Goal: Task Accomplishment & Management: Manage account settings

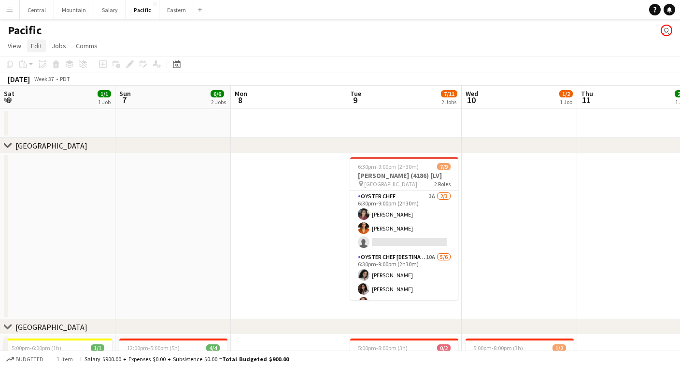
scroll to position [0, 331]
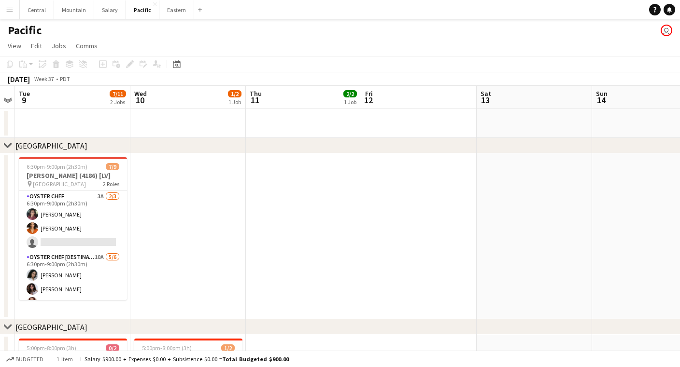
click at [8, 8] on app-icon "Menu" at bounding box center [10, 10] width 8 height 8
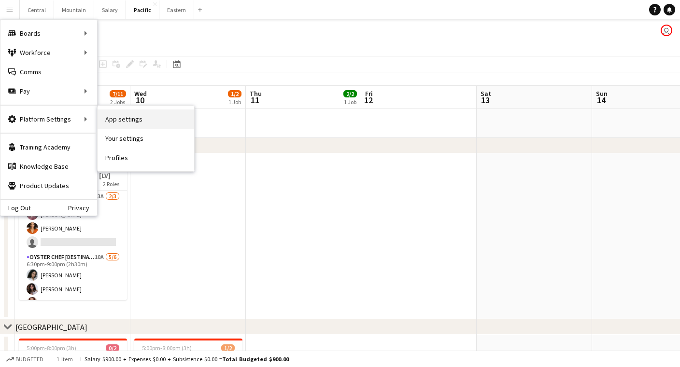
click at [115, 118] on link "App settings" at bounding box center [145, 119] width 97 height 19
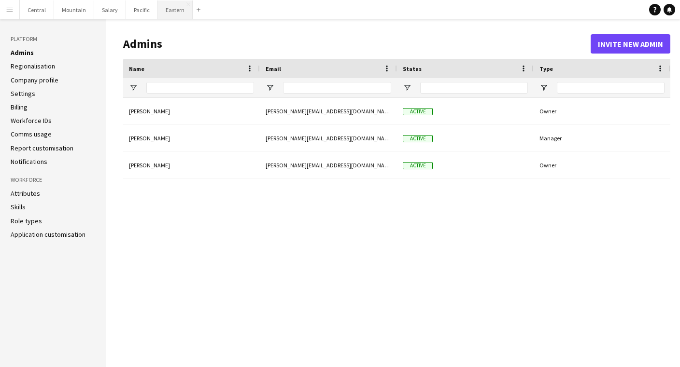
click at [168, 11] on button "Eastern Close" at bounding box center [175, 9] width 35 height 19
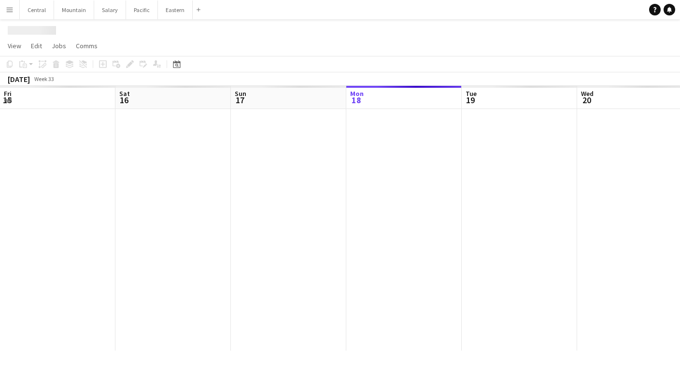
scroll to position [0, 231]
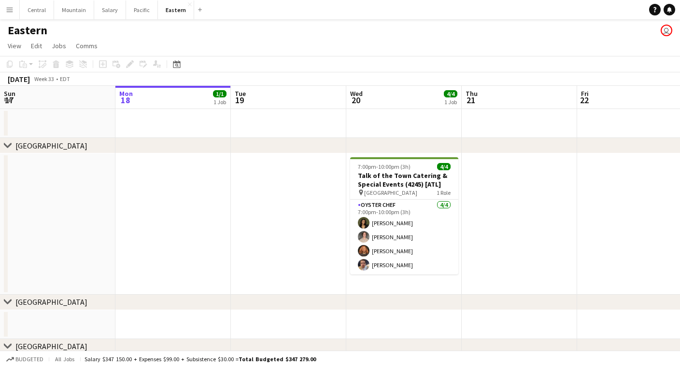
click at [15, 12] on button "Menu" at bounding box center [9, 9] width 19 height 19
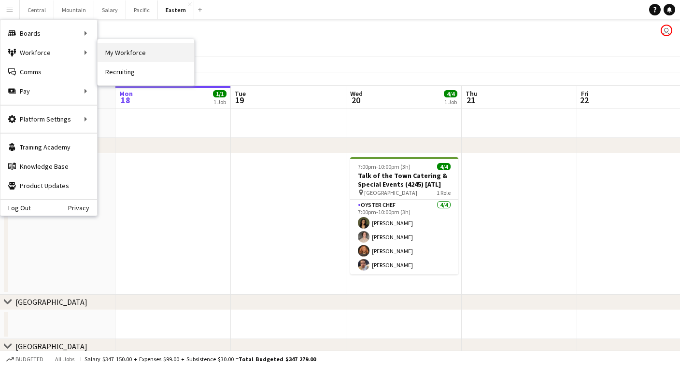
click at [122, 49] on link "My Workforce" at bounding box center [145, 52] width 97 height 19
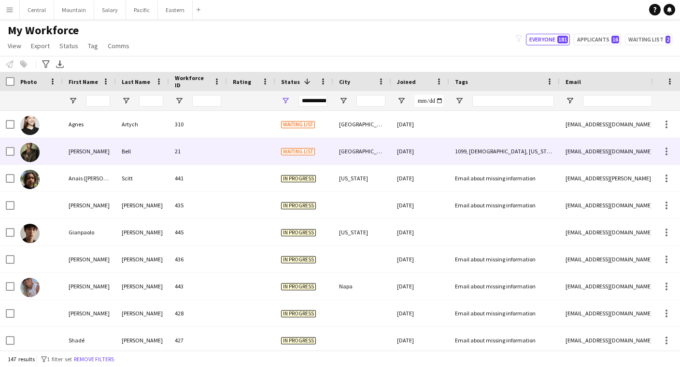
click at [226, 154] on div "21" at bounding box center [198, 151] width 58 height 27
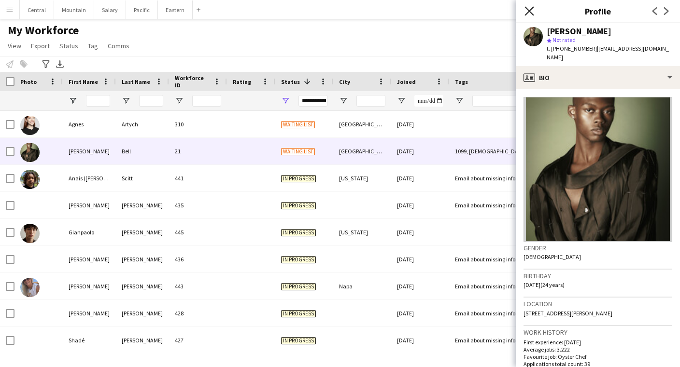
click at [532, 11] on icon "Close pop-in" at bounding box center [528, 10] width 9 height 9
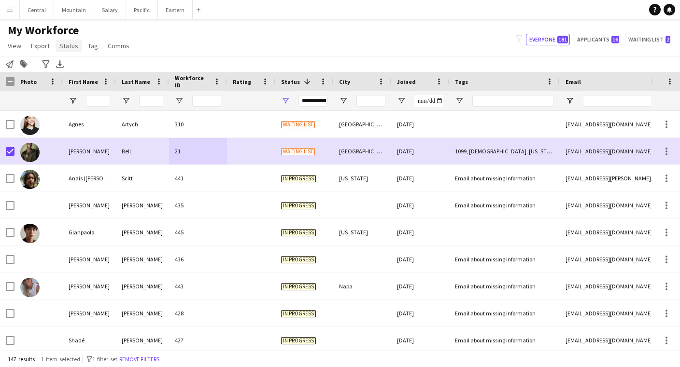
click at [69, 45] on span "Status" at bounding box center [68, 46] width 19 height 9
click at [67, 64] on span "Edit" at bounding box center [68, 66] width 11 height 9
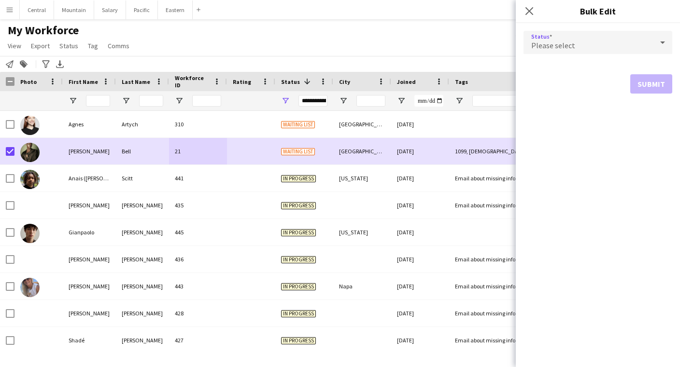
click at [581, 37] on div "Please select" at bounding box center [587, 42] width 129 height 23
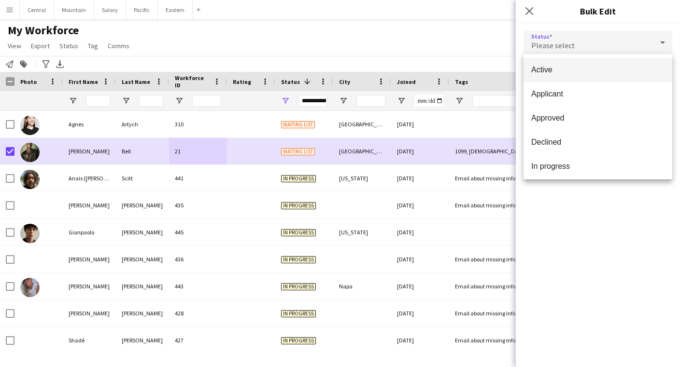
click at [576, 72] on span "Active" at bounding box center [597, 69] width 133 height 9
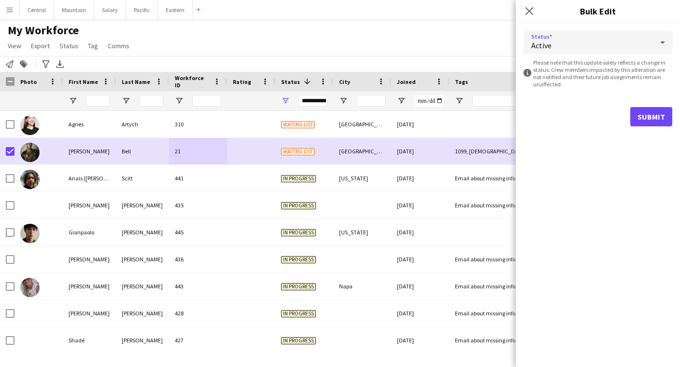
click at [662, 112] on button "Submit" at bounding box center [651, 116] width 42 height 19
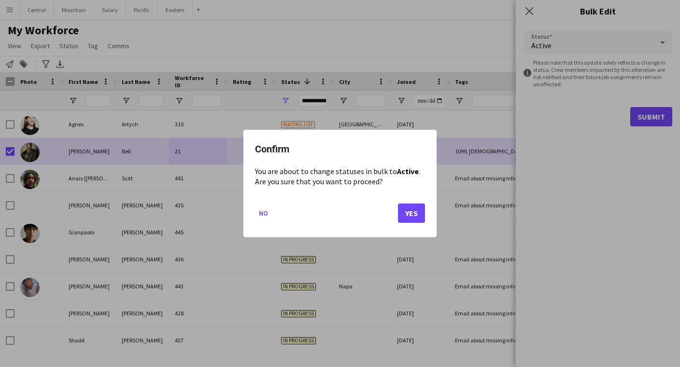
click at [406, 216] on button "Yes" at bounding box center [411, 213] width 27 height 19
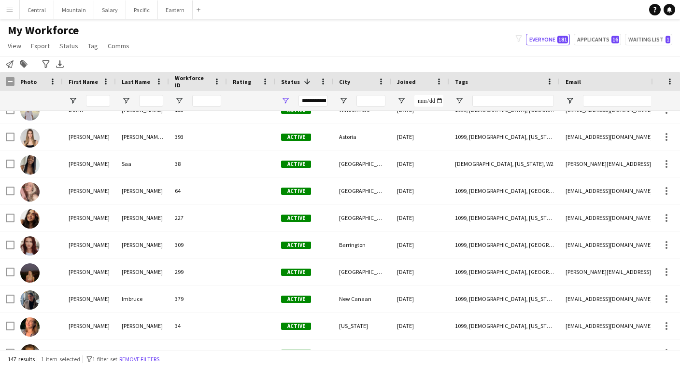
scroll to position [1617, 0]
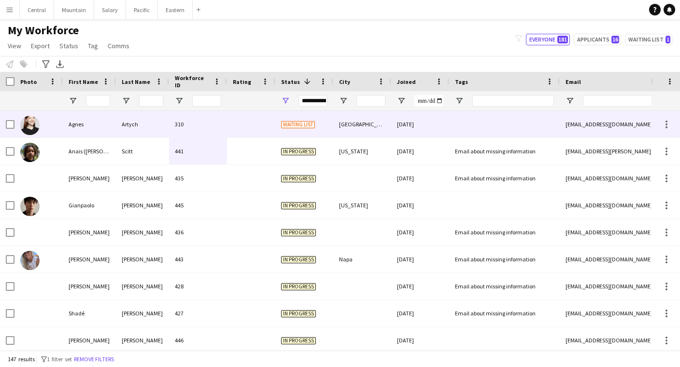
click at [87, 124] on div "Agnes" at bounding box center [89, 124] width 53 height 27
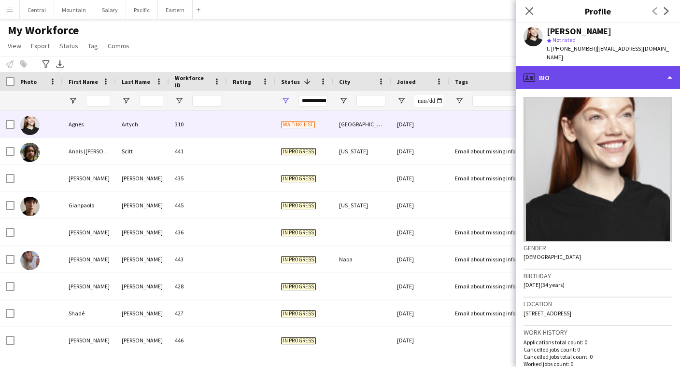
click at [563, 66] on div "profile Bio" at bounding box center [597, 77] width 164 height 23
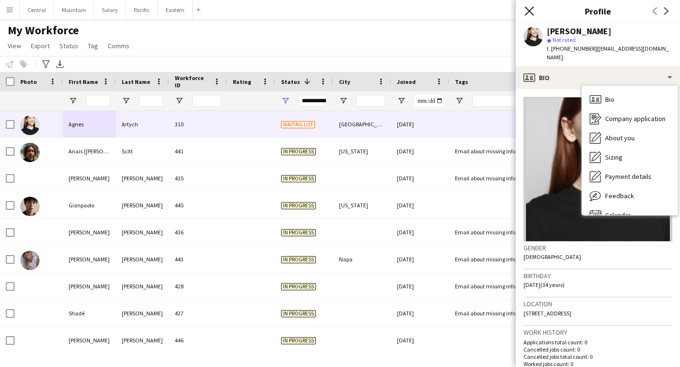
click at [529, 10] on icon "Close pop-in" at bounding box center [528, 10] width 9 height 9
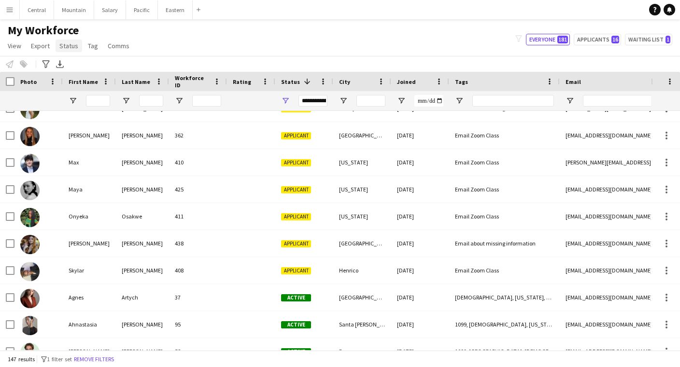
click at [70, 46] on span "Status" at bounding box center [68, 46] width 19 height 9
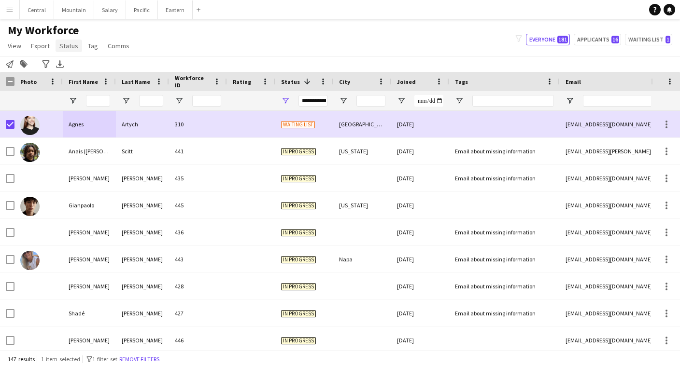
click at [64, 46] on span "Status" at bounding box center [68, 46] width 19 height 9
click at [69, 65] on span "Edit" at bounding box center [68, 66] width 11 height 9
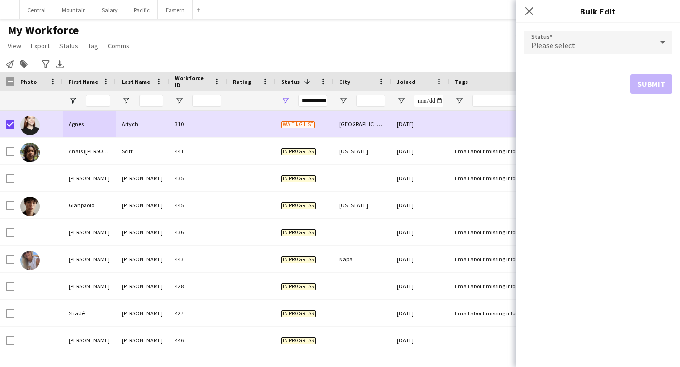
click at [570, 38] on div "Please select" at bounding box center [587, 42] width 129 height 23
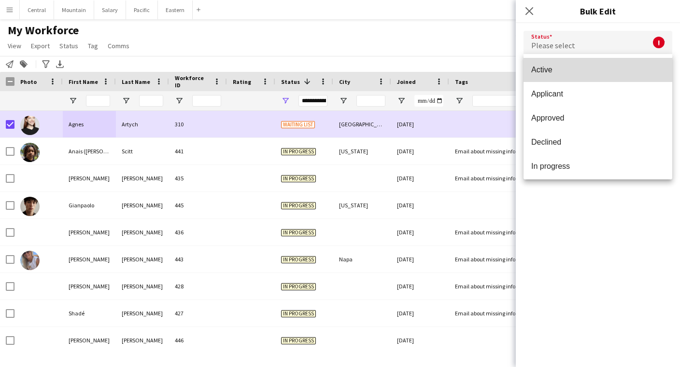
click at [561, 65] on mat-option "Active" at bounding box center [597, 70] width 149 height 24
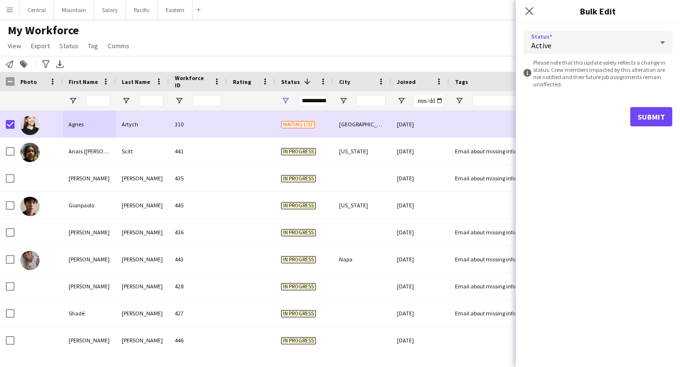
click at [565, 41] on div "Active" at bounding box center [587, 42] width 129 height 23
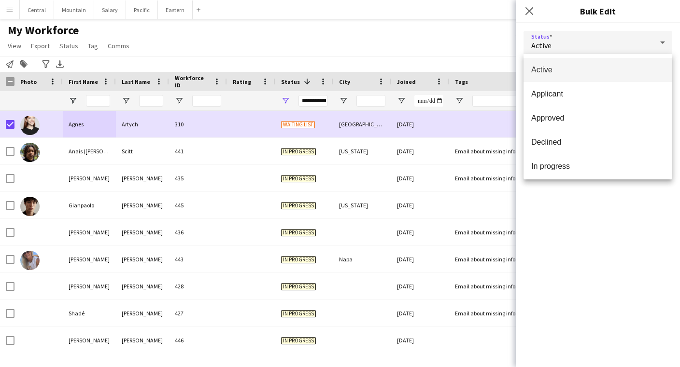
click at [418, 56] on div at bounding box center [340, 183] width 680 height 367
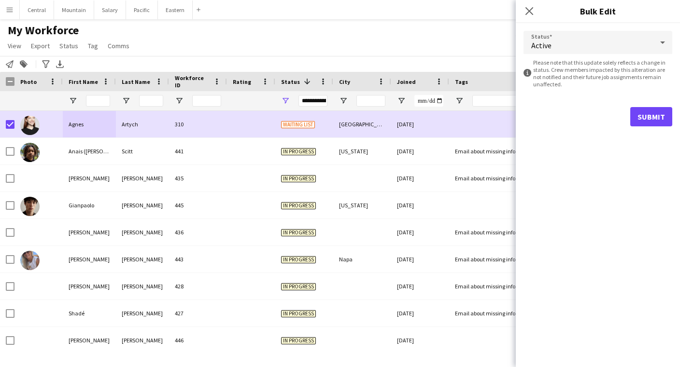
click at [352, 62] on div "Notify workforce Add to tag Search tags magnifier Add tag Advanced filters Adva…" at bounding box center [340, 64] width 680 height 16
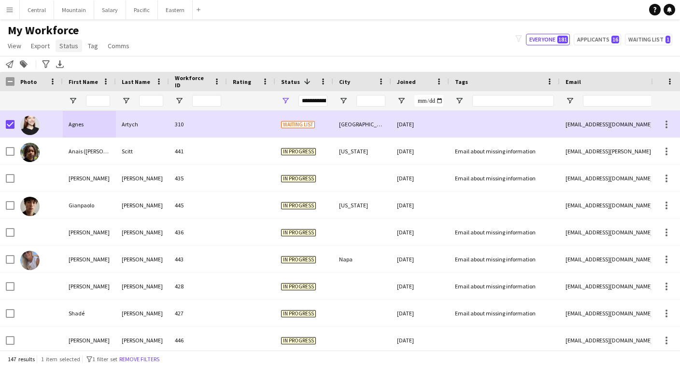
click at [77, 47] on link "Status" at bounding box center [69, 46] width 27 height 13
click at [114, 67] on link "Edit" at bounding box center [90, 66] width 68 height 20
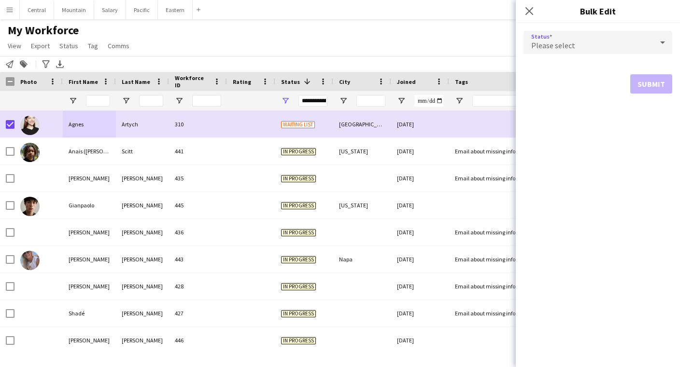
click at [601, 49] on div "Please select" at bounding box center [587, 42] width 129 height 23
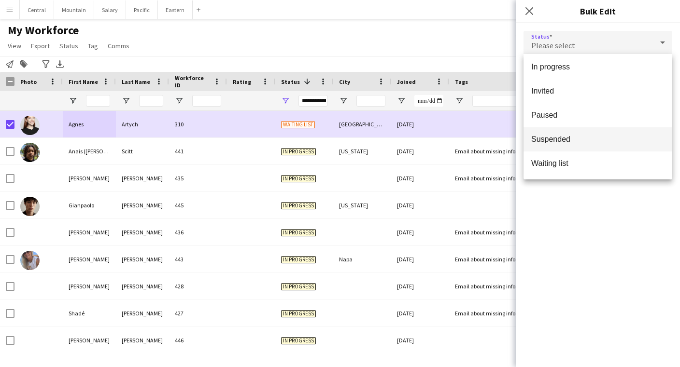
scroll to position [99, 0]
click at [413, 41] on div at bounding box center [340, 183] width 680 height 367
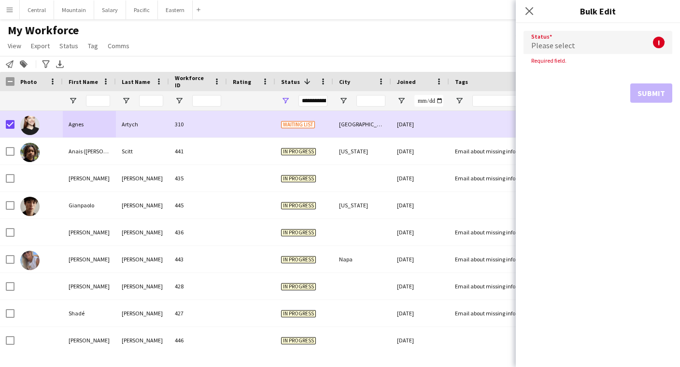
click at [309, 102] on div "**********" at bounding box center [312, 101] width 29 height 12
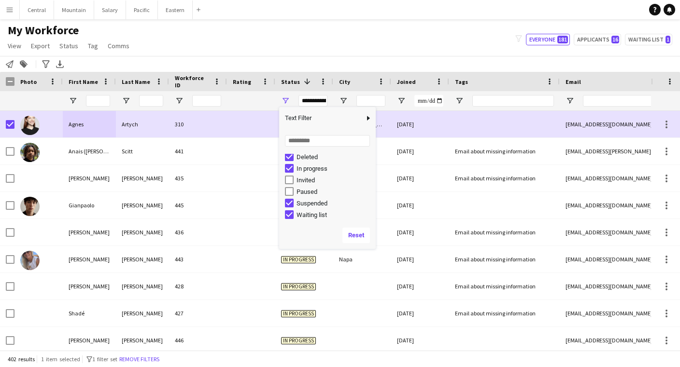
scroll to position [61, 0]
click at [290, 185] on div "Invited" at bounding box center [330, 180] width 91 height 12
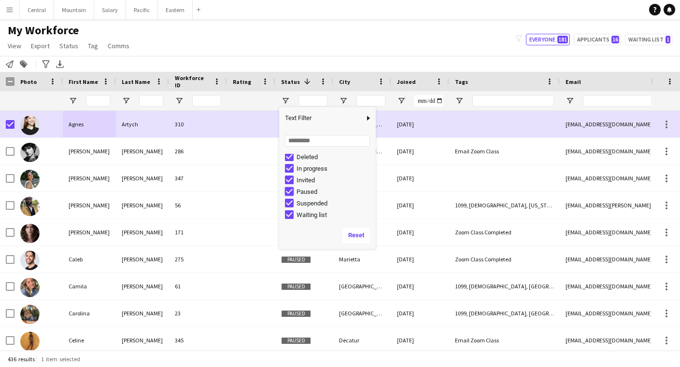
click at [335, 50] on div "My Workforce View Views Default view New view Update view Delete view Edit name…" at bounding box center [340, 39] width 680 height 33
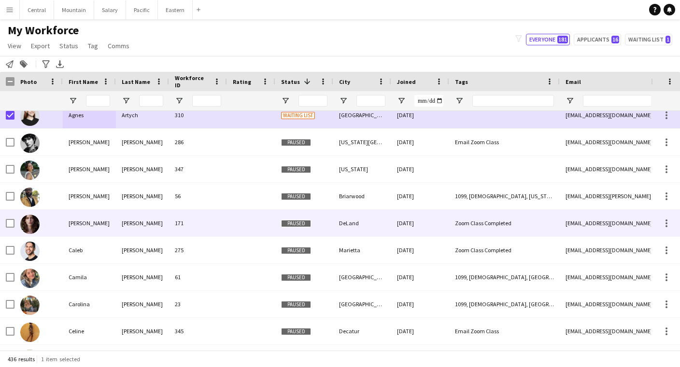
scroll to position [19, 0]
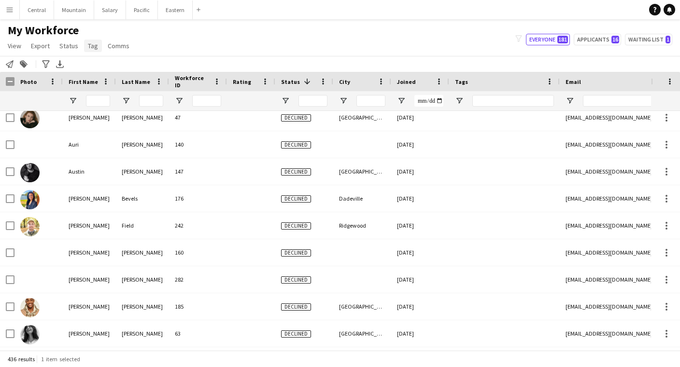
click at [91, 50] on span "Tag" at bounding box center [93, 46] width 10 height 9
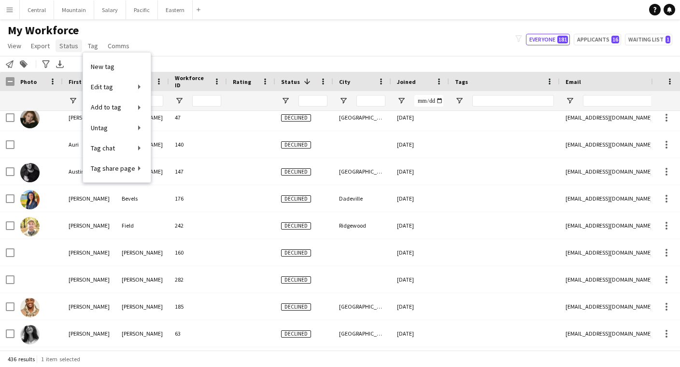
click at [72, 42] on span "Status" at bounding box center [68, 46] width 19 height 9
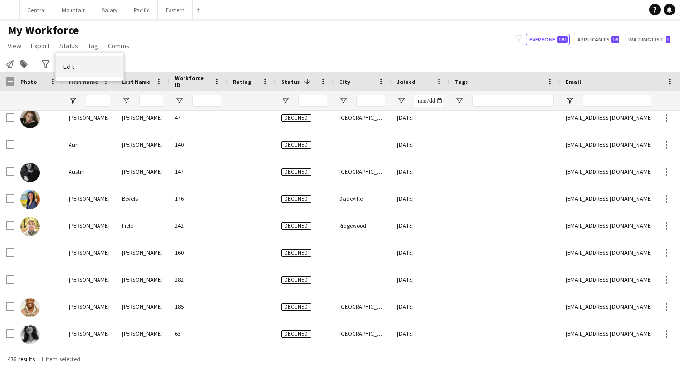
click at [77, 60] on link "Edit" at bounding box center [90, 66] width 68 height 20
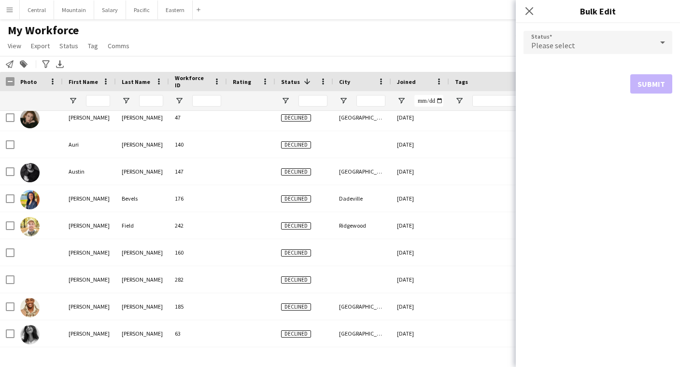
click at [567, 39] on div "Please select" at bounding box center [587, 42] width 129 height 23
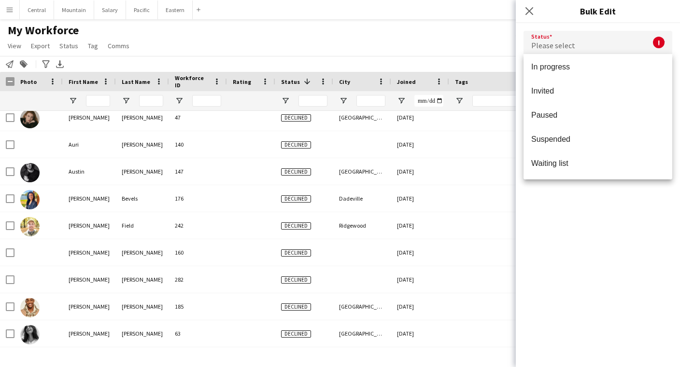
click at [530, 12] on div at bounding box center [340, 183] width 680 height 367
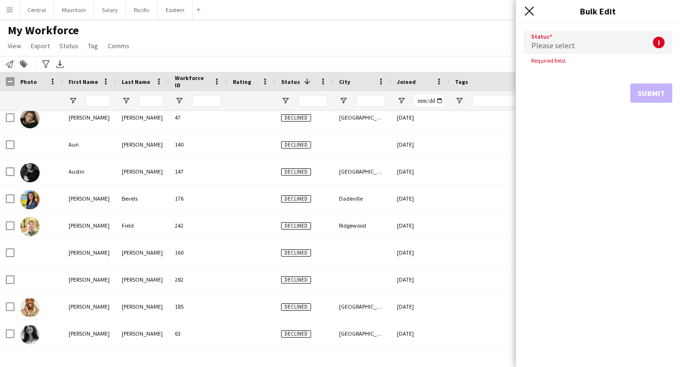
click at [530, 9] on icon "Close pop-in" at bounding box center [528, 10] width 9 height 9
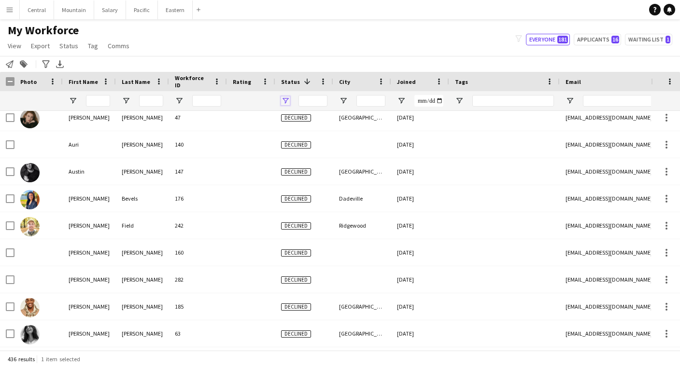
click at [285, 101] on span "Open Filter Menu" at bounding box center [285, 101] width 9 height 9
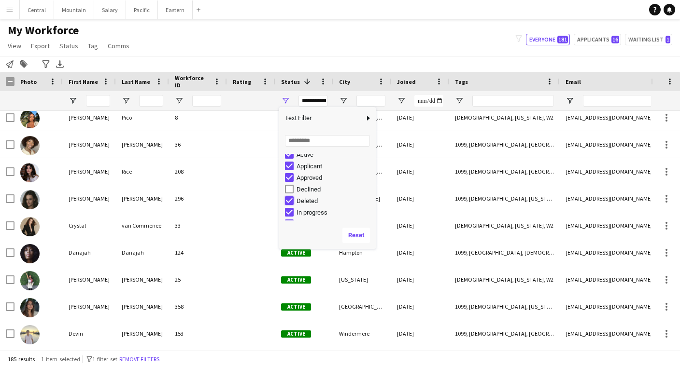
type input "**********"
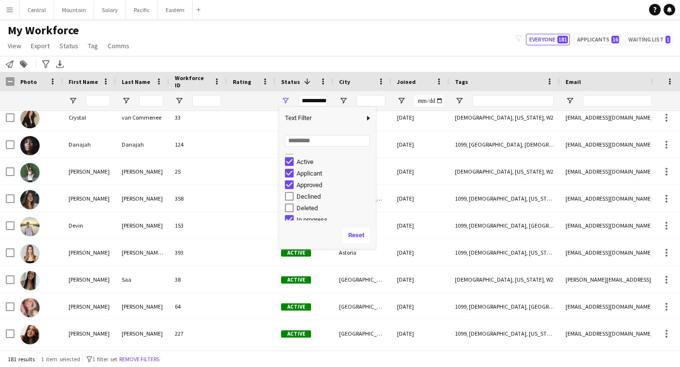
click at [302, 60] on div "Notify workforce Add to tag Search tags magnifier Add tag Advanced filters Adva…" at bounding box center [340, 64] width 680 height 16
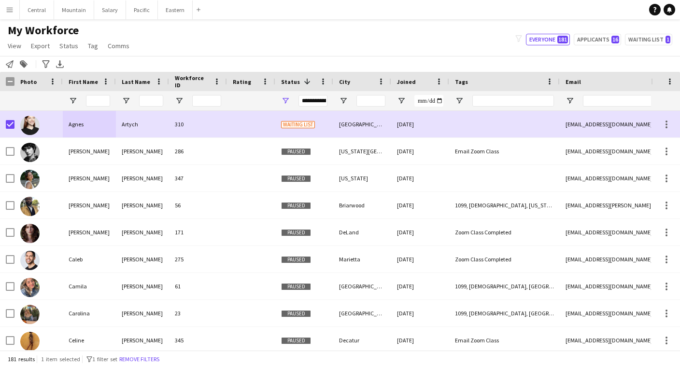
click at [315, 97] on div "**********" at bounding box center [312, 101] width 29 height 12
click at [301, 58] on div "Notify workforce Add to tag Search tags magnifier Add tag Advanced filters Adva…" at bounding box center [340, 64] width 680 height 16
click at [77, 79] on span "First Name" at bounding box center [83, 81] width 29 height 7
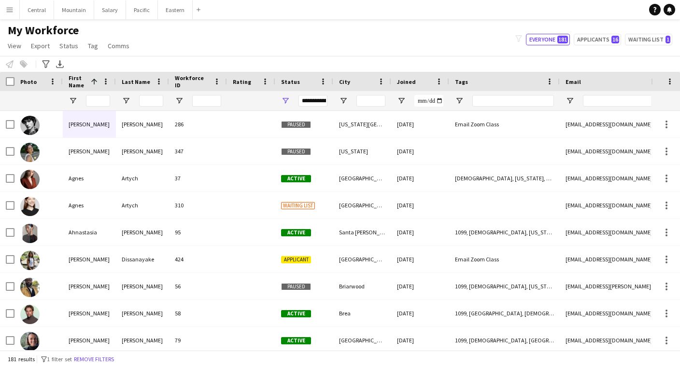
click at [292, 73] on div "Status" at bounding box center [304, 81] width 46 height 19
click at [292, 85] on span "Status" at bounding box center [290, 81] width 19 height 7
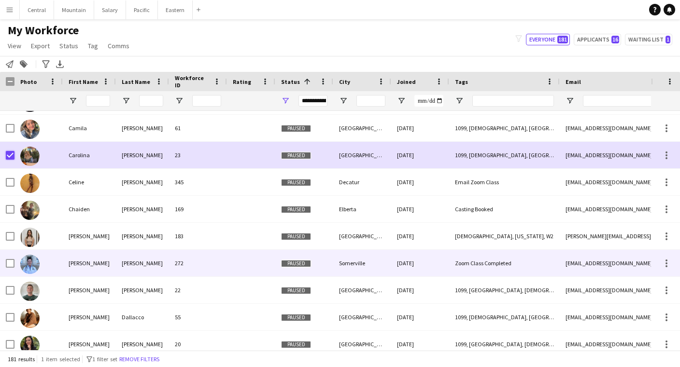
scroll to position [4046, 0]
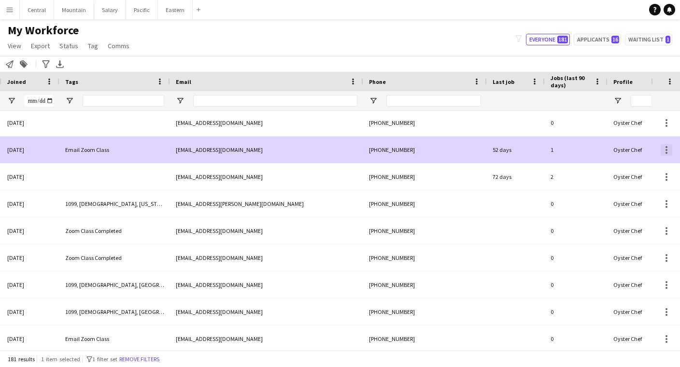
click at [664, 147] on div at bounding box center [666, 150] width 12 height 12
click at [664, 147] on div at bounding box center [340, 183] width 680 height 367
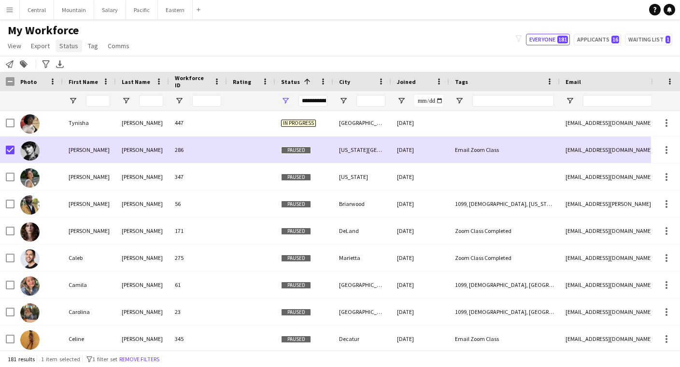
click at [65, 44] on span "Status" at bounding box center [68, 46] width 19 height 9
click at [73, 67] on span "Edit" at bounding box center [68, 66] width 11 height 9
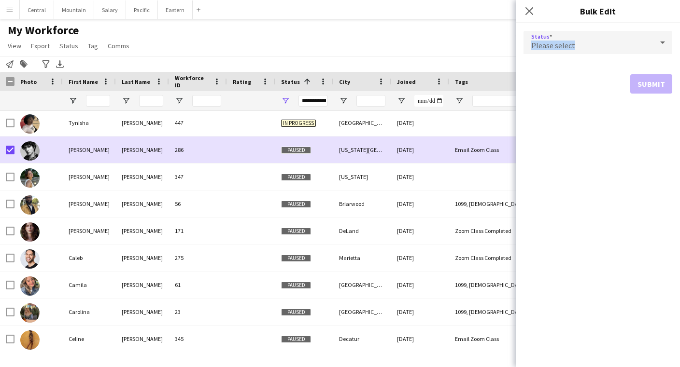
click at [589, 41] on div "Please select" at bounding box center [587, 42] width 129 height 23
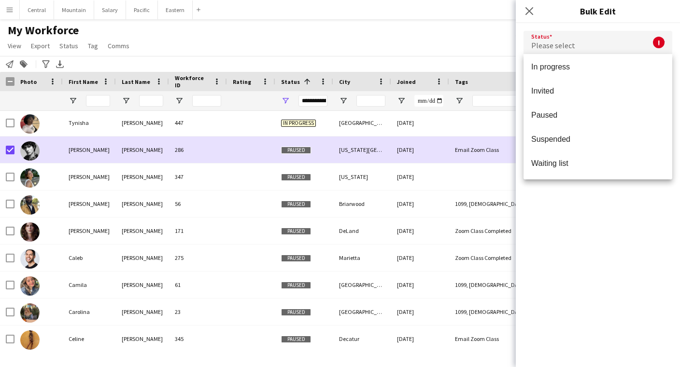
click at [529, 10] on div at bounding box center [340, 183] width 680 height 367
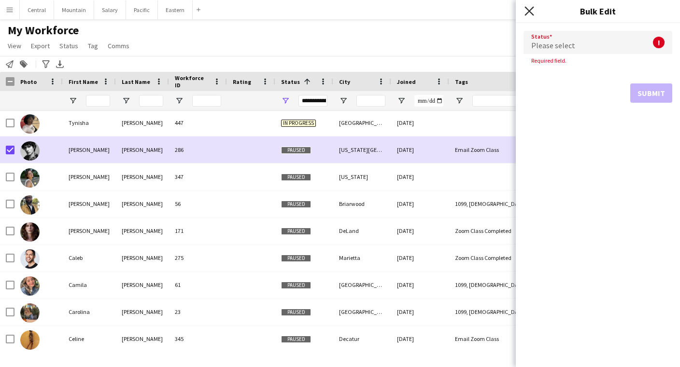
click at [529, 10] on icon "Close pop-in" at bounding box center [528, 10] width 9 height 9
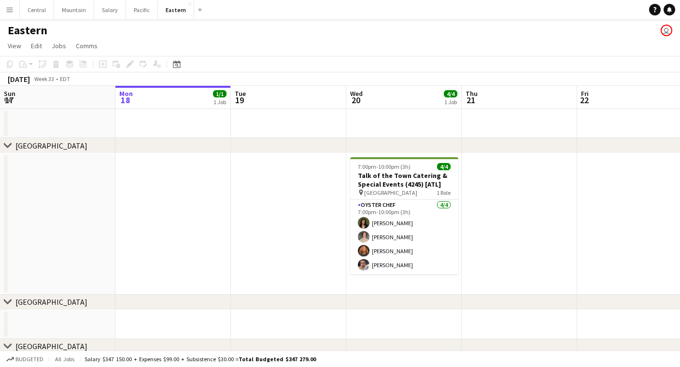
click at [8, 7] on app-icon "Menu" at bounding box center [10, 10] width 8 height 8
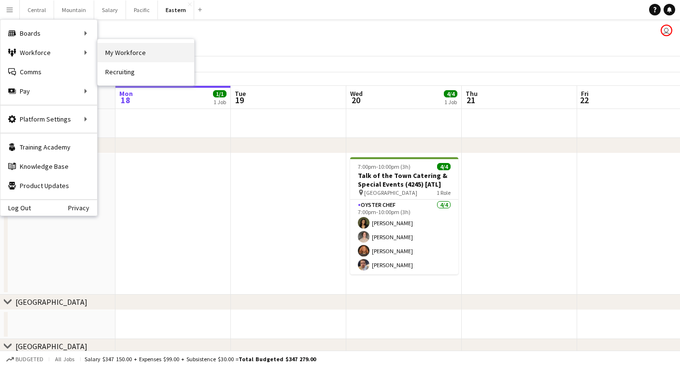
click at [128, 48] on link "My Workforce" at bounding box center [145, 52] width 97 height 19
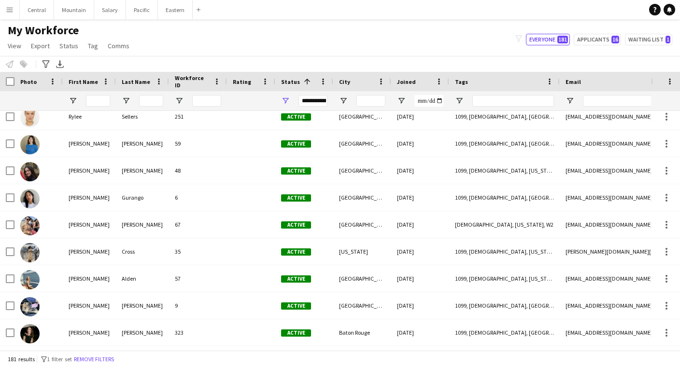
click at [284, 81] on span "Status" at bounding box center [290, 81] width 19 height 7
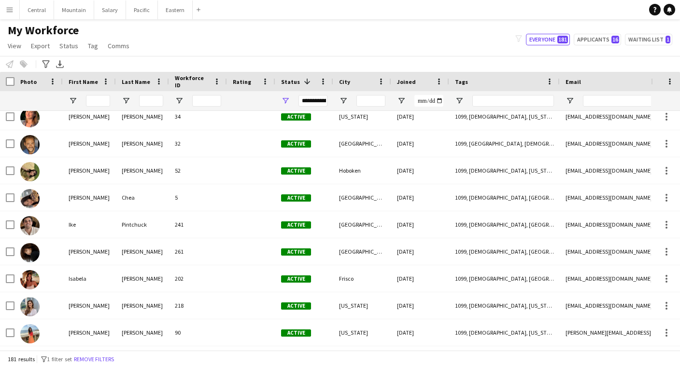
click at [284, 81] on span "Status" at bounding box center [290, 81] width 19 height 7
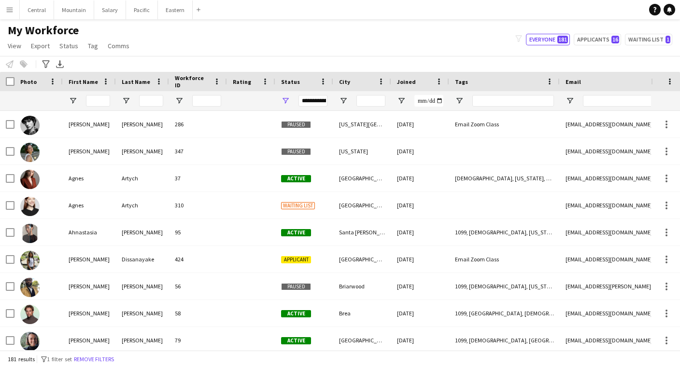
click at [295, 73] on div "Status" at bounding box center [304, 81] width 46 height 19
click at [294, 84] on span "Status" at bounding box center [290, 81] width 19 height 7
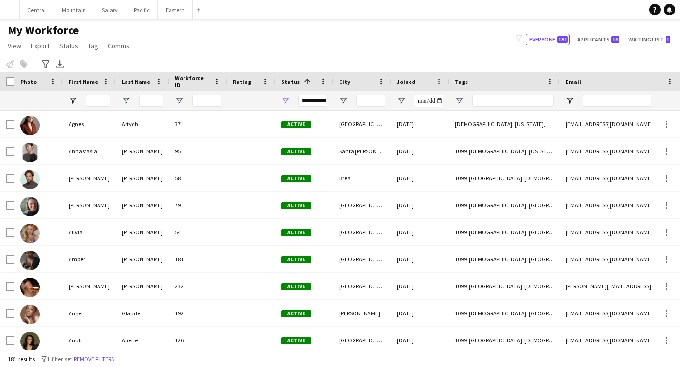
click at [309, 98] on div "**********" at bounding box center [312, 101] width 29 height 12
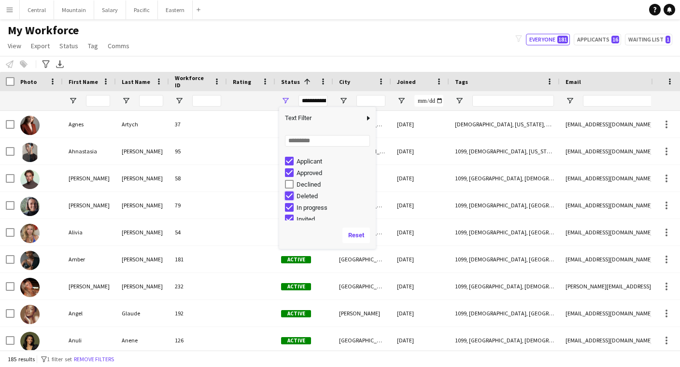
type input "**********"
click at [306, 58] on div "Notify workforce Add to tag Select at least one crew to tag him or her. Advance…" at bounding box center [340, 64] width 680 height 16
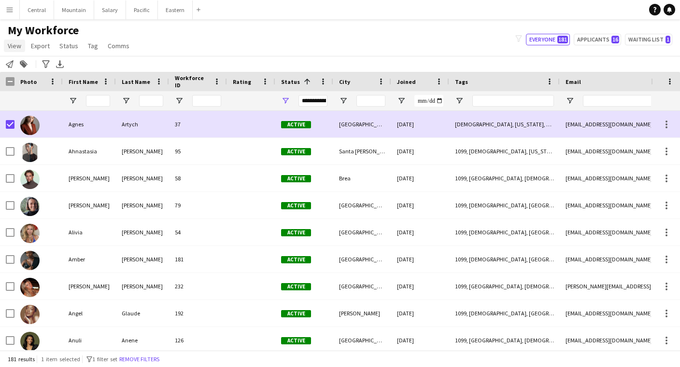
click at [12, 43] on span "View" at bounding box center [15, 46] width 14 height 9
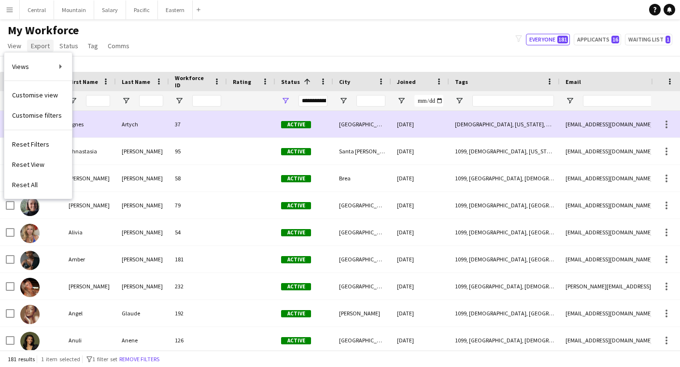
click at [42, 42] on span "Export" at bounding box center [40, 46] width 19 height 9
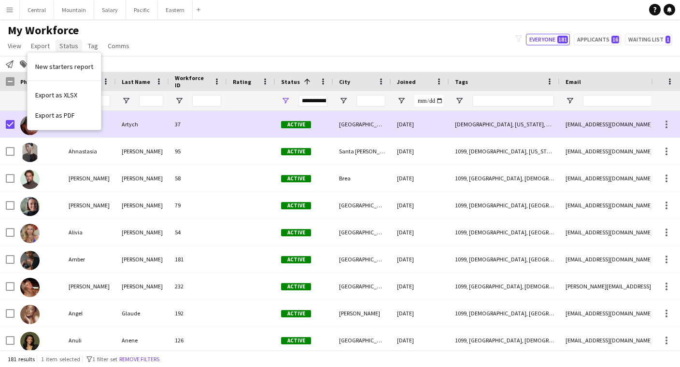
click at [67, 41] on link "Status" at bounding box center [69, 46] width 27 height 13
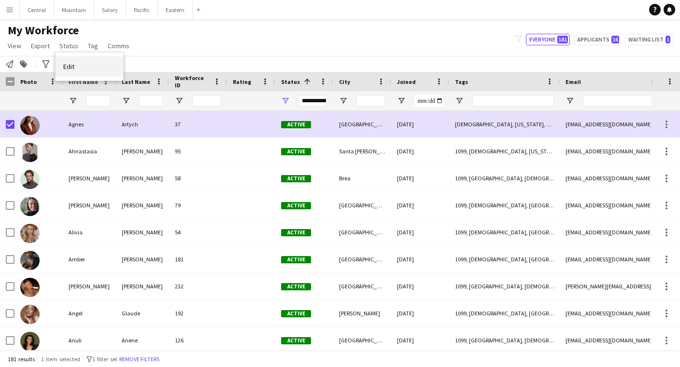
click at [82, 62] on link "Edit" at bounding box center [90, 66] width 68 height 20
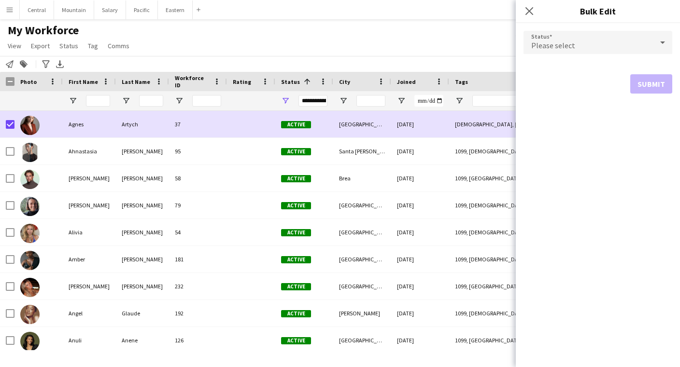
click at [628, 47] on div "Please select" at bounding box center [587, 42] width 129 height 23
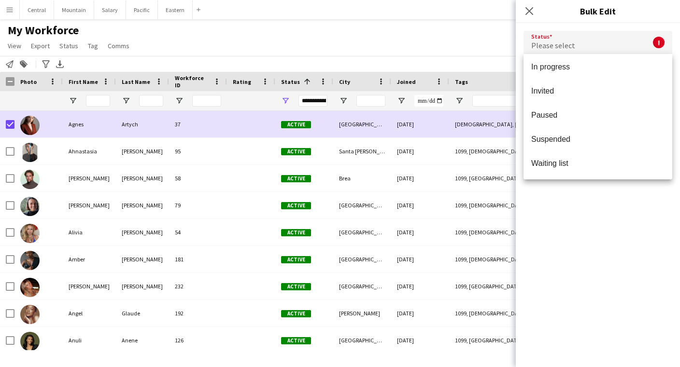
click at [529, 15] on div at bounding box center [340, 183] width 680 height 367
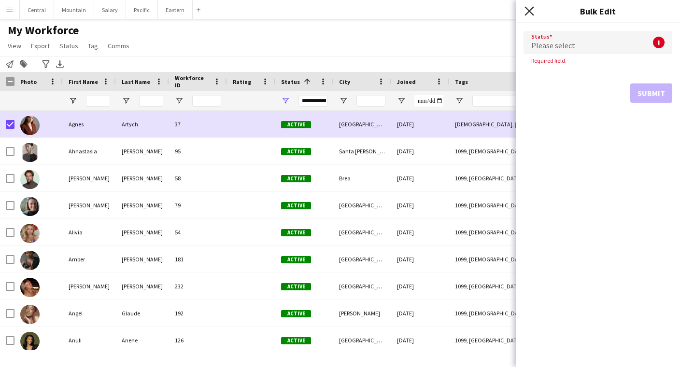
click at [532, 8] on icon at bounding box center [528, 10] width 9 height 9
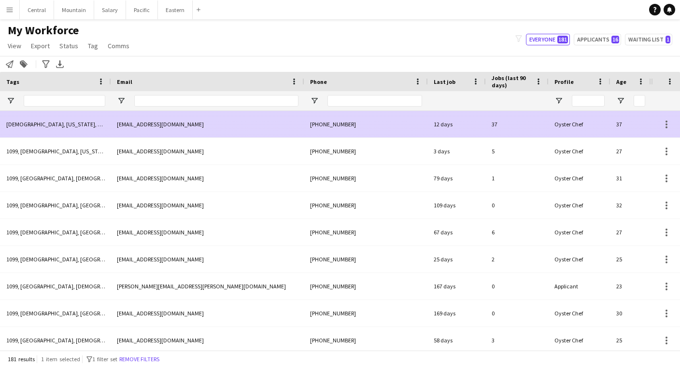
click at [228, 127] on div "agnesartych@gmail.com" at bounding box center [207, 124] width 193 height 27
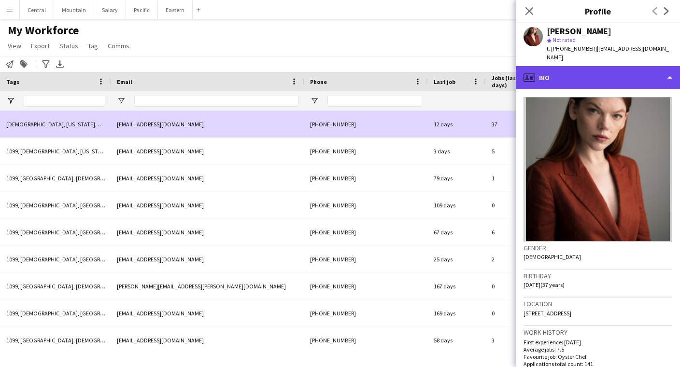
click at [580, 67] on div "profile Bio" at bounding box center [597, 77] width 164 height 23
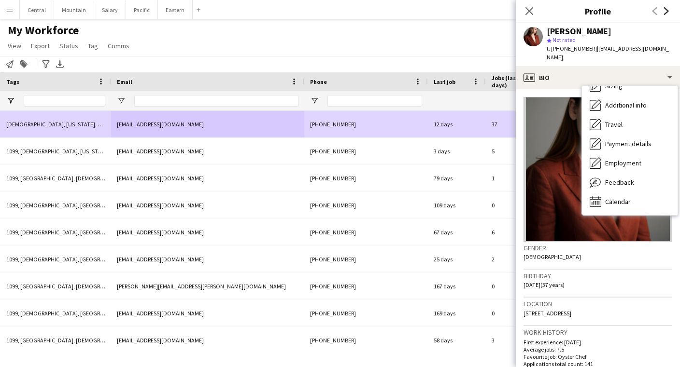
click at [667, 10] on icon "Next" at bounding box center [666, 11] width 8 height 8
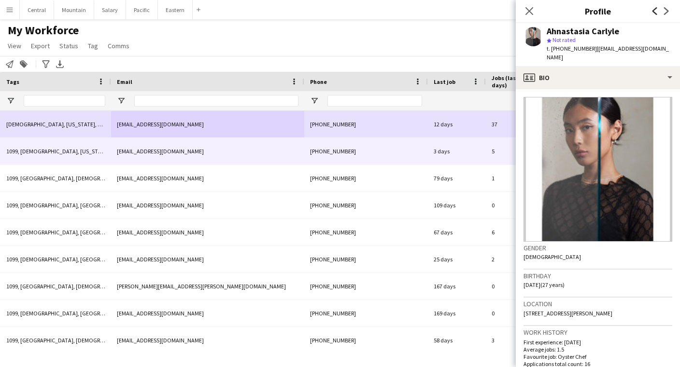
click at [654, 10] on icon at bounding box center [654, 11] width 5 height 8
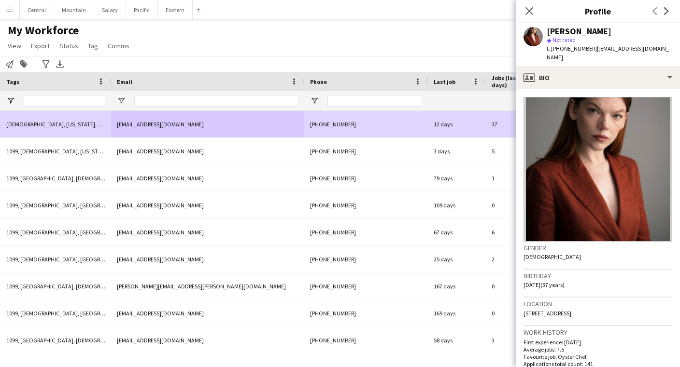
click at [625, 56] on div "Agnes Artych star Not rated t. +16465943651 | agnesartych@gmail.com" at bounding box center [597, 44] width 164 height 43
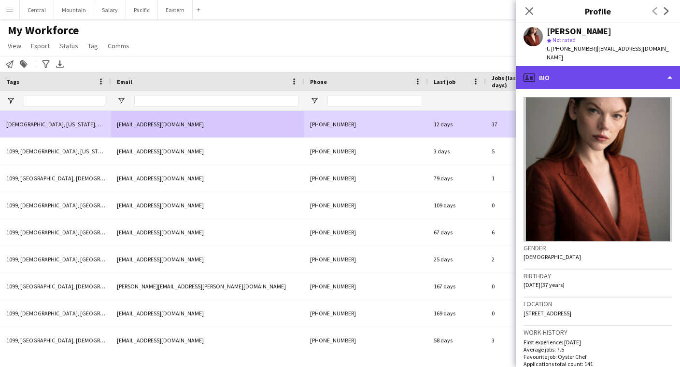
click at [625, 67] on div "profile Bio" at bounding box center [597, 77] width 164 height 23
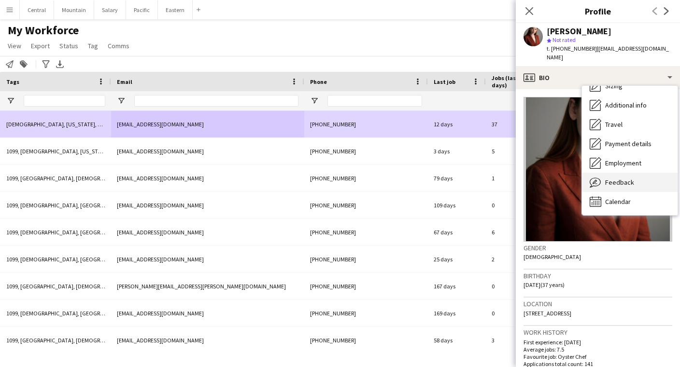
click at [618, 178] on span "Feedback" at bounding box center [619, 182] width 29 height 9
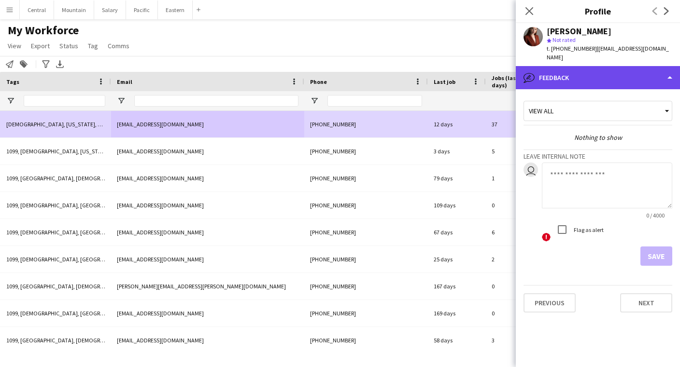
click at [613, 68] on div "bubble-pencil Feedback" at bounding box center [597, 77] width 164 height 23
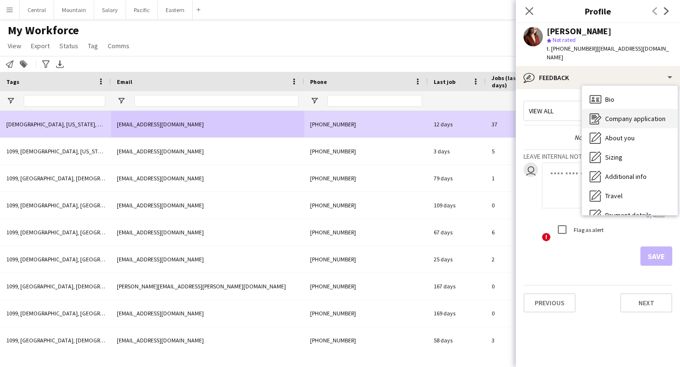
click at [605, 114] on span "Company application" at bounding box center [635, 118] width 60 height 9
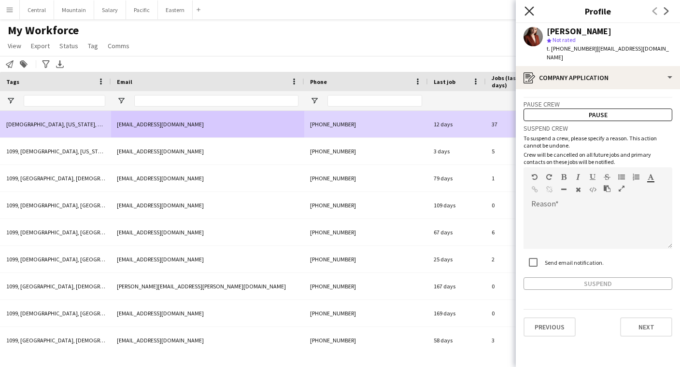
click at [531, 12] on icon "Close pop-in" at bounding box center [528, 10] width 9 height 9
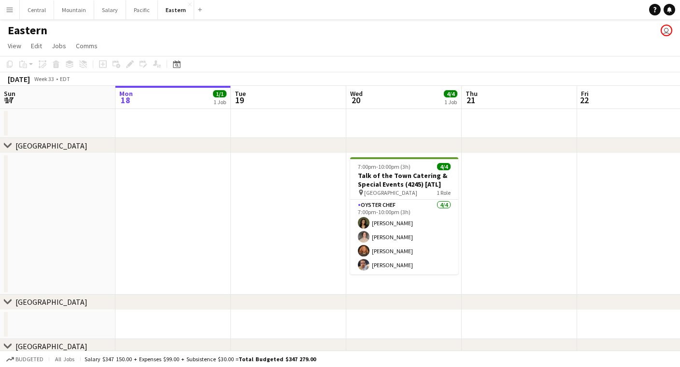
click at [10, 9] on app-icon "Menu" at bounding box center [10, 10] width 8 height 8
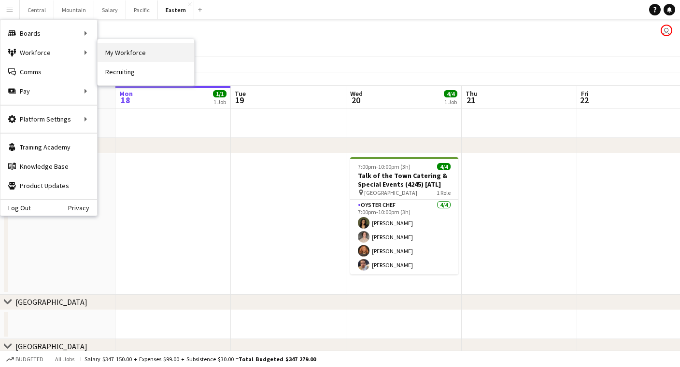
click at [109, 49] on link "My Workforce" at bounding box center [145, 52] width 97 height 19
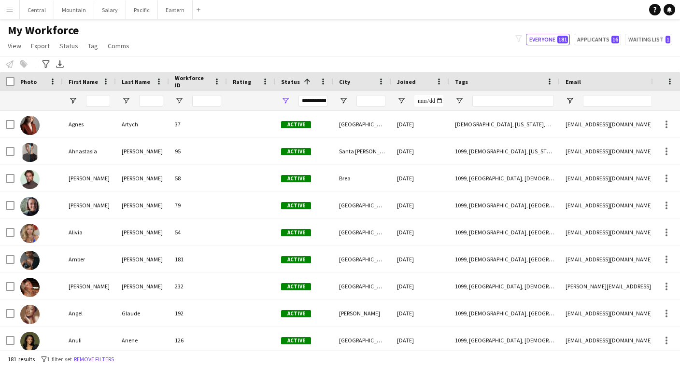
click at [286, 82] on span "Status" at bounding box center [290, 81] width 19 height 7
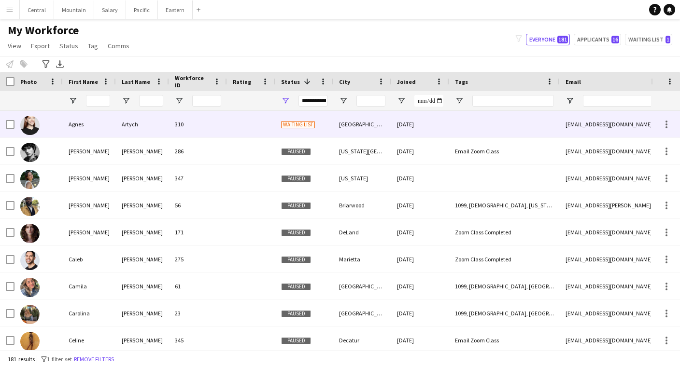
click at [481, 126] on div at bounding box center [504, 124] width 111 height 27
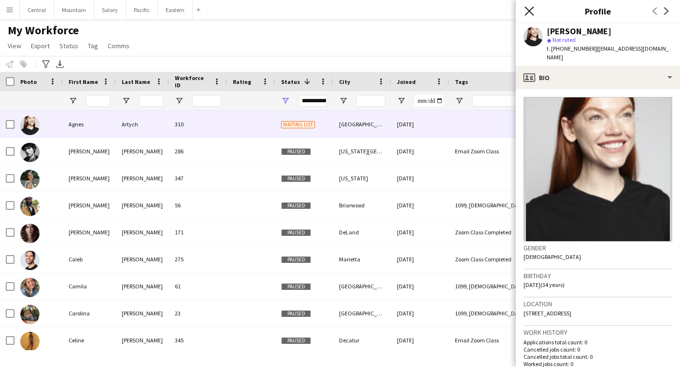
click at [527, 7] on icon "Close pop-in" at bounding box center [528, 10] width 9 height 9
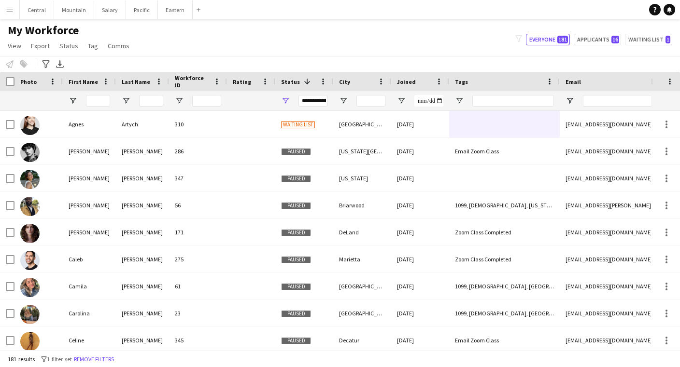
click at [288, 80] on span "Status" at bounding box center [290, 81] width 19 height 7
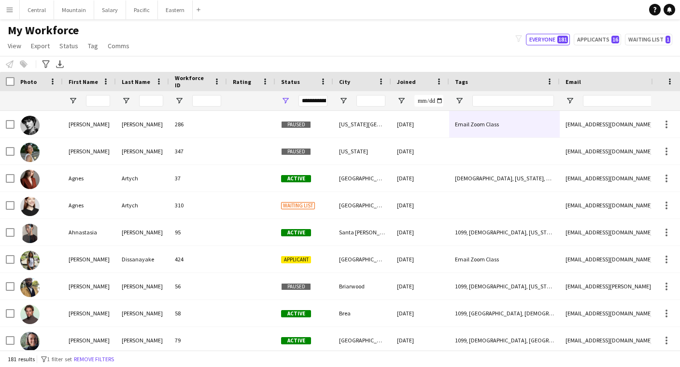
click at [288, 80] on span "Status" at bounding box center [290, 81] width 19 height 7
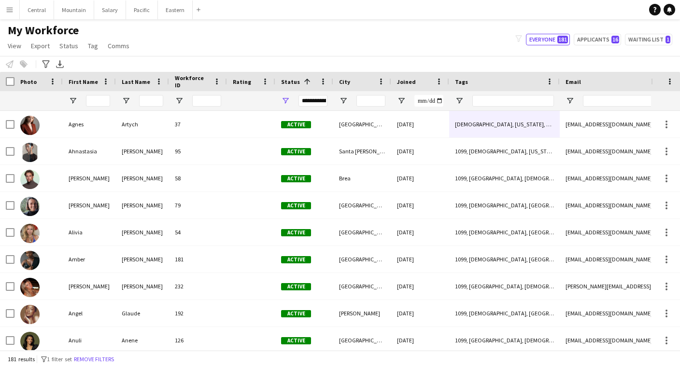
click at [288, 80] on span "Status" at bounding box center [290, 81] width 19 height 7
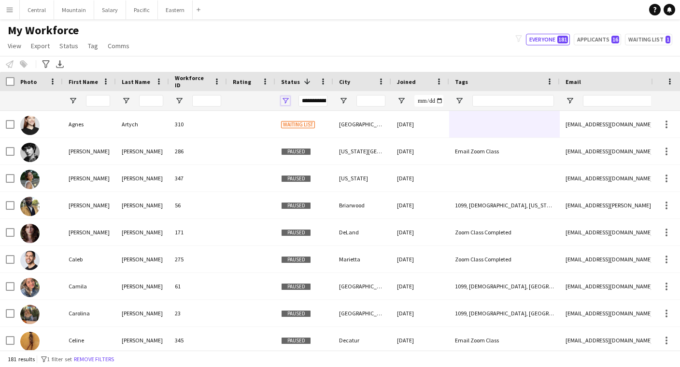
click at [285, 100] on span "Open Filter Menu" at bounding box center [285, 101] width 9 height 9
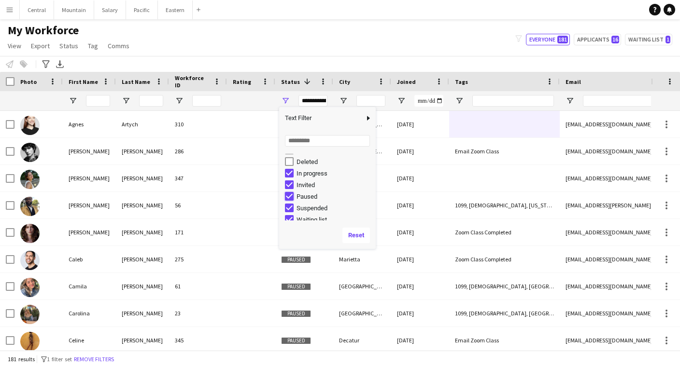
type input "**********"
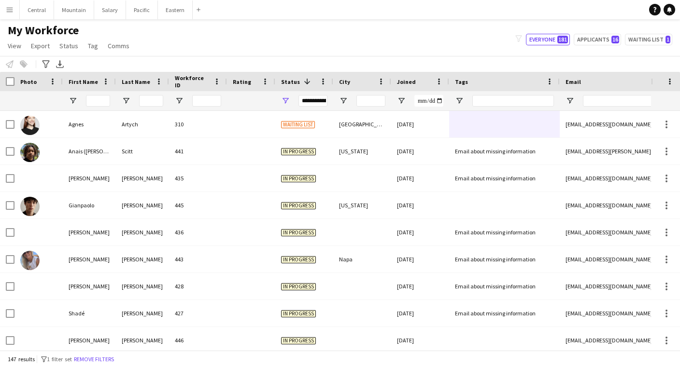
click at [291, 61] on div "Notify workforce Add to tag Select at least one crew to tag him or her. Advance…" at bounding box center [340, 64] width 680 height 16
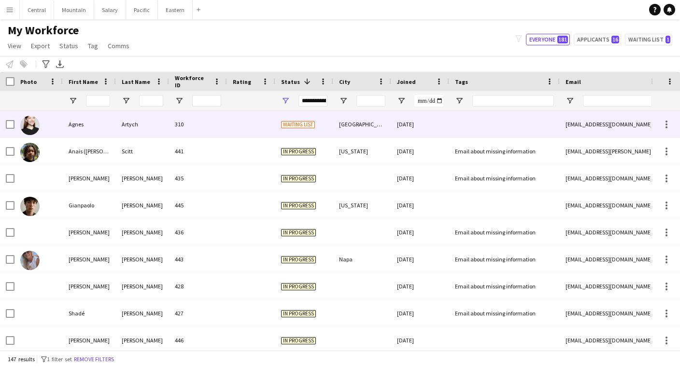
click at [5, 127] on div at bounding box center [7, 124] width 14 height 27
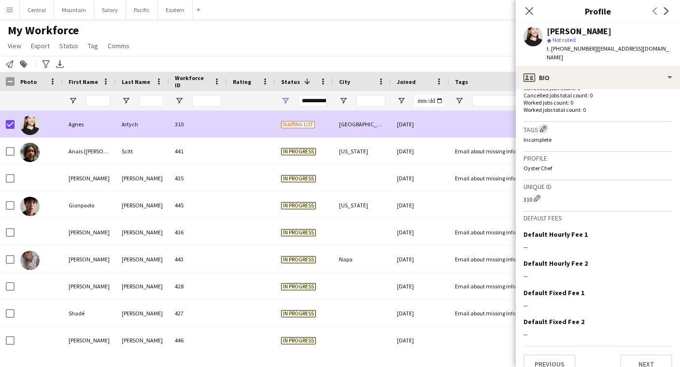
click at [543, 125] on app-icon "Edit crew company tags" at bounding box center [543, 128] width 7 height 7
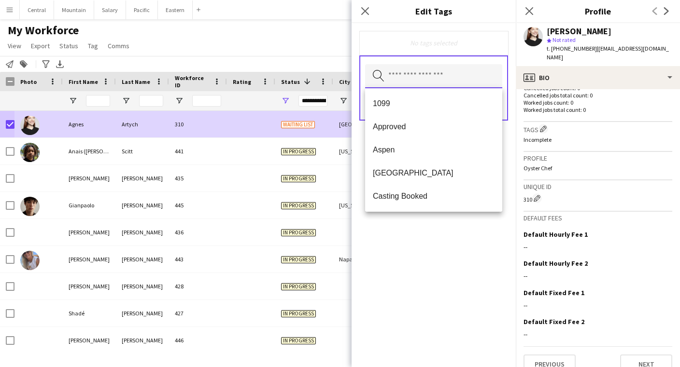
click at [452, 70] on input "text" at bounding box center [433, 76] width 137 height 24
click at [364, 14] on icon "Close pop-in" at bounding box center [364, 10] width 9 height 9
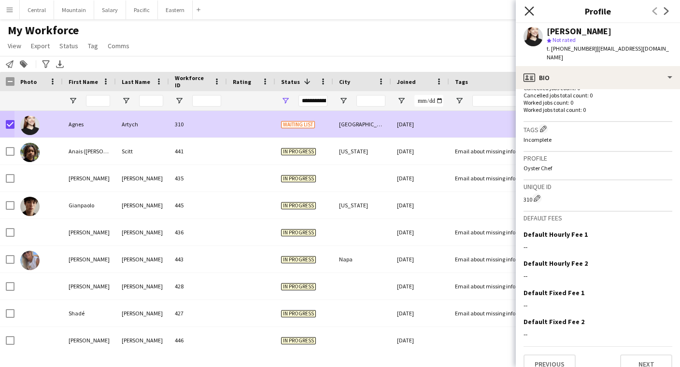
click at [532, 11] on icon "Close pop-in" at bounding box center [528, 10] width 9 height 9
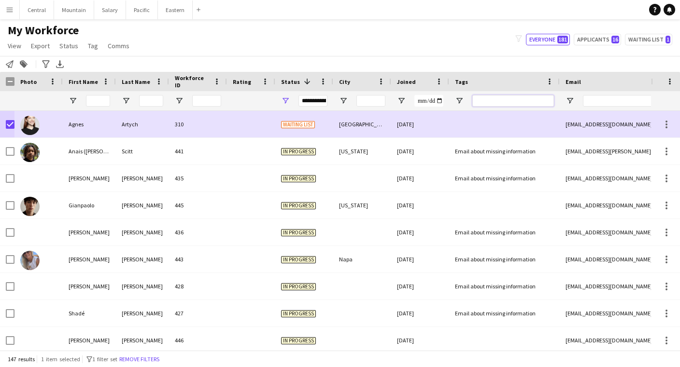
click at [515, 103] on input "Tags Filter Input" at bounding box center [513, 101] width 82 height 12
click at [90, 43] on span "Tag" at bounding box center [93, 46] width 10 height 9
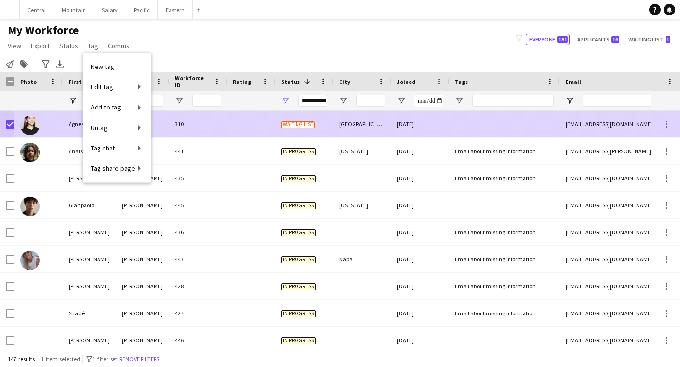
click at [57, 125] on div at bounding box center [38, 124] width 48 height 27
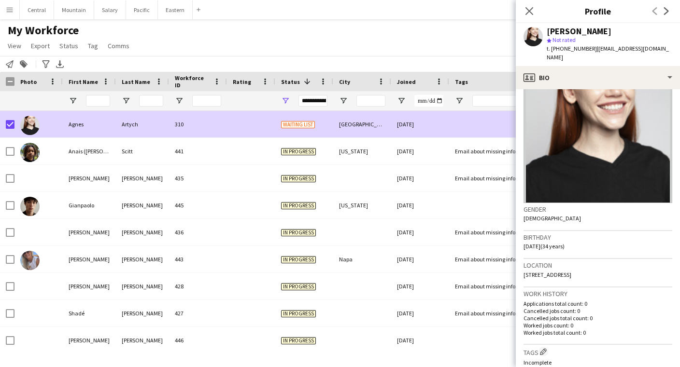
scroll to position [16, 0]
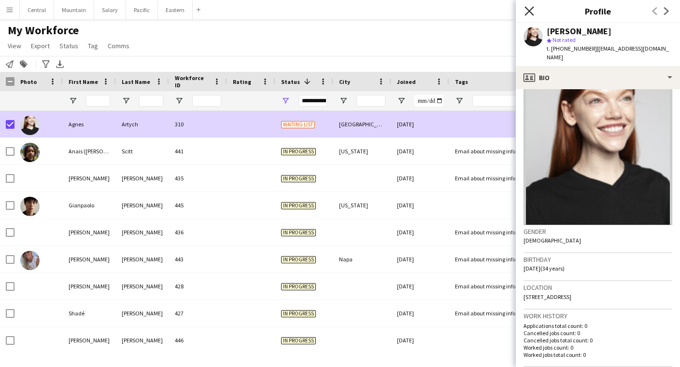
click at [532, 7] on icon "Close pop-in" at bounding box center [528, 10] width 9 height 9
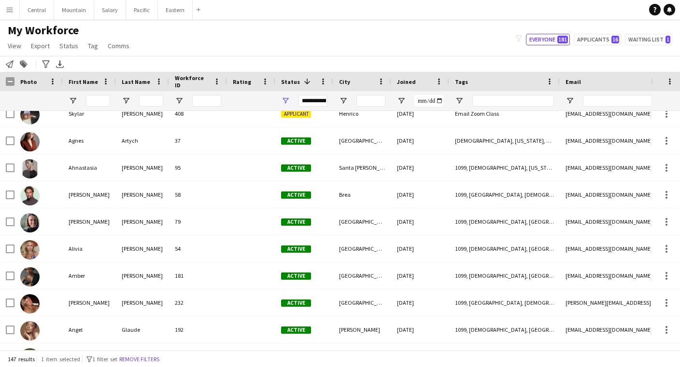
scroll to position [743, 0]
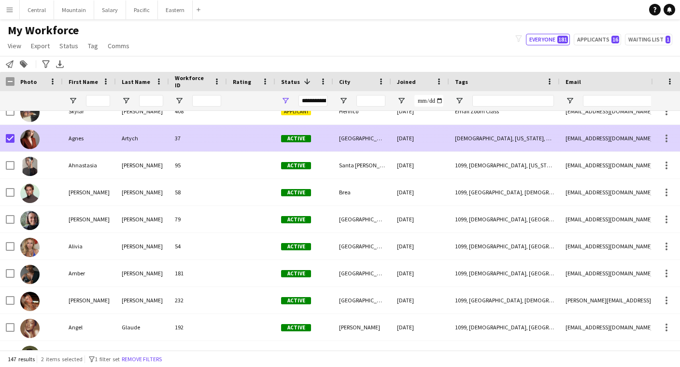
click at [5, 133] on div at bounding box center [7, 138] width 14 height 27
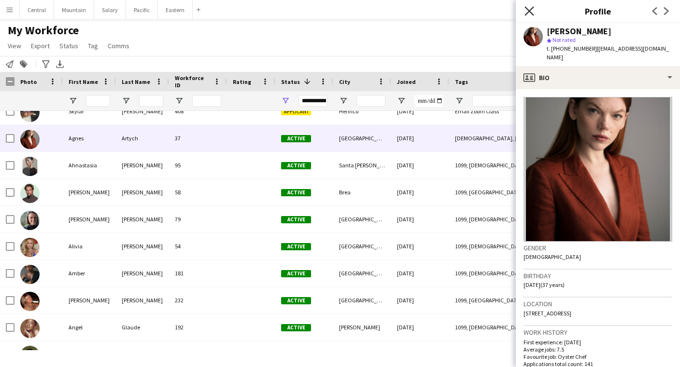
click at [529, 11] on icon at bounding box center [528, 10] width 9 height 9
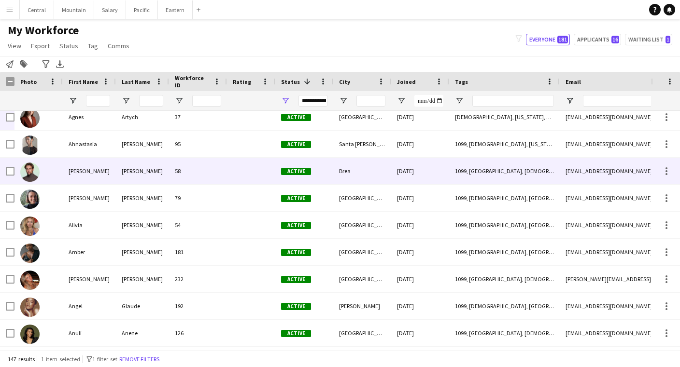
scroll to position [771, 0]
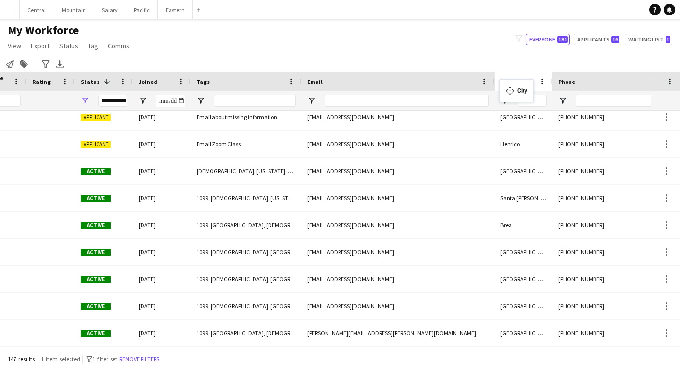
drag, startPoint x: 223, startPoint y: 81, endPoint x: 504, endPoint y: 85, distance: 280.5
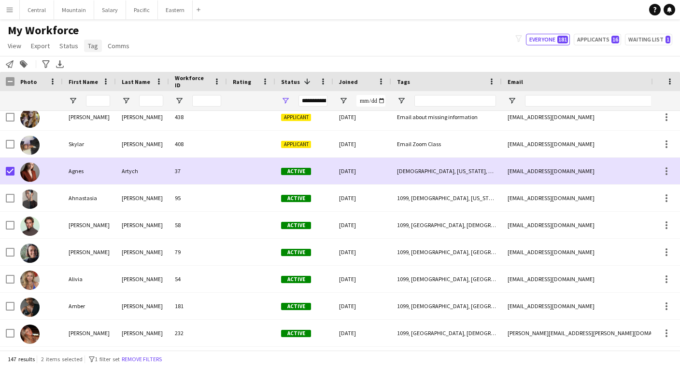
click at [90, 42] on span "Tag" at bounding box center [93, 46] width 10 height 9
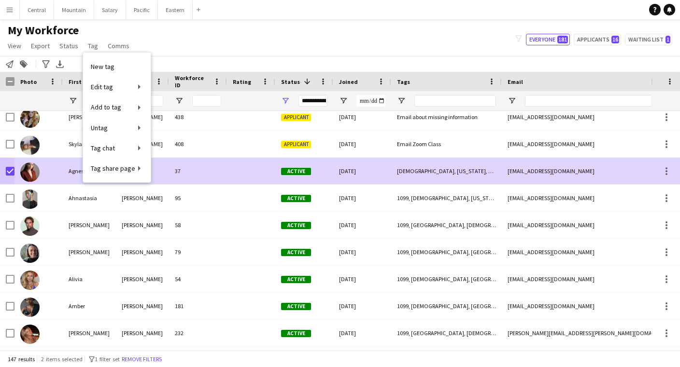
click at [58, 164] on div at bounding box center [38, 171] width 48 height 27
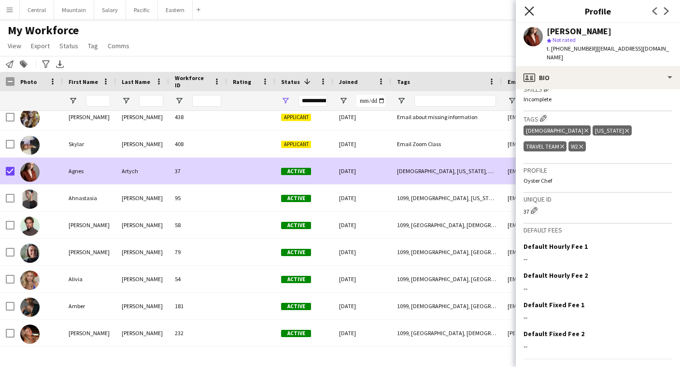
click at [531, 9] on icon at bounding box center [528, 10] width 9 height 9
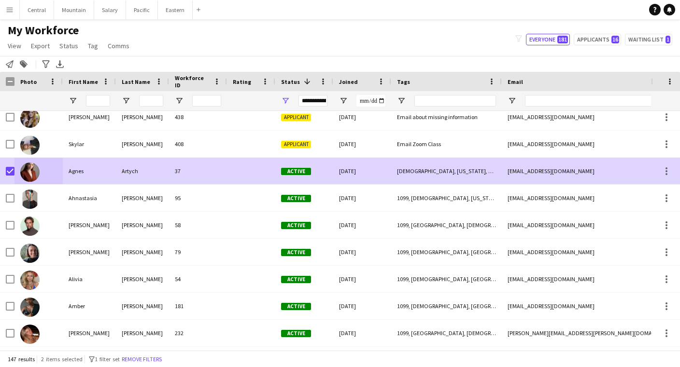
click at [203, 169] on div "37" at bounding box center [198, 171] width 58 height 27
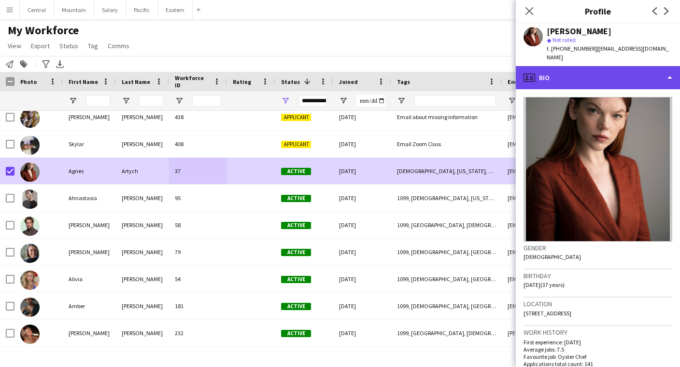
click at [557, 66] on div "profile Bio" at bounding box center [597, 77] width 164 height 23
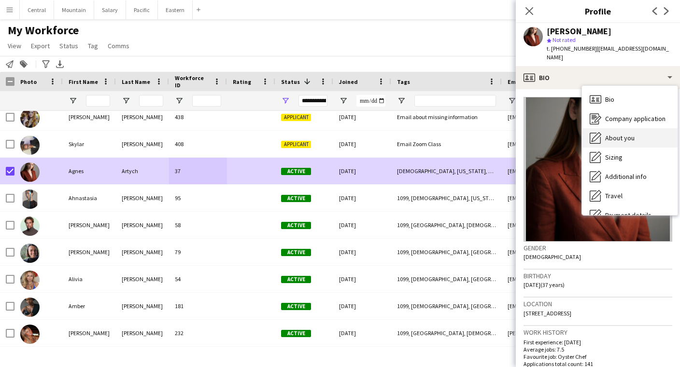
click at [609, 134] on span "About you" at bounding box center [619, 138] width 29 height 9
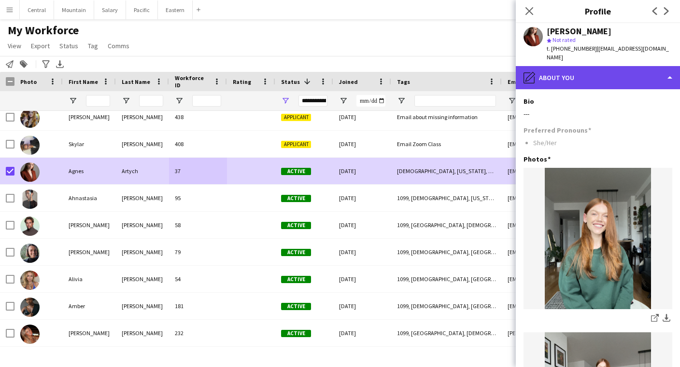
click at [587, 69] on div "pencil4 About you" at bounding box center [597, 77] width 164 height 23
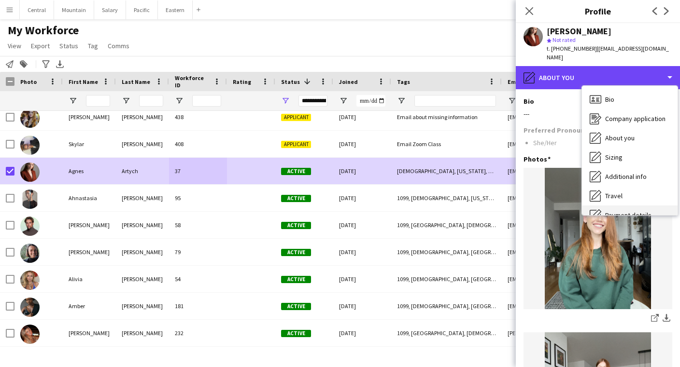
scroll to position [0, 0]
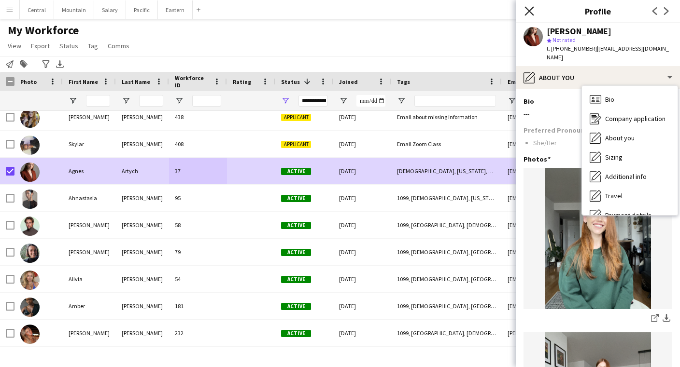
click at [529, 13] on icon "Close pop-in" at bounding box center [528, 10] width 9 height 9
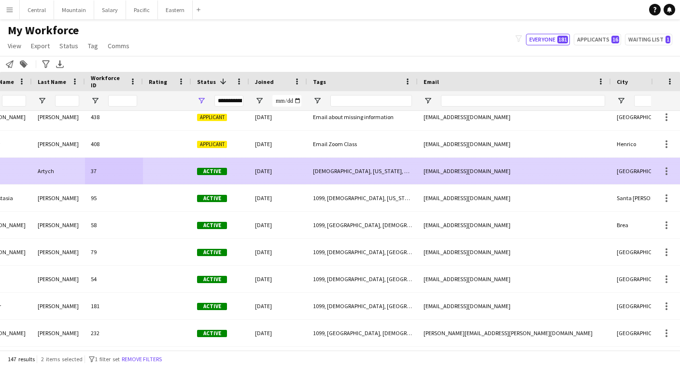
scroll to position [0, 185]
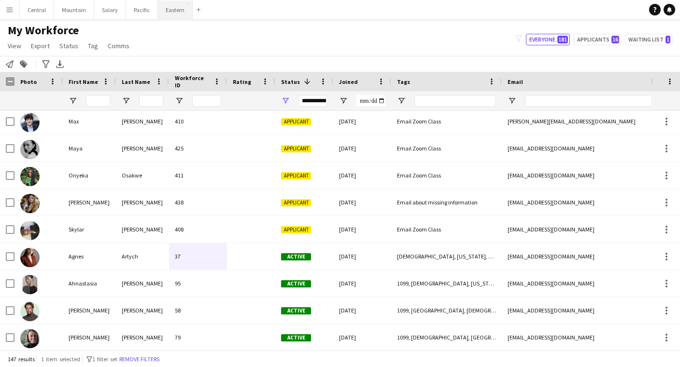
click at [176, 10] on button "Eastern Close" at bounding box center [175, 9] width 35 height 19
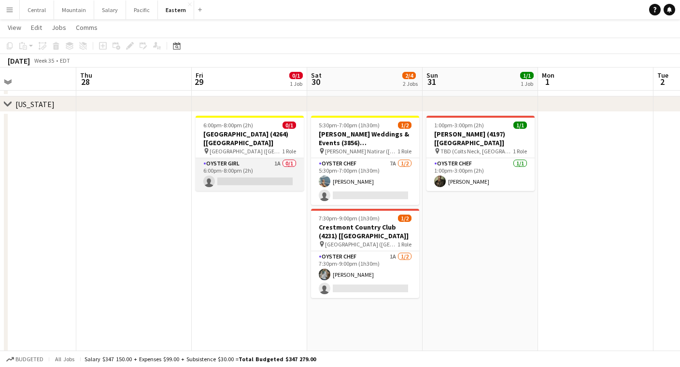
click at [246, 165] on app-card-role "Oyster Girl 1A 0/1 6:00pm-8:00pm (2h) single-neutral-actions" at bounding box center [249, 174] width 108 height 33
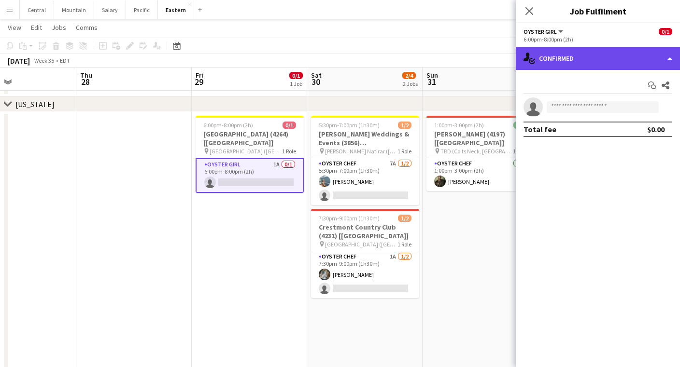
click at [597, 61] on div "single-neutral-actions-check-2 Confirmed" at bounding box center [597, 58] width 164 height 23
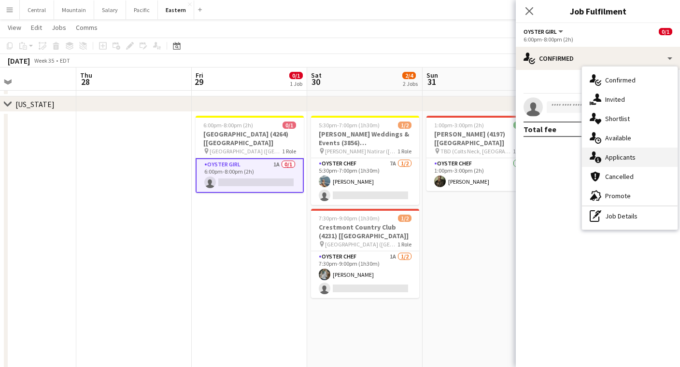
click at [600, 160] on icon at bounding box center [598, 160] width 6 height 6
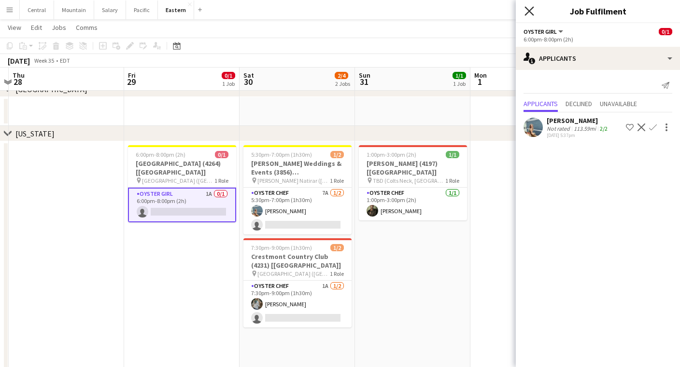
click at [529, 12] on icon "Close pop-in" at bounding box center [528, 10] width 9 height 9
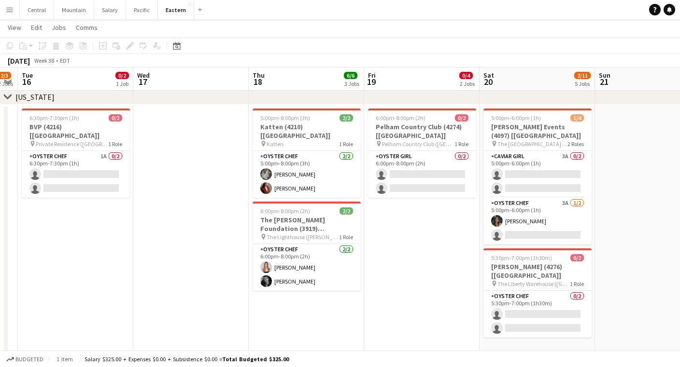
scroll to position [0, 335]
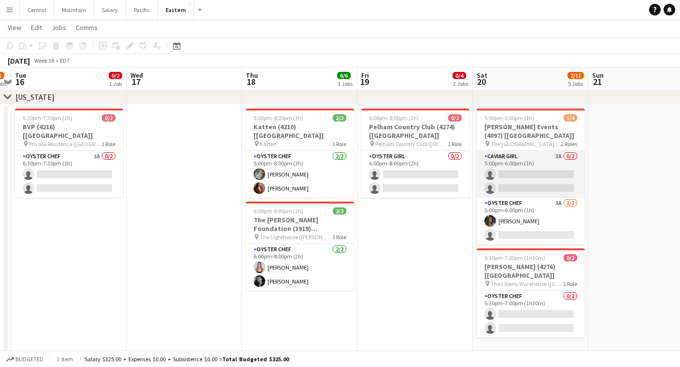
click at [515, 166] on app-card-role "Caviar Girl 3A 0/2 5:00pm-6:00pm (1h) single-neutral-actions single-neutral-act…" at bounding box center [530, 174] width 108 height 47
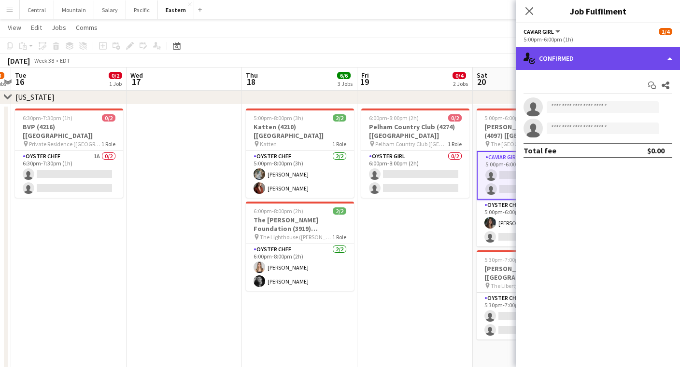
click at [588, 57] on div "single-neutral-actions-check-2 Confirmed" at bounding box center [597, 58] width 164 height 23
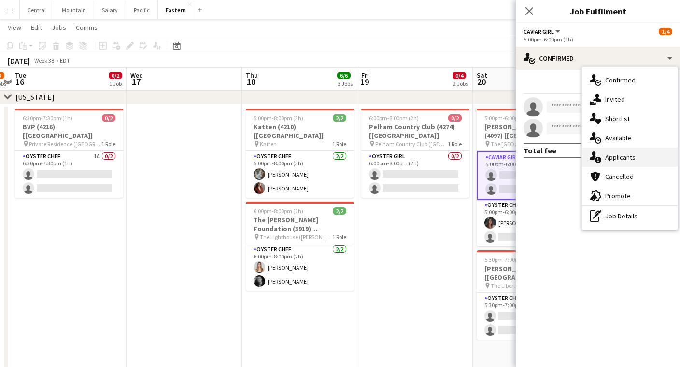
click at [607, 156] on div "single-neutral-actions-information Applicants" at bounding box center [630, 157] width 96 height 19
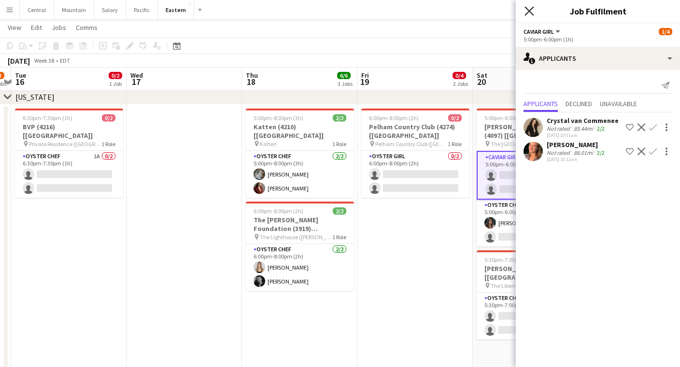
click at [528, 9] on icon at bounding box center [528, 10] width 9 height 9
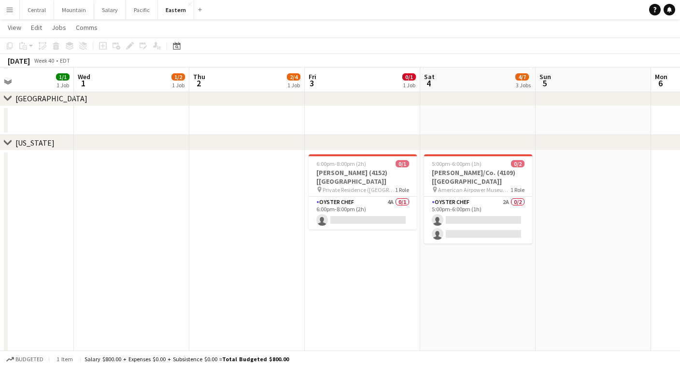
scroll to position [380, 0]
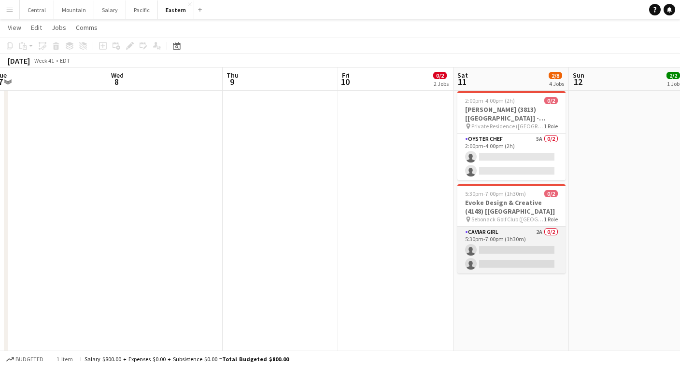
click at [488, 247] on app-card-role "Caviar Girl 2A 0/2 5:30pm-7:00pm (1h30m) single-neutral-actions single-neutral-…" at bounding box center [511, 250] width 108 height 47
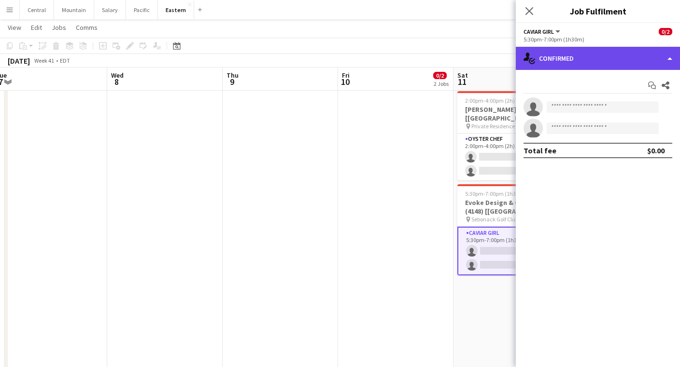
click at [607, 52] on div "single-neutral-actions-check-2 Confirmed" at bounding box center [597, 58] width 164 height 23
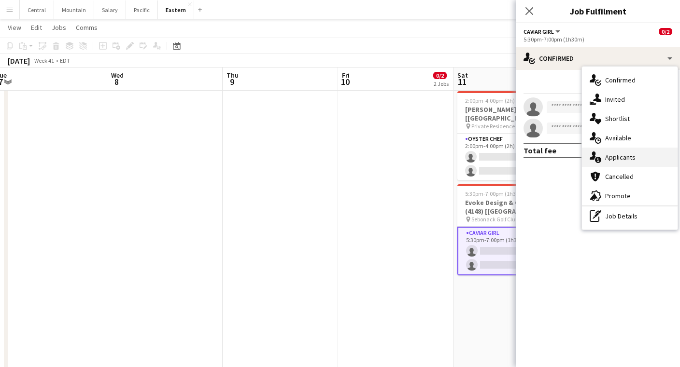
click at [620, 159] on div "single-neutral-actions-information Applicants" at bounding box center [630, 157] width 96 height 19
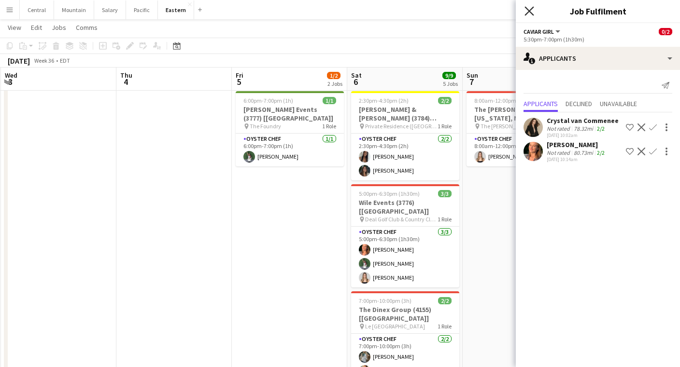
click at [529, 7] on icon "Close pop-in" at bounding box center [528, 10] width 9 height 9
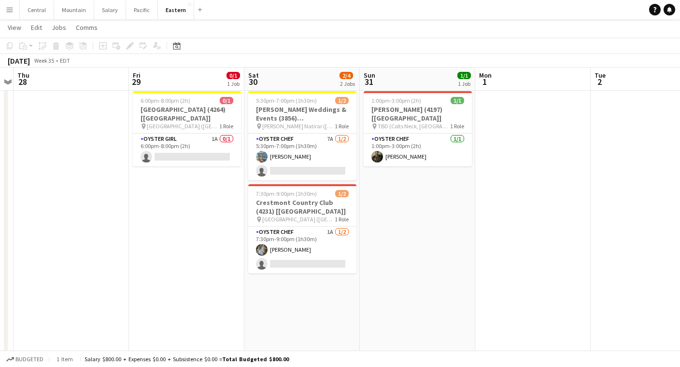
scroll to position [0, 211]
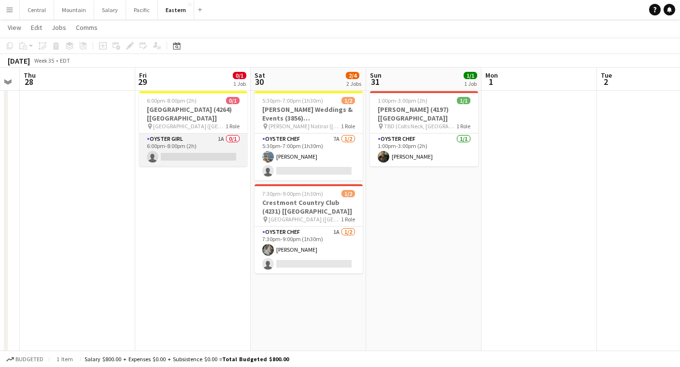
click at [179, 144] on app-card-role "Oyster Girl 1A 0/1 6:00pm-8:00pm (2h) single-neutral-actions" at bounding box center [193, 150] width 108 height 33
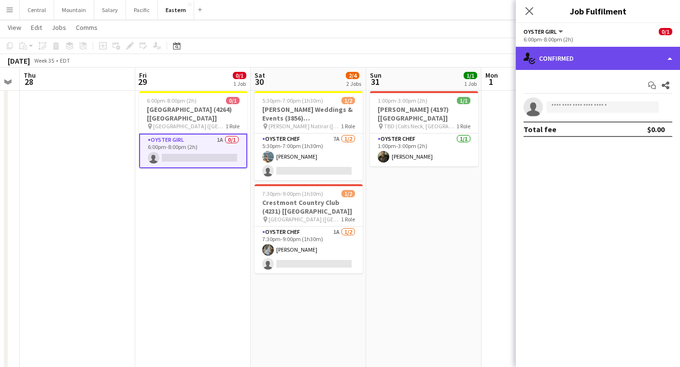
click at [551, 56] on div "single-neutral-actions-check-2 Confirmed" at bounding box center [597, 58] width 164 height 23
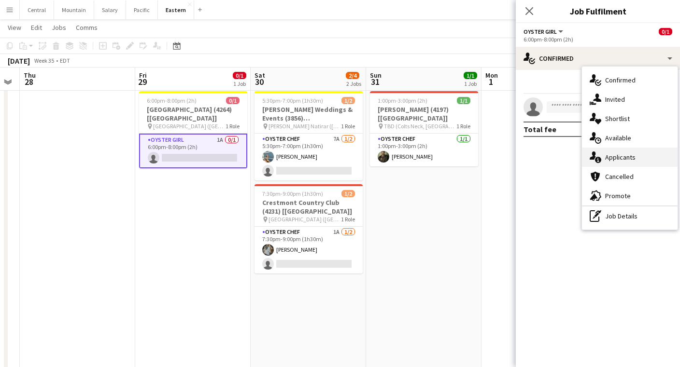
click at [612, 158] on div "single-neutral-actions-information Applicants" at bounding box center [630, 157] width 96 height 19
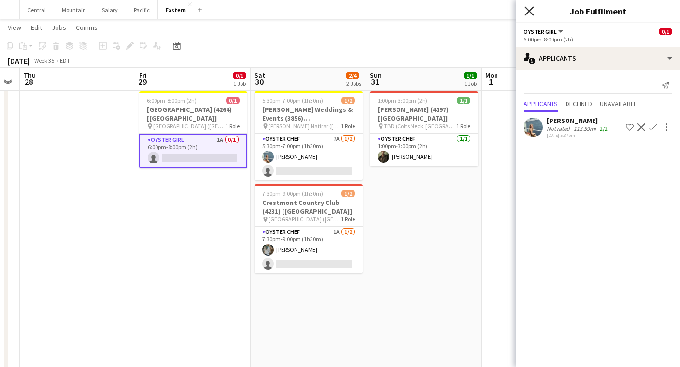
click at [530, 8] on icon "Close pop-in" at bounding box center [528, 10] width 9 height 9
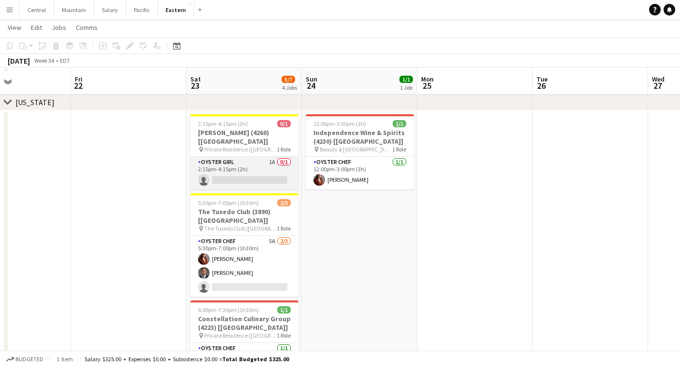
scroll to position [442, 0]
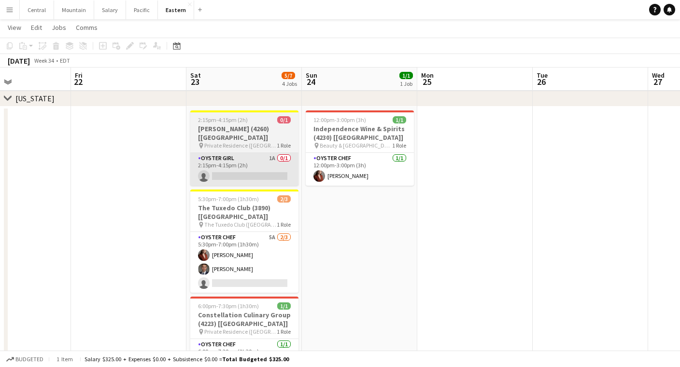
click at [251, 164] on app-card-role "Oyster Girl 1A 0/1 2:15pm-4:15pm (2h) single-neutral-actions" at bounding box center [244, 169] width 108 height 33
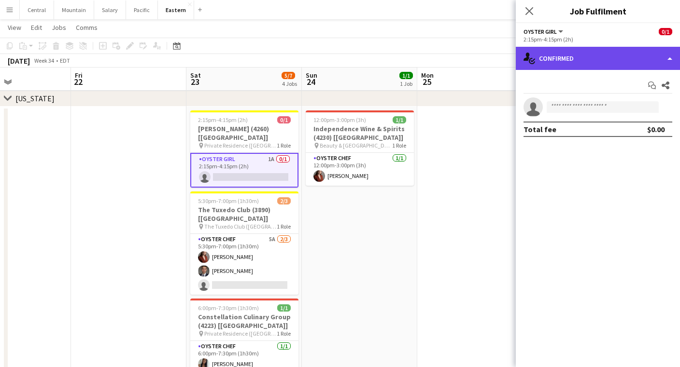
click at [567, 56] on div "single-neutral-actions-check-2 Confirmed" at bounding box center [597, 58] width 164 height 23
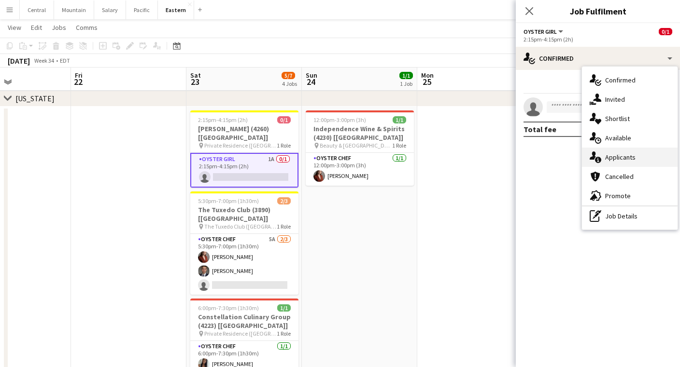
click at [615, 158] on div "single-neutral-actions-information Applicants" at bounding box center [630, 157] width 96 height 19
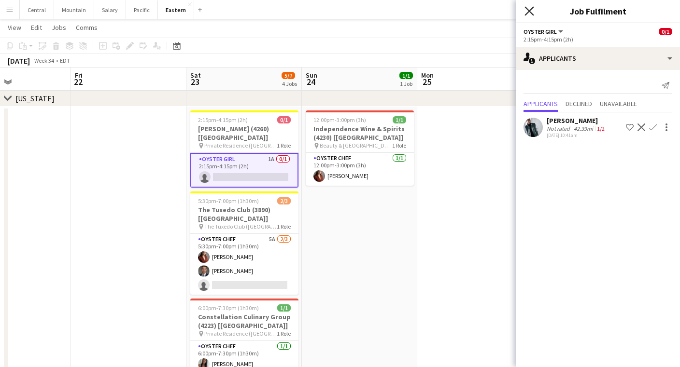
click at [526, 9] on icon "Close pop-in" at bounding box center [528, 10] width 9 height 9
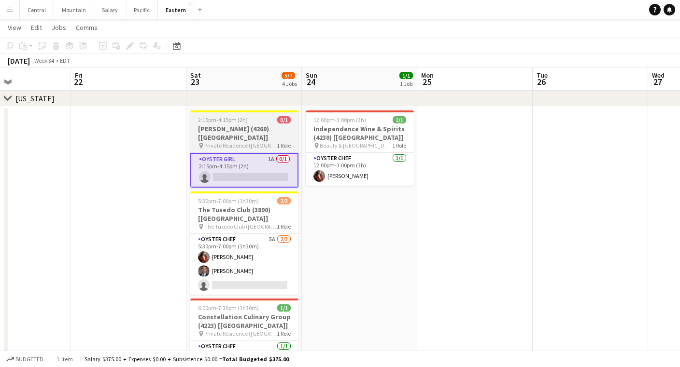
click at [200, 125] on h3 "[PERSON_NAME] (4260) [[GEOGRAPHIC_DATA]]" at bounding box center [244, 133] width 108 height 17
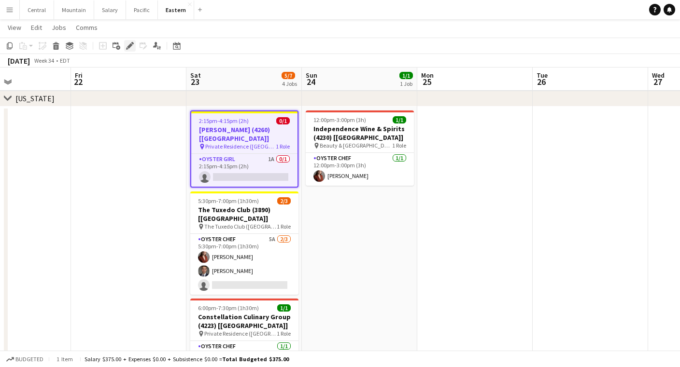
click at [128, 44] on icon "Edit" at bounding box center [130, 46] width 8 height 8
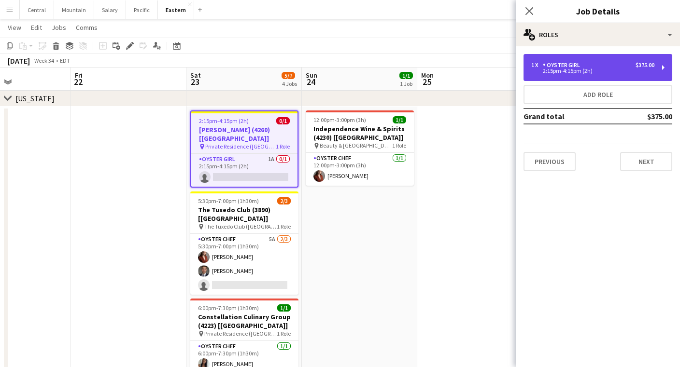
click at [608, 75] on div "1 x Oyster Girl $375.00 2:15pm-4:15pm (2h)" at bounding box center [597, 67] width 149 height 27
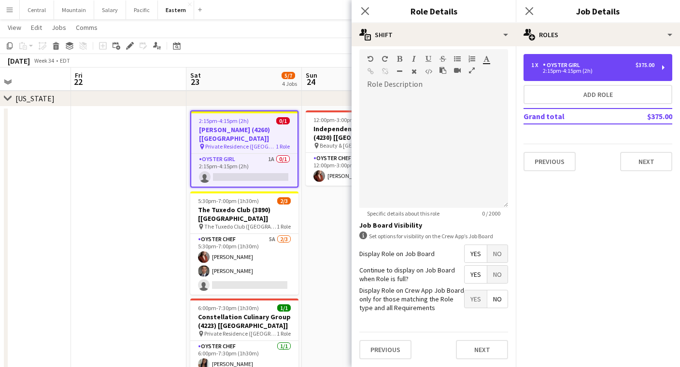
scroll to position [239, 0]
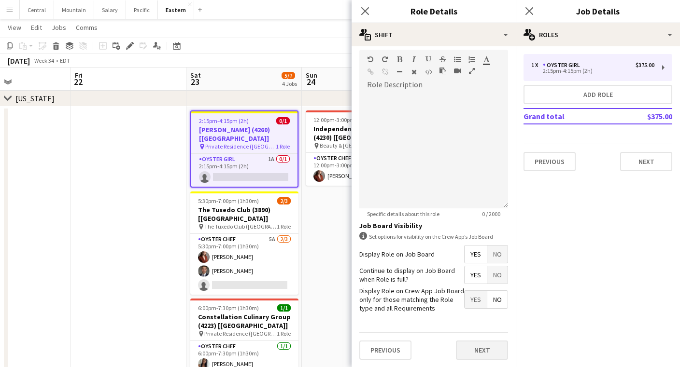
click at [484, 348] on button "Next" at bounding box center [482, 350] width 52 height 19
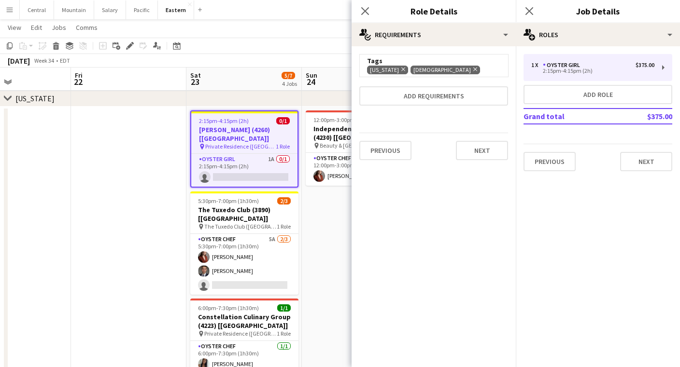
scroll to position [0, 0]
click at [385, 153] on button "Previous" at bounding box center [385, 150] width 52 height 19
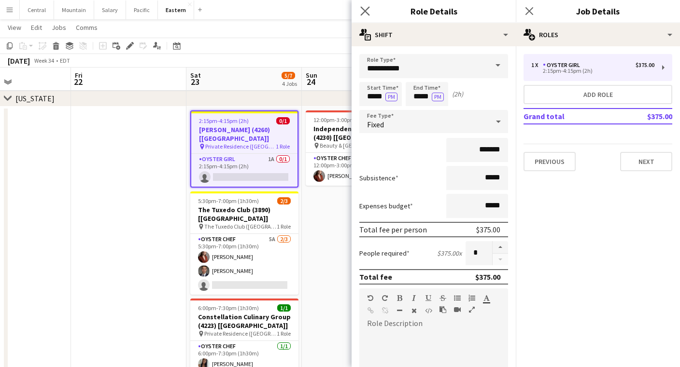
click at [365, 6] on app-icon "Close pop-in" at bounding box center [365, 11] width 14 height 14
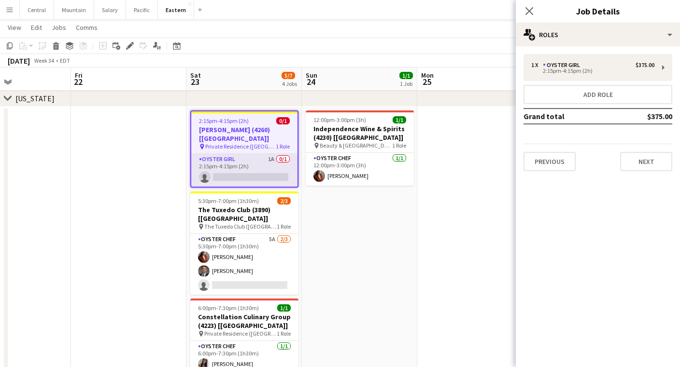
click at [244, 154] on app-card-role "Oyster Girl 1A 0/1 2:15pm-4:15pm (2h) single-neutral-actions" at bounding box center [244, 170] width 106 height 33
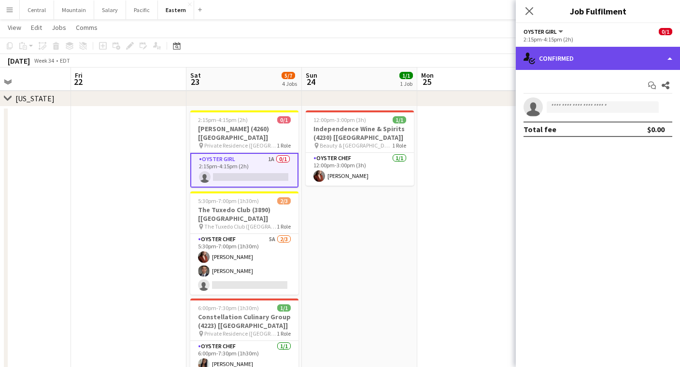
click at [627, 57] on div "single-neutral-actions-check-2 Confirmed" at bounding box center [597, 58] width 164 height 23
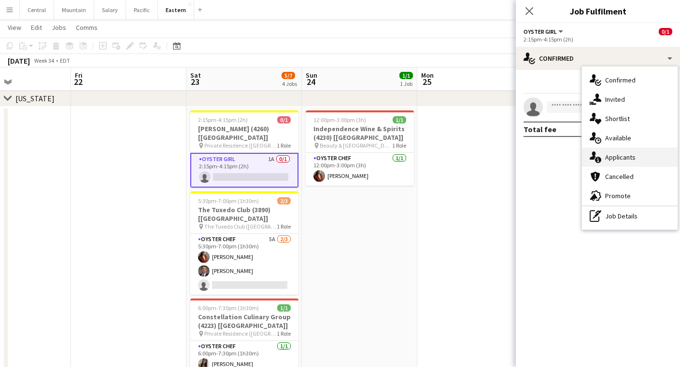
click at [621, 158] on div "single-neutral-actions-information Applicants" at bounding box center [630, 157] width 96 height 19
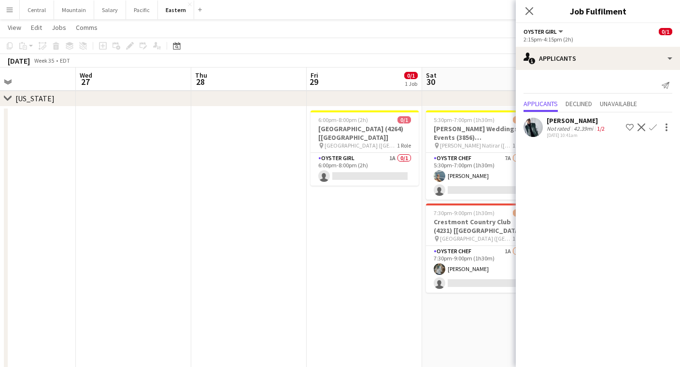
scroll to position [0, 275]
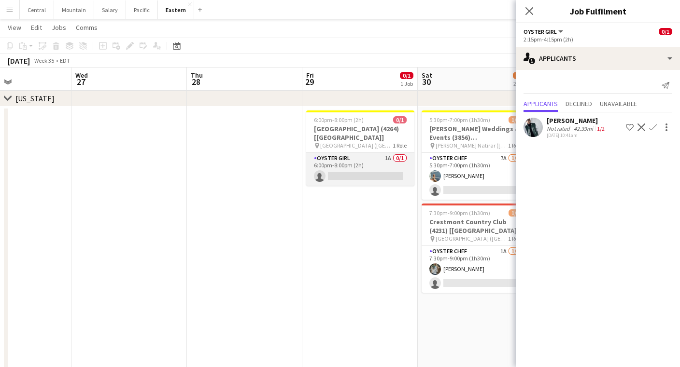
click at [324, 161] on app-card-role "Oyster Girl 1A 0/1 6:00pm-8:00pm (2h) single-neutral-actions" at bounding box center [360, 169] width 108 height 33
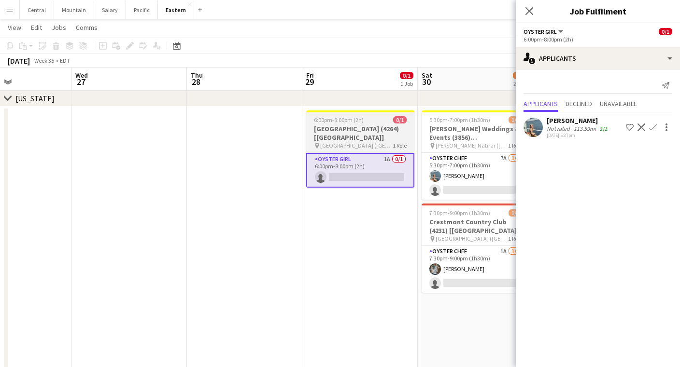
click at [408, 146] on div "pin Mount Kisco Country Club (Mt Kisco, NY) 1 Role" at bounding box center [360, 146] width 108 height 8
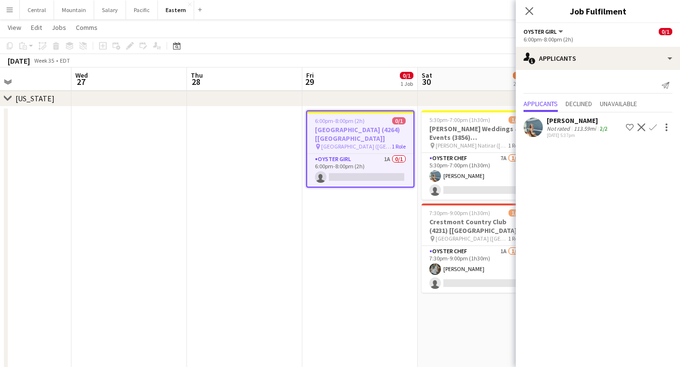
scroll to position [0, 275]
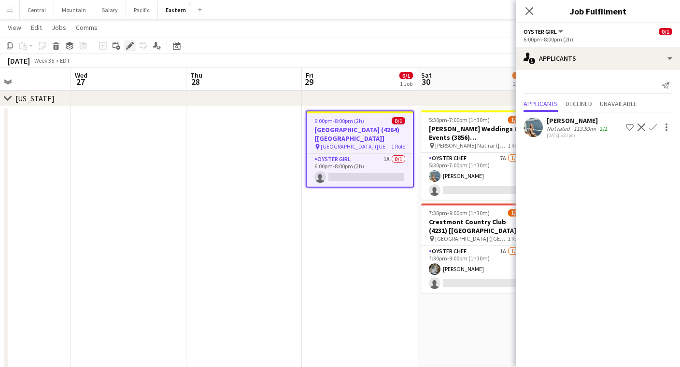
click at [127, 42] on div "Edit" at bounding box center [130, 46] width 12 height 12
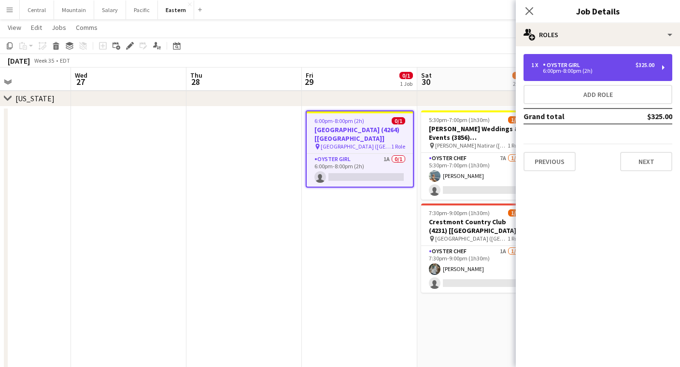
click at [619, 72] on div "6:00pm-8:00pm (2h)" at bounding box center [592, 71] width 123 height 5
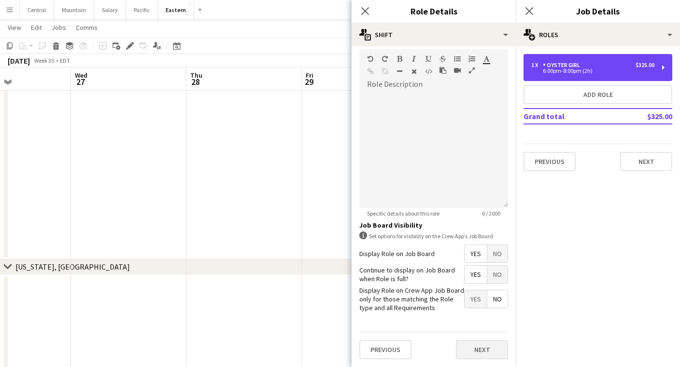
scroll to position [239, 0]
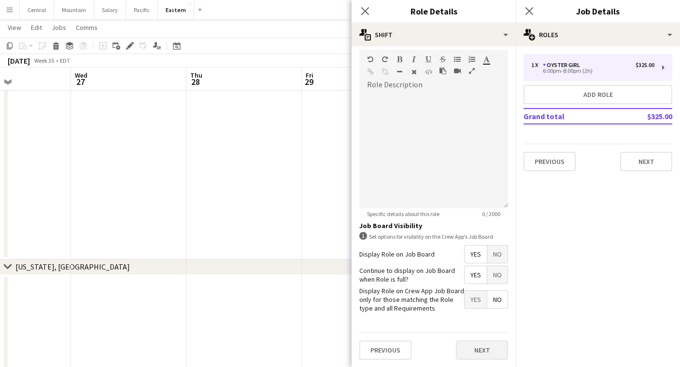
click at [477, 351] on button "Next" at bounding box center [482, 350] width 52 height 19
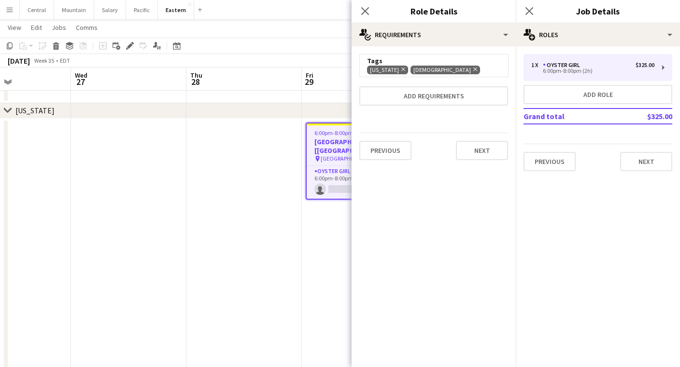
scroll to position [429, 0]
click at [366, 13] on icon "Close pop-in" at bounding box center [364, 10] width 9 height 9
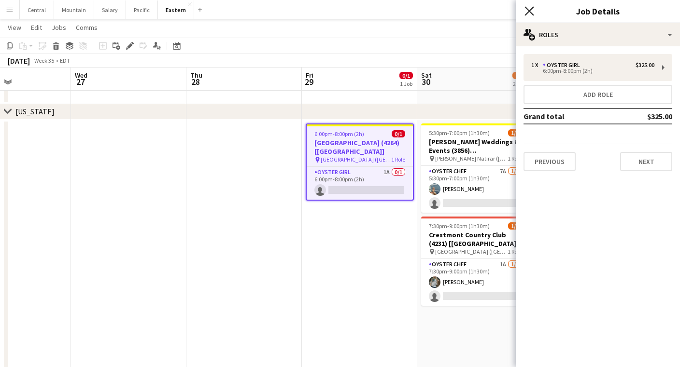
click at [528, 13] on icon at bounding box center [528, 10] width 9 height 9
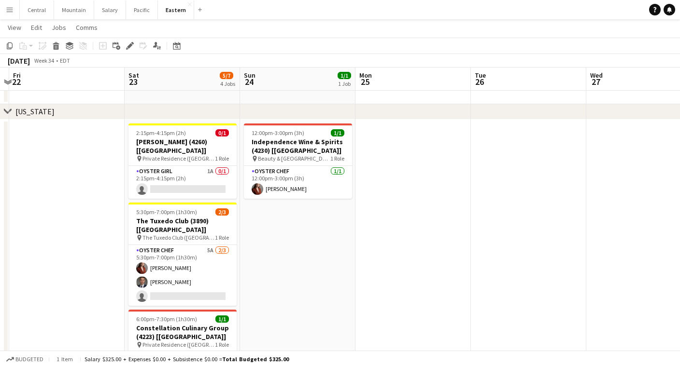
scroll to position [0, 219]
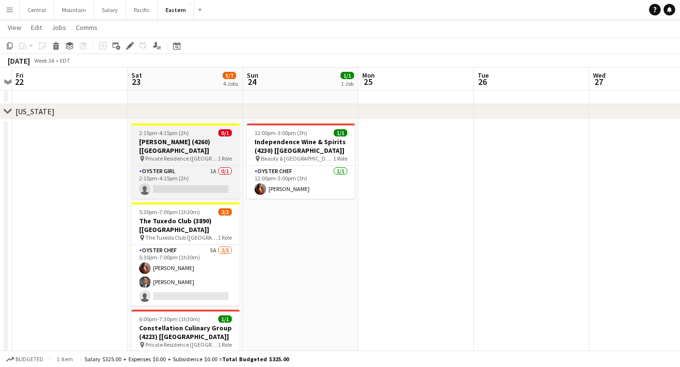
click at [180, 145] on h3 "[PERSON_NAME] (4260) [[GEOGRAPHIC_DATA]]" at bounding box center [185, 146] width 108 height 17
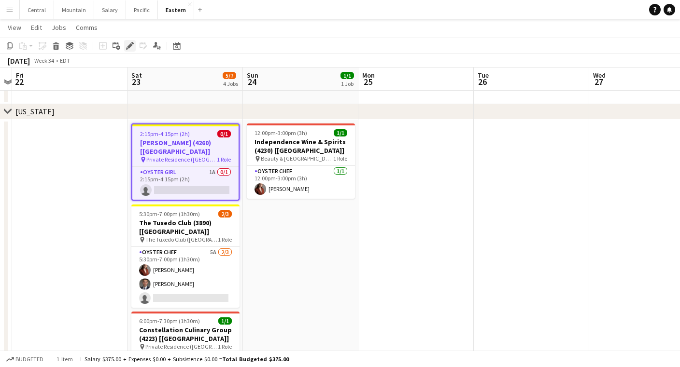
click at [129, 46] on icon at bounding box center [129, 45] width 5 height 5
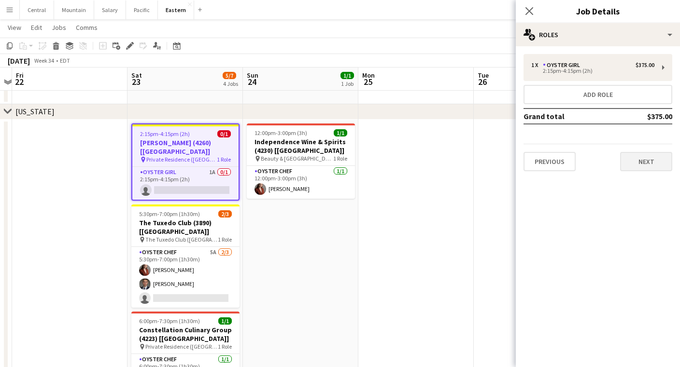
click at [642, 157] on button "Next" at bounding box center [646, 161] width 52 height 19
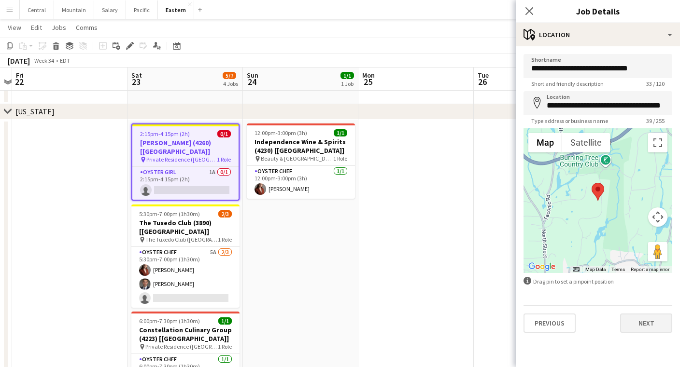
click at [638, 323] on button "Next" at bounding box center [646, 323] width 52 height 19
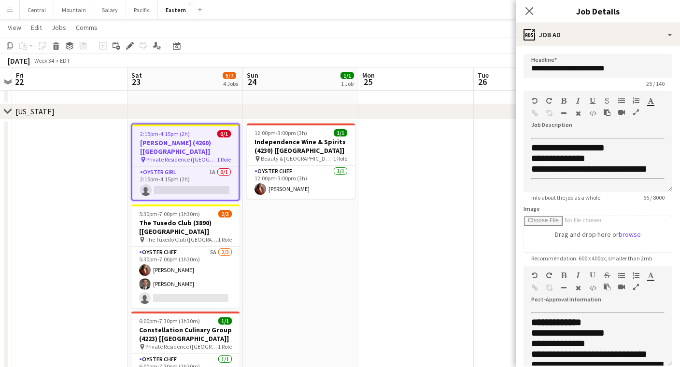
scroll to position [11, 0]
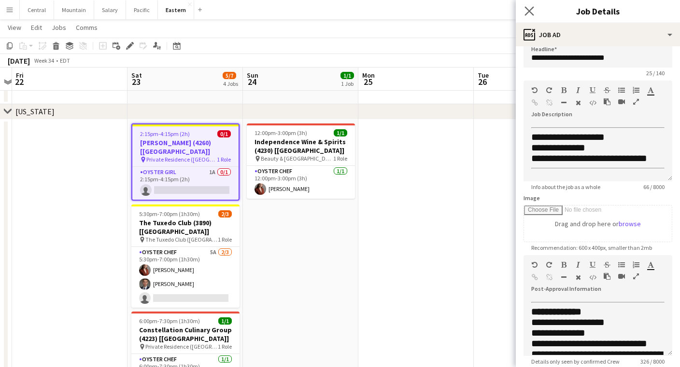
click at [534, 11] on app-icon "Close pop-in" at bounding box center [529, 11] width 14 height 14
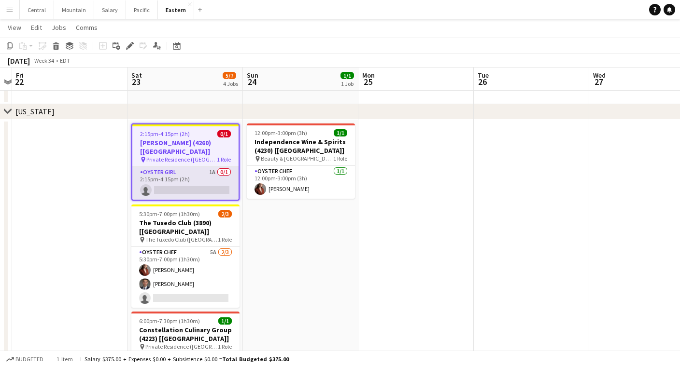
click at [178, 168] on app-card-role "Oyster Girl 1A 0/1 2:15pm-4:15pm (2h) single-neutral-actions" at bounding box center [185, 183] width 106 height 33
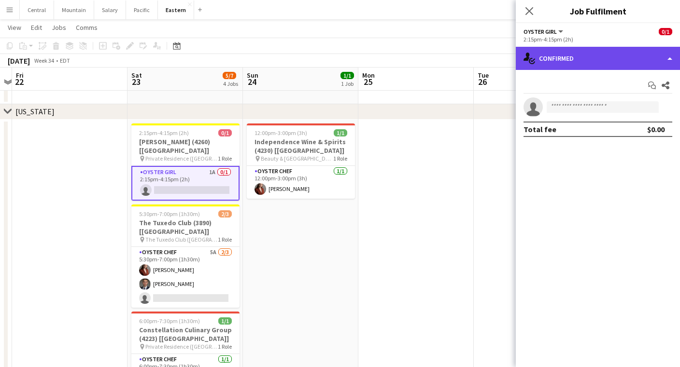
click at [540, 52] on div "single-neutral-actions-check-2 Confirmed" at bounding box center [597, 58] width 164 height 23
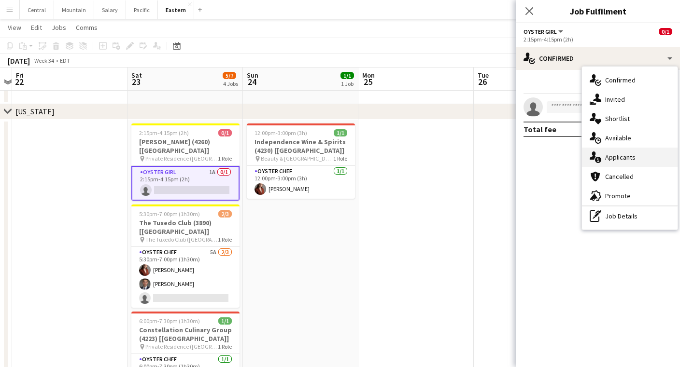
click at [612, 155] on div "single-neutral-actions-information Applicants" at bounding box center [630, 157] width 96 height 19
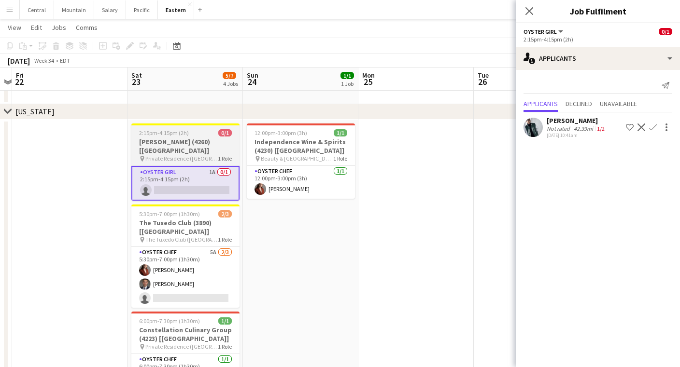
click at [188, 141] on h3 "[PERSON_NAME] (4260) [[GEOGRAPHIC_DATA]]" at bounding box center [185, 146] width 108 height 17
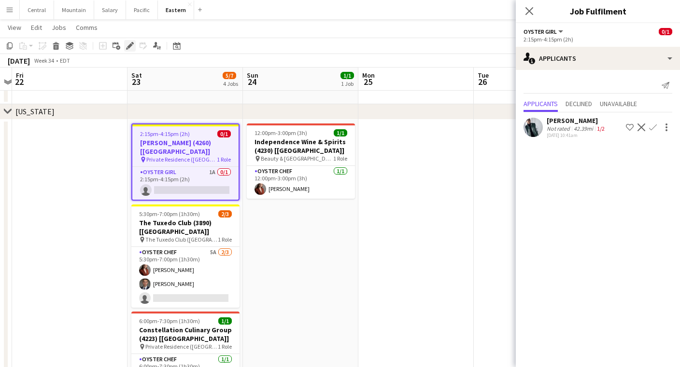
click at [128, 50] on div "Edit" at bounding box center [130, 46] width 12 height 12
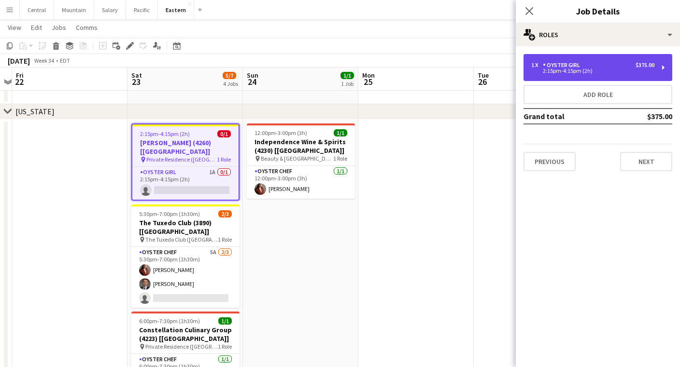
click at [600, 66] on div "1 x Oyster Girl $375.00" at bounding box center [592, 65] width 123 height 7
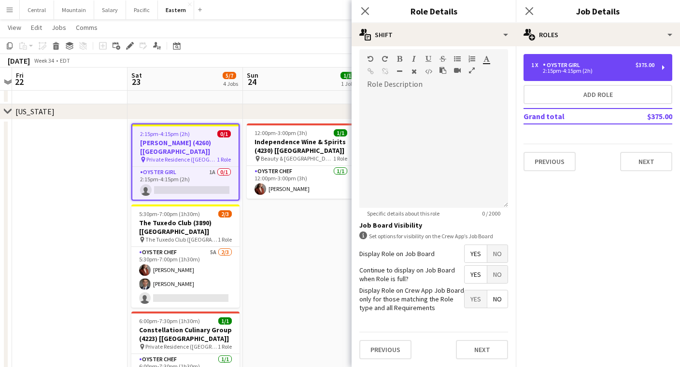
scroll to position [239, 0]
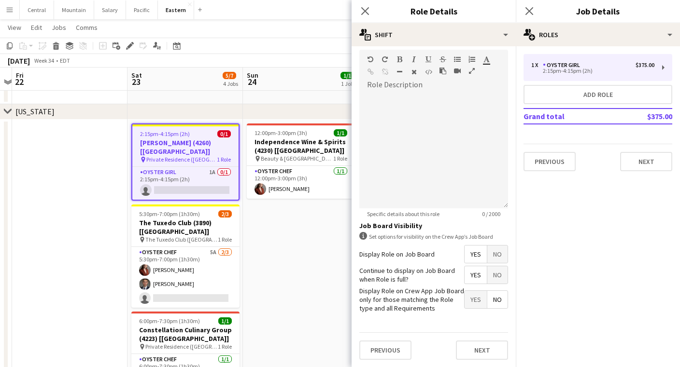
drag, startPoint x: 360, startPoint y: 224, endPoint x: 418, endPoint y: 223, distance: 57.4
click at [418, 223] on h3 "Job Board Visibility" at bounding box center [433, 226] width 149 height 9
click at [359, 284] on form "**********" at bounding box center [433, 91] width 164 height 553
drag, startPoint x: 359, startPoint y: 292, endPoint x: 433, endPoint y: 311, distance: 76.7
click at [433, 311] on label "Display Role on Crew App Job Board only for those matching the Role type and al…" at bounding box center [411, 300] width 105 height 27
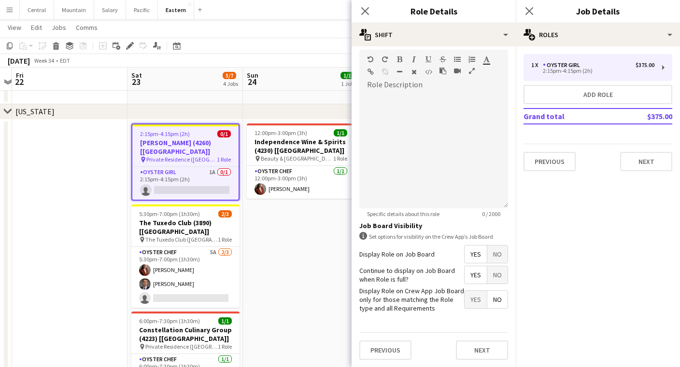
click at [470, 301] on span "Yes" at bounding box center [475, 299] width 22 height 17
click at [493, 302] on span "No" at bounding box center [497, 299] width 20 height 17
click at [416, 303] on label "Display Role on Crew App Job Board only for those matching the Role type and al…" at bounding box center [411, 300] width 105 height 27
drag, startPoint x: 372, startPoint y: 312, endPoint x: 439, endPoint y: 302, distance: 68.3
click at [439, 302] on label "Display Role on Crew App Job Board only for those matching the Role type and al…" at bounding box center [411, 300] width 105 height 27
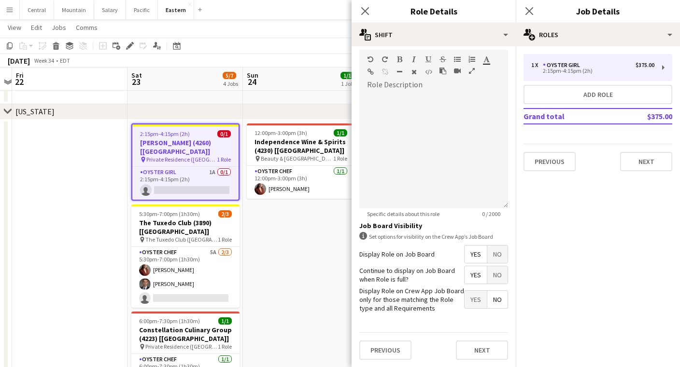
click at [372, 276] on label "Continue to display on Job Board when Role is full?" at bounding box center [411, 274] width 105 height 17
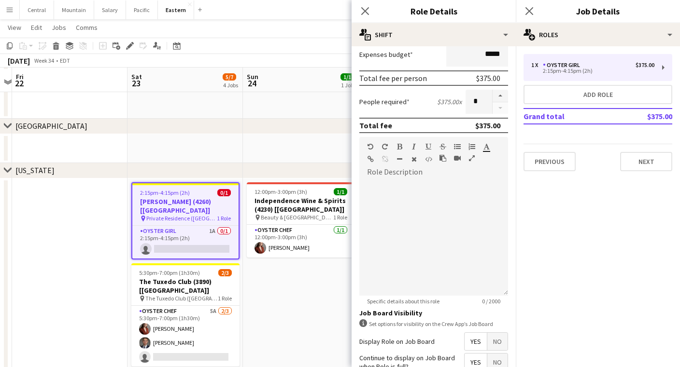
scroll to position [369, 0]
click at [364, 8] on icon "Close pop-in" at bounding box center [364, 10] width 9 height 9
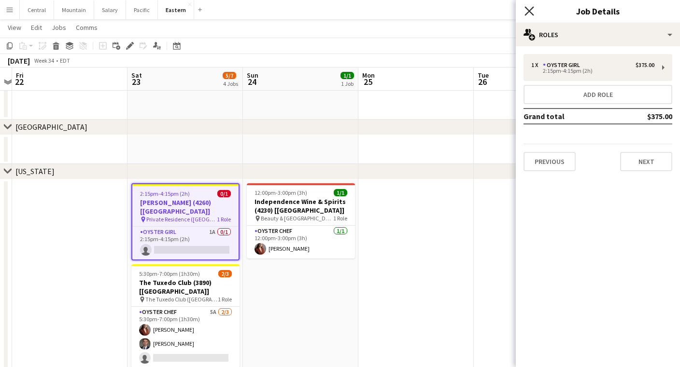
click at [529, 9] on icon "Close pop-in" at bounding box center [528, 10] width 9 height 9
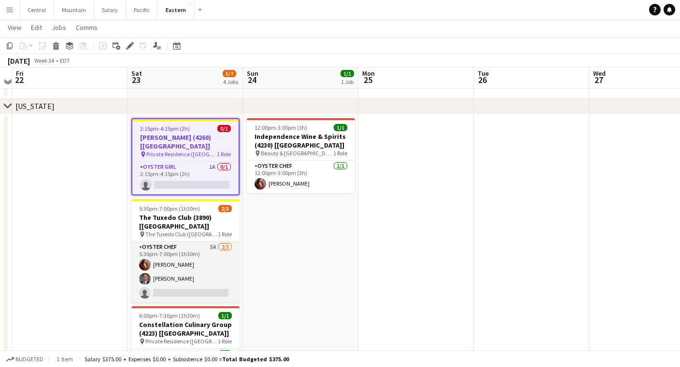
scroll to position [435, 0]
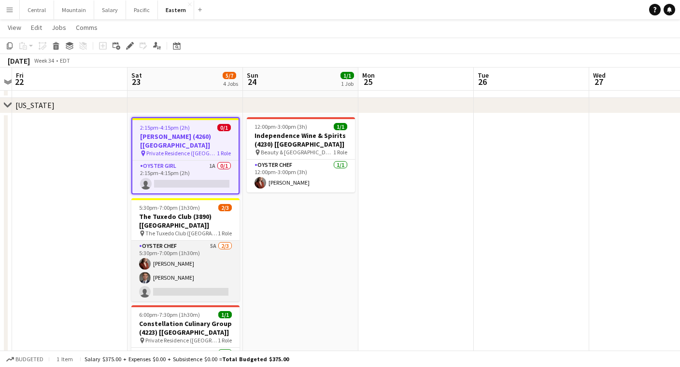
click at [197, 241] on app-card-role "Oyster Chef 5A [DATE] 5:30pm-7:00pm (1h30m) [PERSON_NAME] Artych [PERSON_NAME] …" at bounding box center [185, 271] width 108 height 61
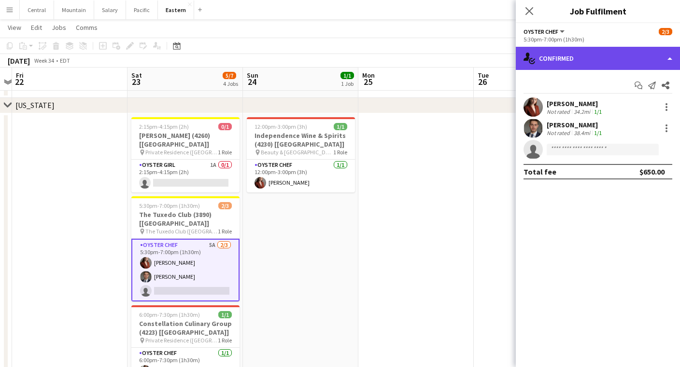
click at [578, 65] on div "single-neutral-actions-check-2 Confirmed" at bounding box center [597, 58] width 164 height 23
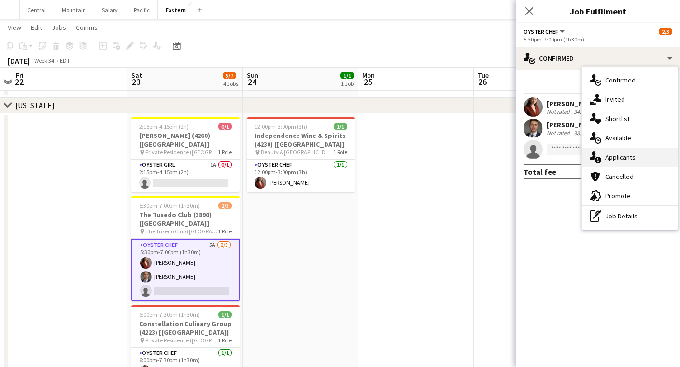
click at [621, 150] on div "single-neutral-actions-information Applicants" at bounding box center [630, 157] width 96 height 19
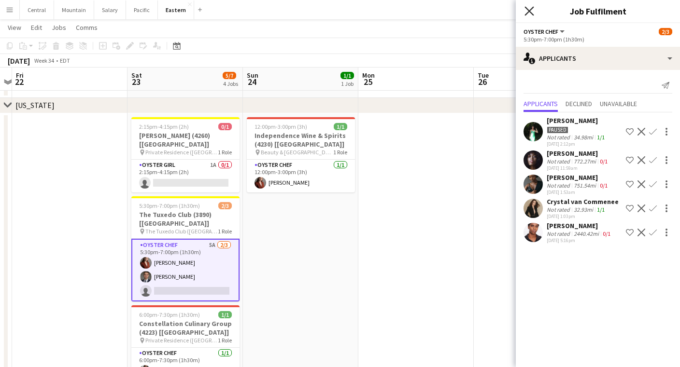
click at [528, 13] on icon at bounding box center [528, 10] width 9 height 9
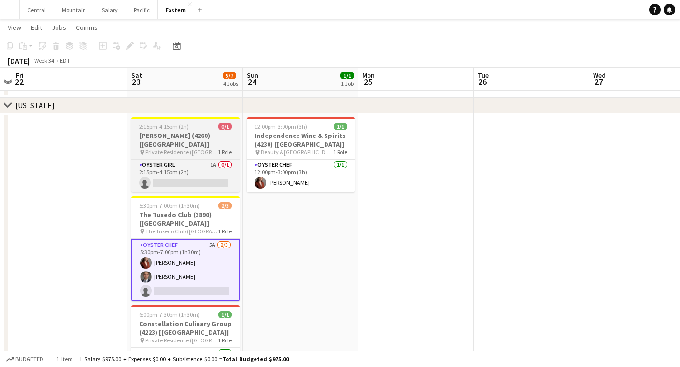
click at [169, 128] on span "2:15pm-4:15pm (2h)" at bounding box center [164, 126] width 50 height 7
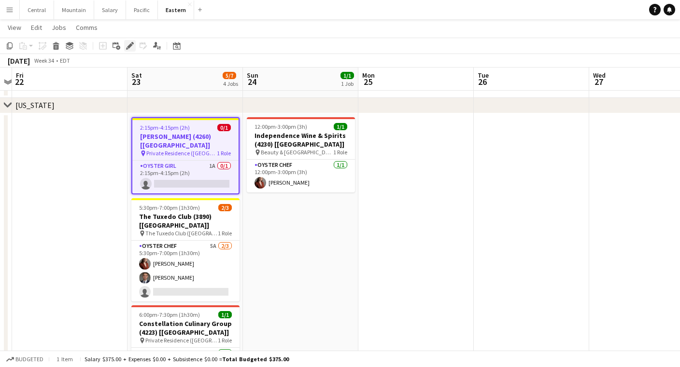
click at [128, 41] on div "Edit" at bounding box center [130, 46] width 12 height 12
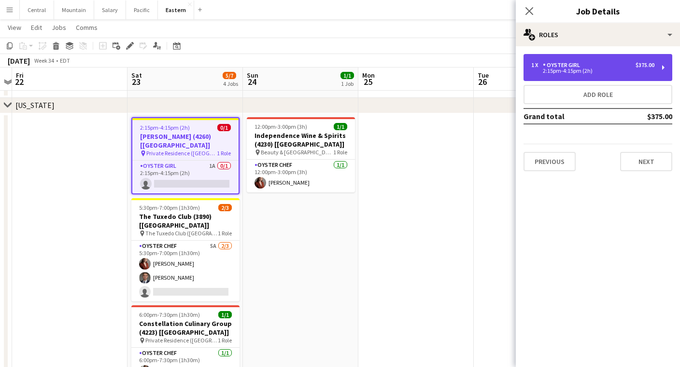
click at [584, 73] on div "2:15pm-4:15pm (2h)" at bounding box center [592, 71] width 123 height 5
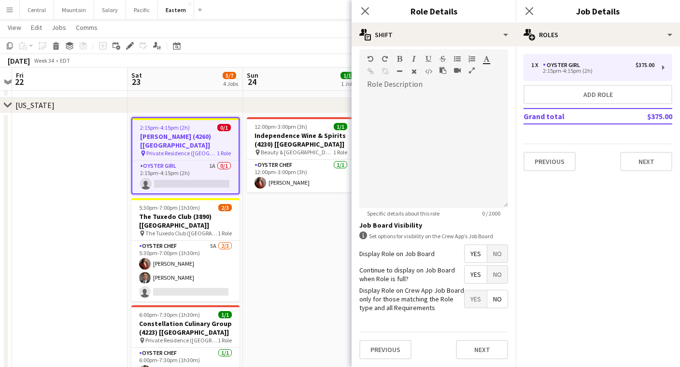
scroll to position [239, 0]
drag, startPoint x: 358, startPoint y: 289, endPoint x: 369, endPoint y: 307, distance: 21.3
click at [369, 307] on form "**********" at bounding box center [433, 91] width 164 height 553
click at [396, 305] on label "Display Role on Crew App Job Board only for those matching the Role type and al…" at bounding box center [411, 300] width 105 height 27
click at [362, 12] on icon "Close pop-in" at bounding box center [364, 10] width 9 height 9
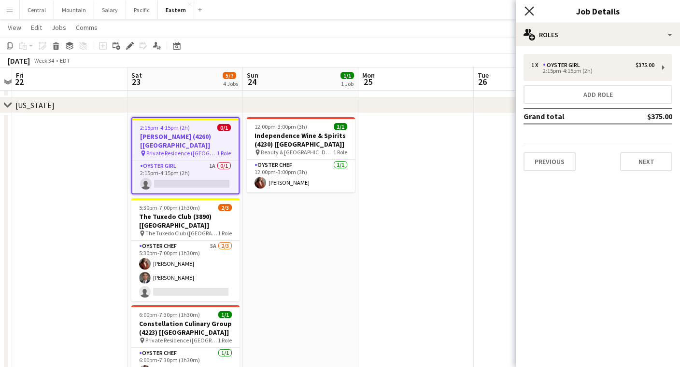
click at [530, 8] on icon "Close pop-in" at bounding box center [528, 10] width 9 height 9
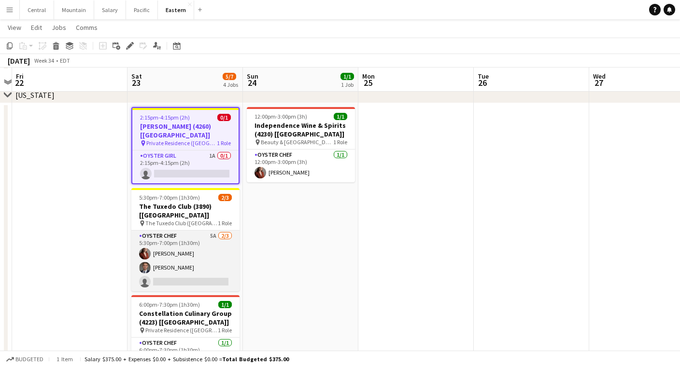
scroll to position [445, 0]
click at [233, 255] on app-card-role "Oyster Chef 5A [DATE] 5:30pm-7:00pm (1h30m) [PERSON_NAME] Artych [PERSON_NAME] …" at bounding box center [185, 261] width 108 height 61
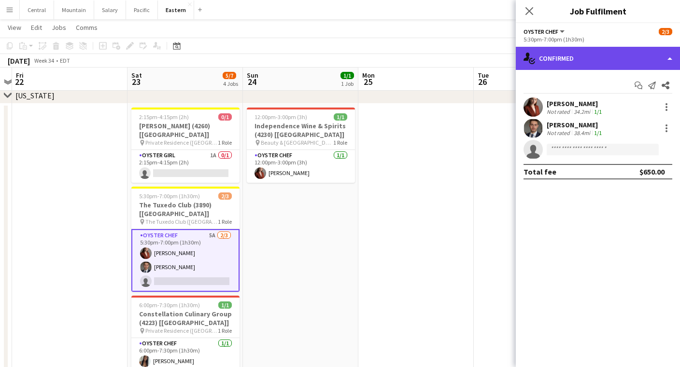
click at [588, 63] on div "single-neutral-actions-check-2 Confirmed" at bounding box center [597, 58] width 164 height 23
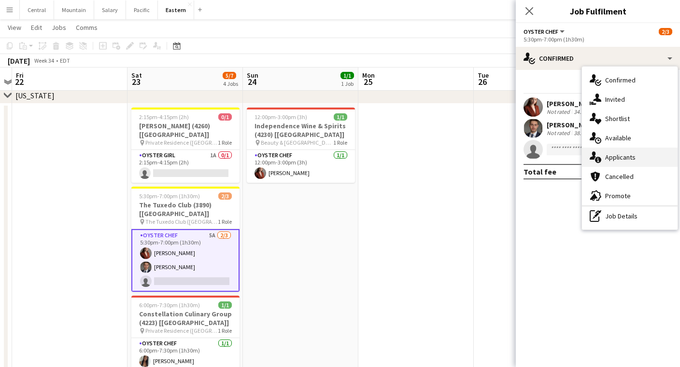
click at [616, 154] on div "single-neutral-actions-information Applicants" at bounding box center [630, 157] width 96 height 19
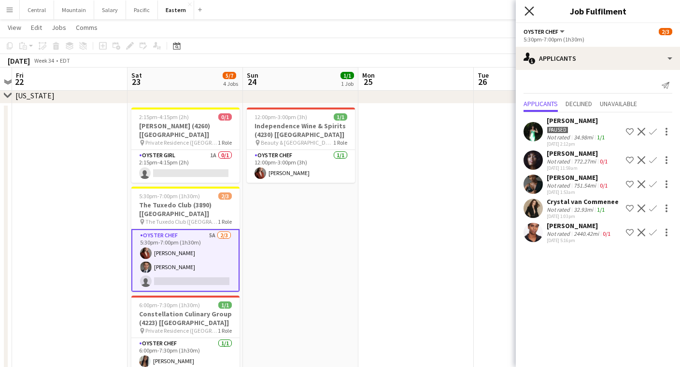
click at [533, 12] on icon "Close pop-in" at bounding box center [528, 10] width 9 height 9
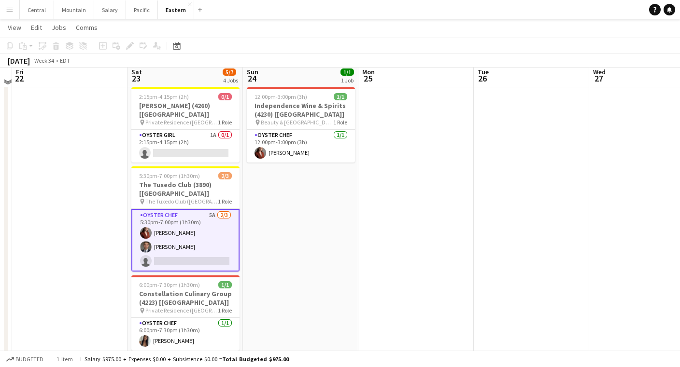
scroll to position [479, 0]
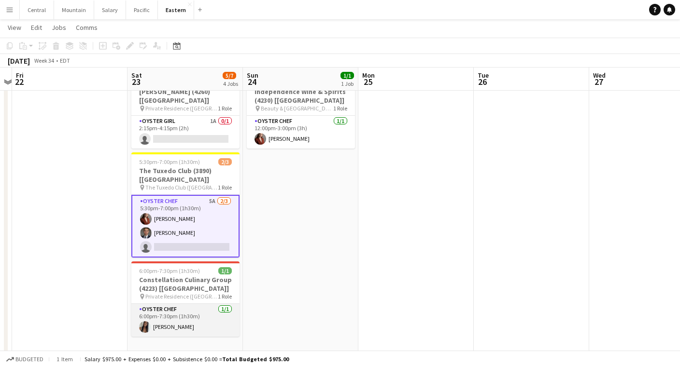
click at [192, 304] on app-card-role "Oyster Chef [DATE] 6:00pm-7:30pm (1h30m) [PERSON_NAME]" at bounding box center [185, 320] width 108 height 33
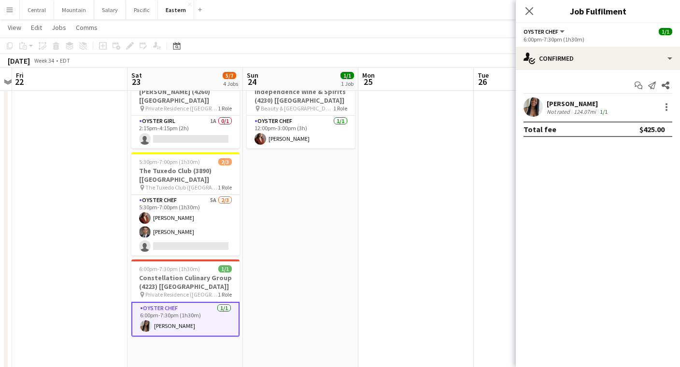
click at [611, 44] on app-options-switcher "Oyster Chef All roles Oyster Chef [DATE] 6:00pm-7:30pm (1h30m)" at bounding box center [597, 35] width 164 height 24
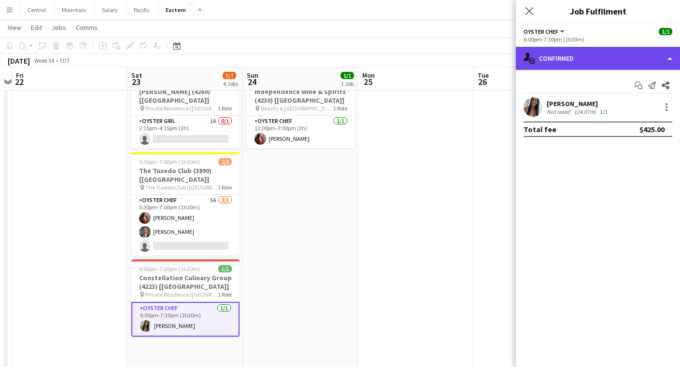
click at [606, 60] on div "single-neutral-actions-check-2 Confirmed" at bounding box center [597, 58] width 164 height 23
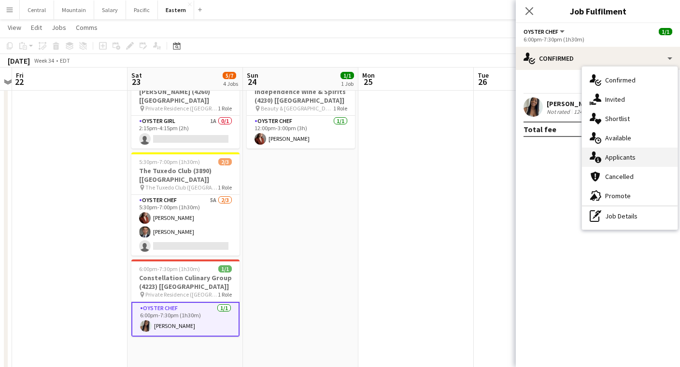
click at [617, 155] on div "single-neutral-actions-information Applicants" at bounding box center [630, 157] width 96 height 19
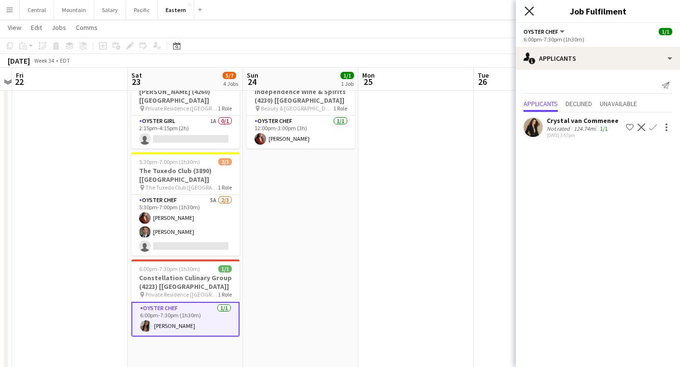
click at [531, 15] on icon "Close pop-in" at bounding box center [528, 10] width 9 height 9
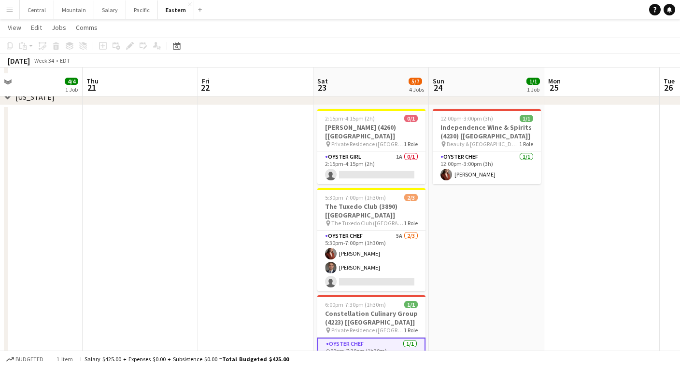
scroll to position [436, 0]
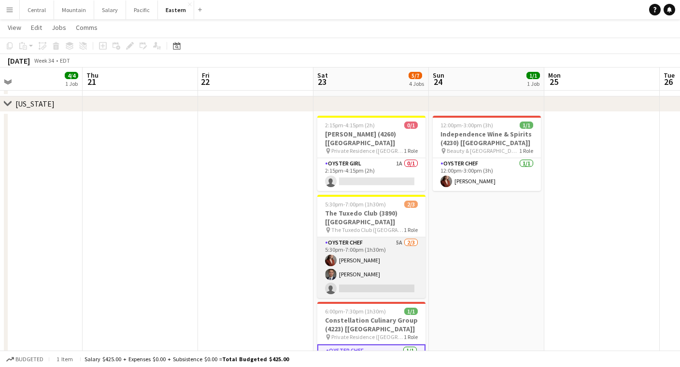
click at [378, 237] on app-card-role "Oyster Chef 5A [DATE] 5:30pm-7:00pm (1h30m) [PERSON_NAME] Artych [PERSON_NAME] …" at bounding box center [371, 267] width 108 height 61
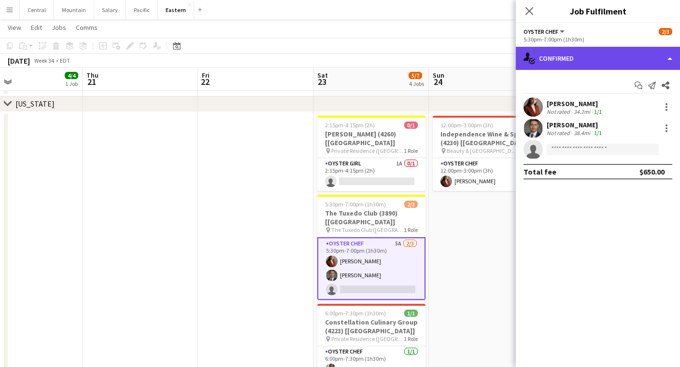
click at [563, 62] on div "single-neutral-actions-check-2 Confirmed" at bounding box center [597, 58] width 164 height 23
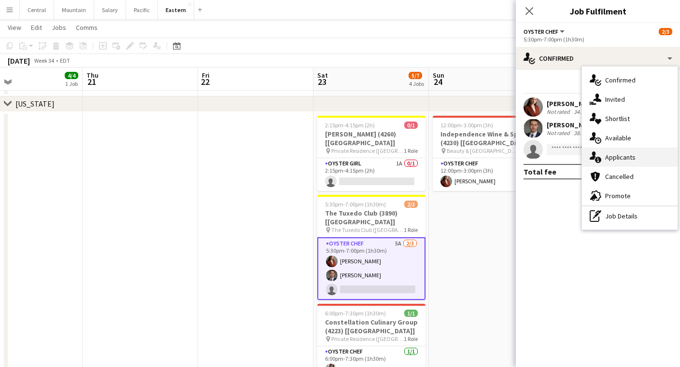
click at [614, 156] on div "single-neutral-actions-information Applicants" at bounding box center [630, 157] width 96 height 19
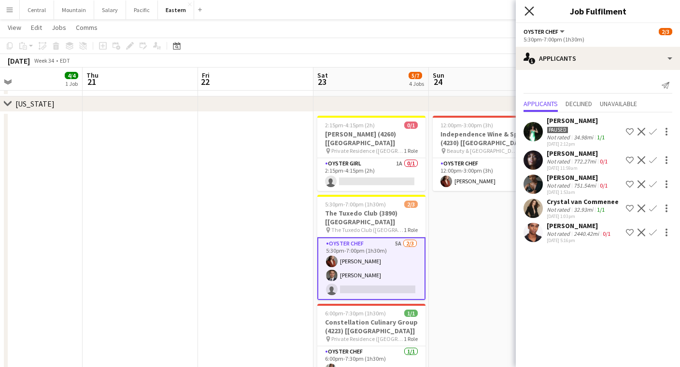
click at [527, 14] on icon "Close pop-in" at bounding box center [528, 10] width 9 height 9
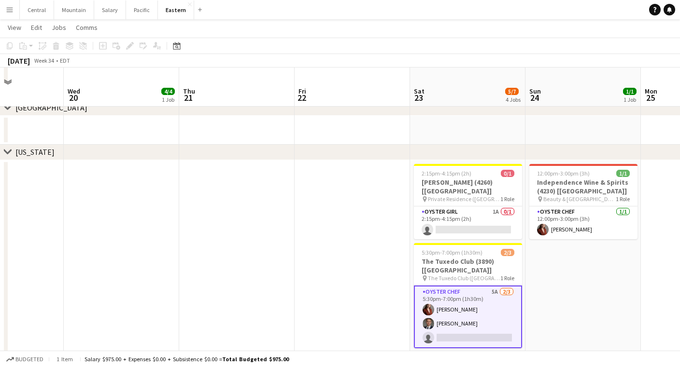
scroll to position [354, 0]
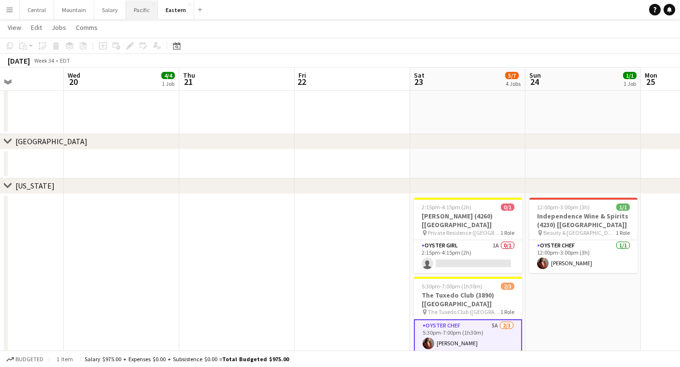
click at [139, 10] on button "Pacific Close" at bounding box center [142, 9] width 32 height 19
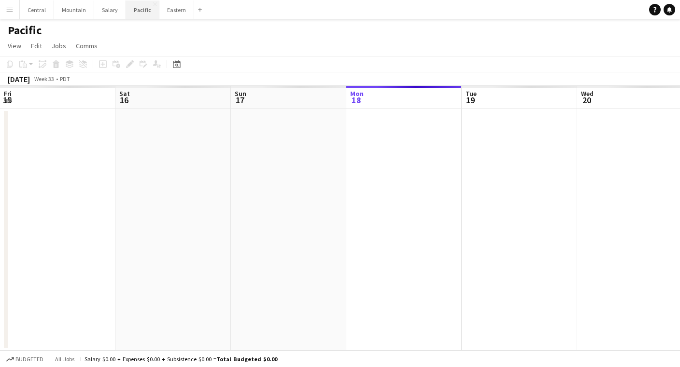
scroll to position [0, 231]
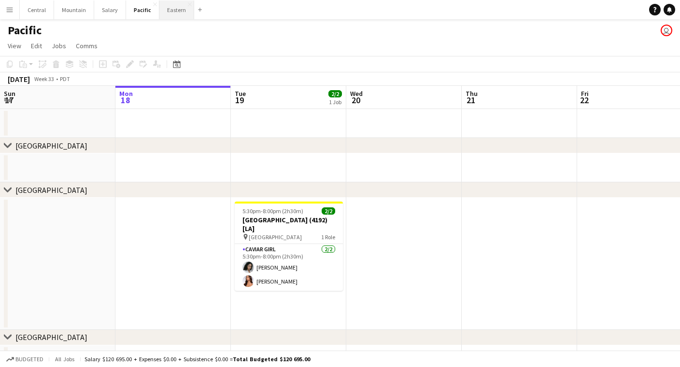
click at [169, 13] on button "Eastern Close" at bounding box center [176, 9] width 35 height 19
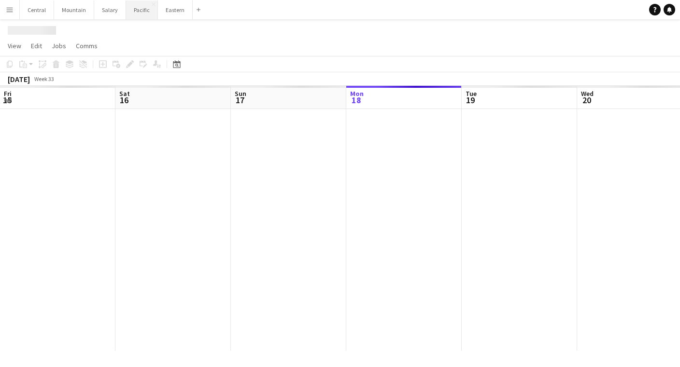
scroll to position [0, 231]
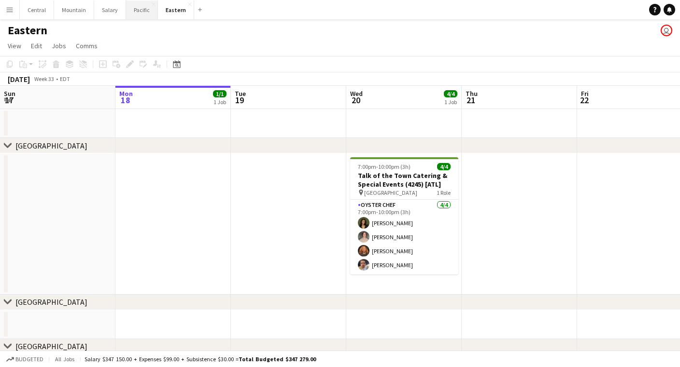
click at [135, 14] on button "Pacific Close" at bounding box center [142, 9] width 32 height 19
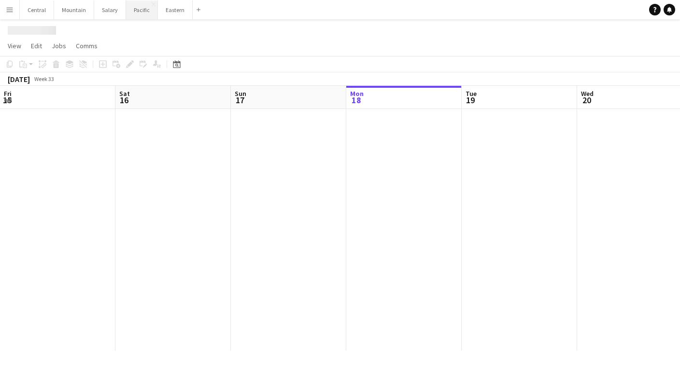
scroll to position [0, 231]
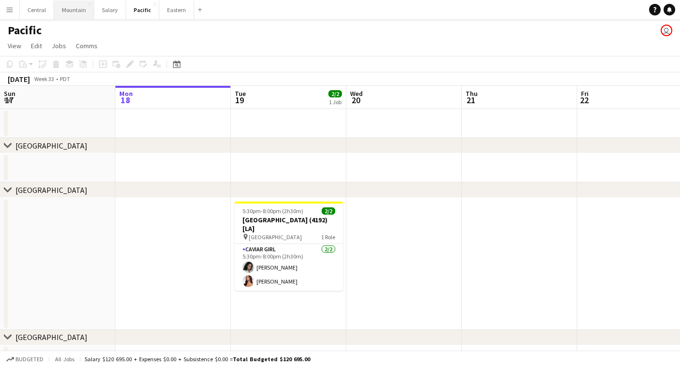
click at [68, 13] on button "Mountain Close" at bounding box center [74, 9] width 40 height 19
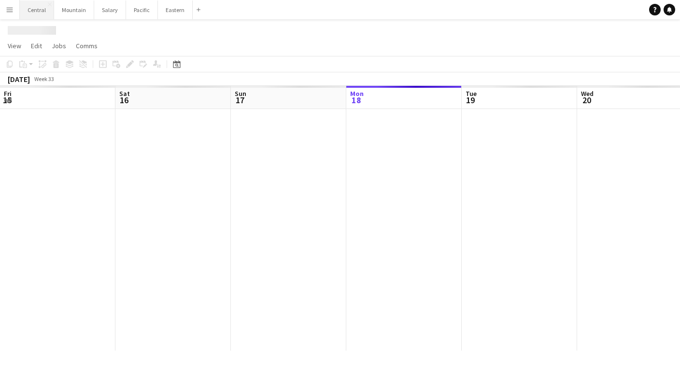
scroll to position [0, 231]
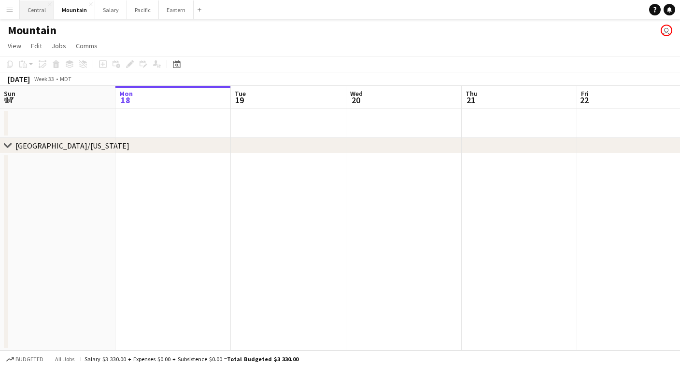
click at [36, 11] on button "Central Close" at bounding box center [37, 9] width 34 height 19
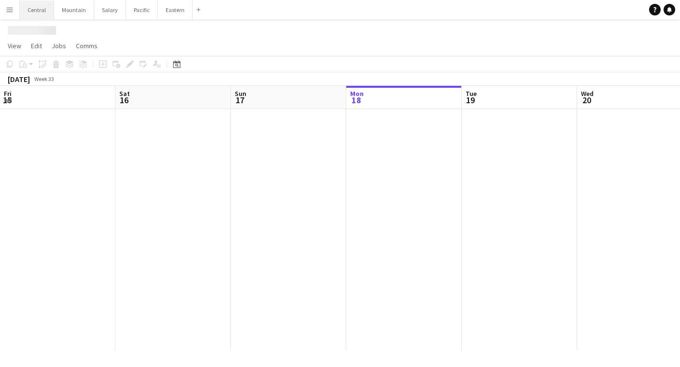
scroll to position [0, 231]
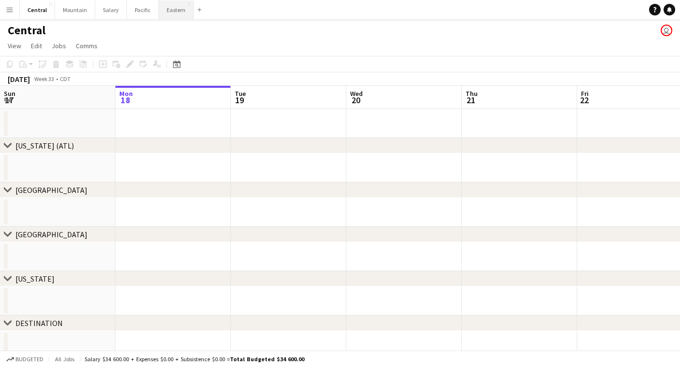
click at [170, 13] on button "Eastern Close" at bounding box center [176, 9] width 35 height 19
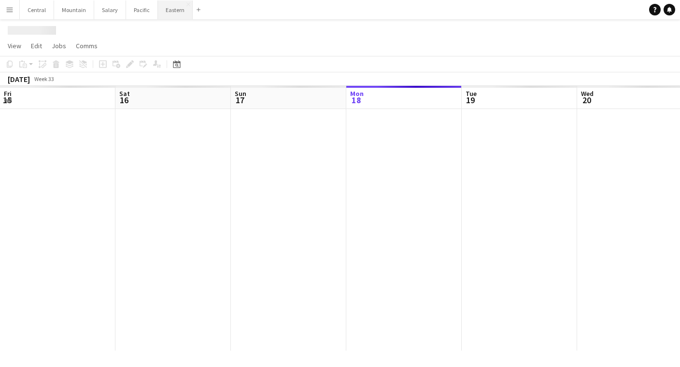
scroll to position [0, 231]
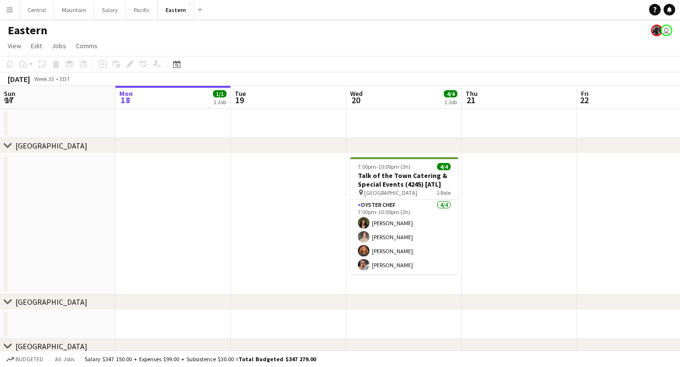
click at [10, 14] on button "Menu" at bounding box center [9, 9] width 19 height 19
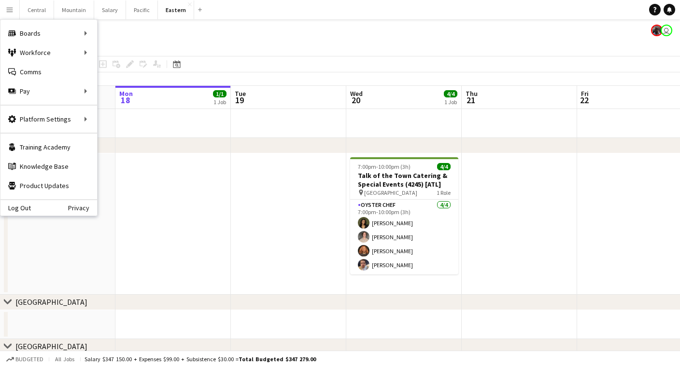
click at [151, 39] on app-page-menu "View Day view expanded Day view collapsed Month view Date picker Jump to [DATE]…" at bounding box center [340, 47] width 680 height 18
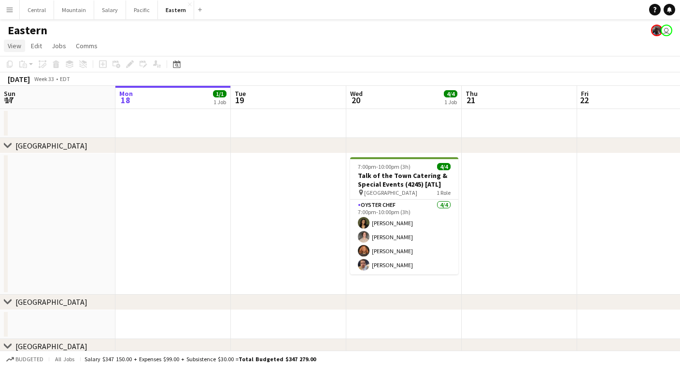
click at [13, 43] on span "View" at bounding box center [15, 46] width 14 height 9
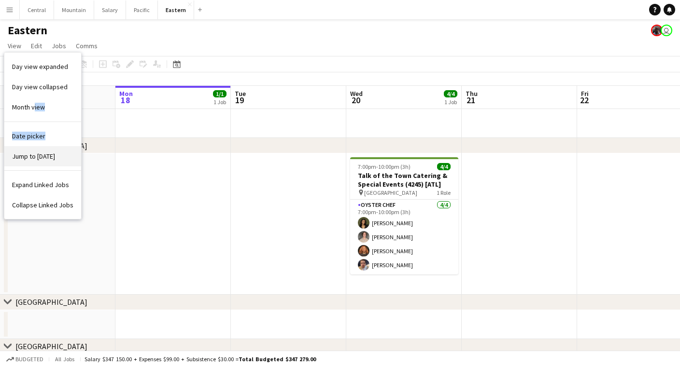
drag, startPoint x: 34, startPoint y: 105, endPoint x: 32, endPoint y: 150, distance: 44.4
click at [67, 26] on div "Eastern user" at bounding box center [340, 28] width 680 height 18
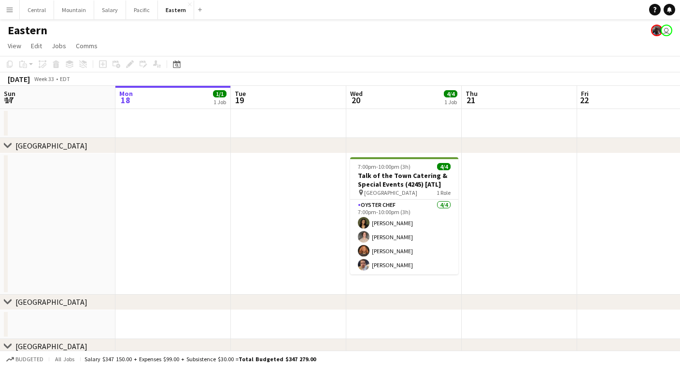
click at [10, 2] on button "Menu" at bounding box center [9, 9] width 19 height 19
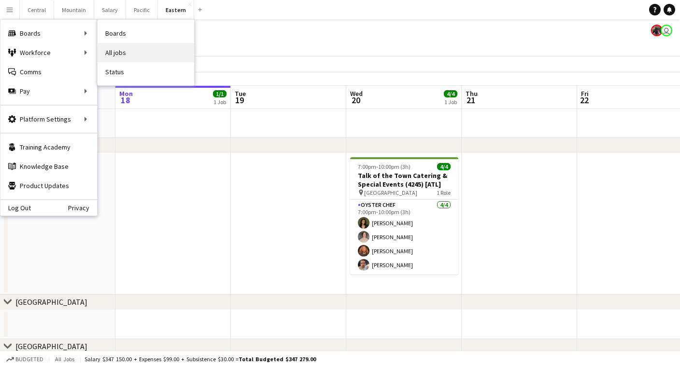
click at [115, 57] on link "All jobs" at bounding box center [145, 52] width 97 height 19
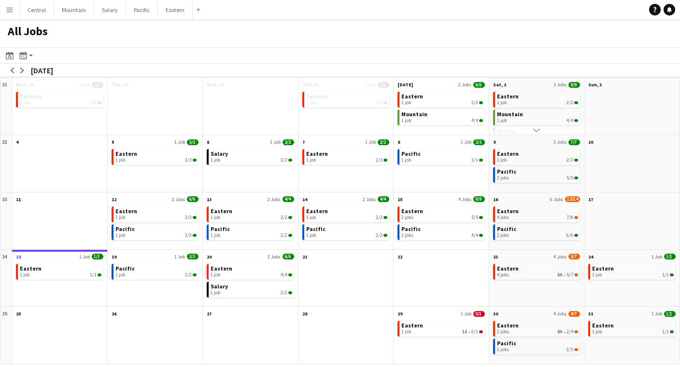
click at [12, 11] on app-icon "Menu" at bounding box center [10, 10] width 8 height 8
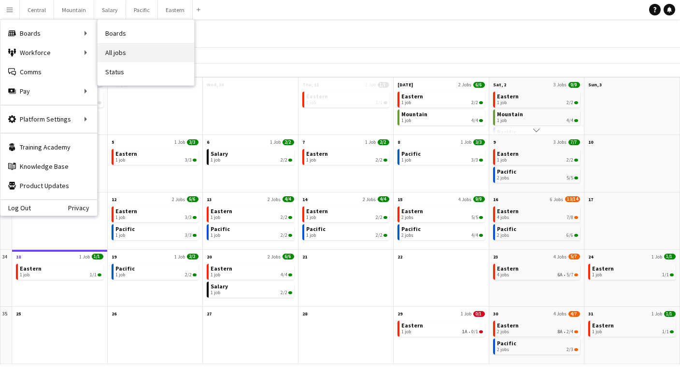
click at [120, 53] on link "All jobs" at bounding box center [145, 52] width 97 height 19
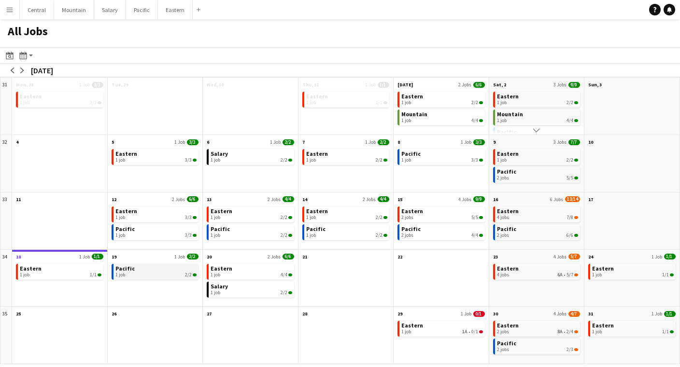
click at [166, 271] on link "Pacific 1 job 2/2" at bounding box center [156, 271] width 82 height 14
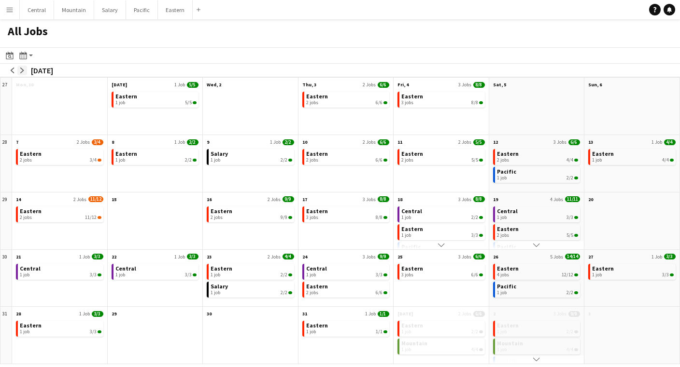
click at [23, 68] on app-icon "arrow-right" at bounding box center [22, 71] width 6 height 6
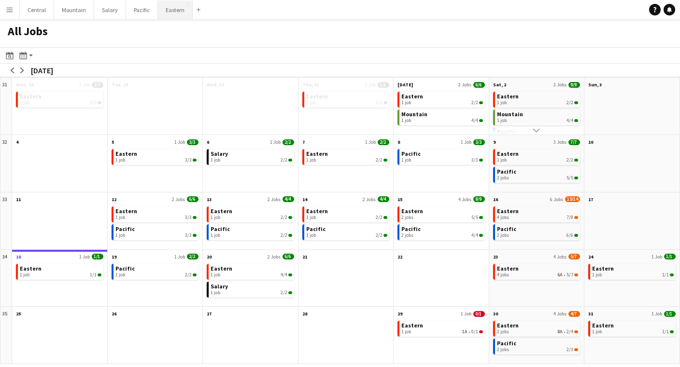
click at [167, 14] on button "Eastern Close" at bounding box center [175, 9] width 35 height 19
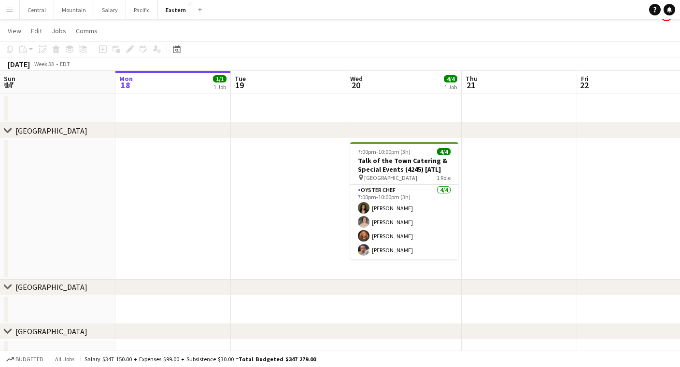
scroll to position [18, 0]
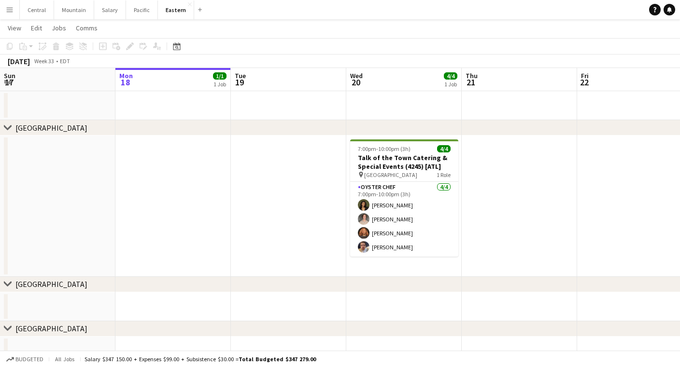
click at [9, 12] on app-icon "Menu" at bounding box center [10, 10] width 8 height 8
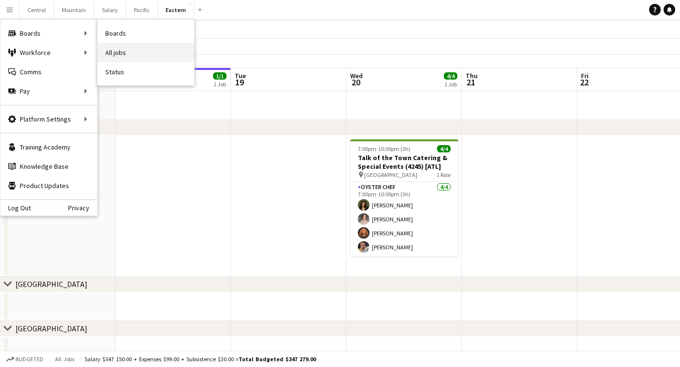
click at [106, 50] on link "All jobs" at bounding box center [145, 52] width 97 height 19
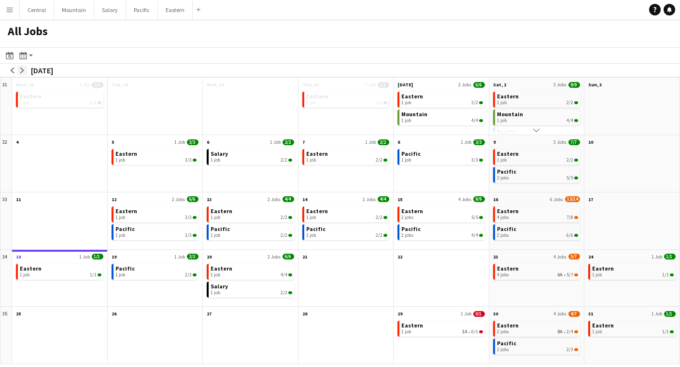
click at [24, 73] on app-icon "arrow-right" at bounding box center [22, 71] width 6 height 6
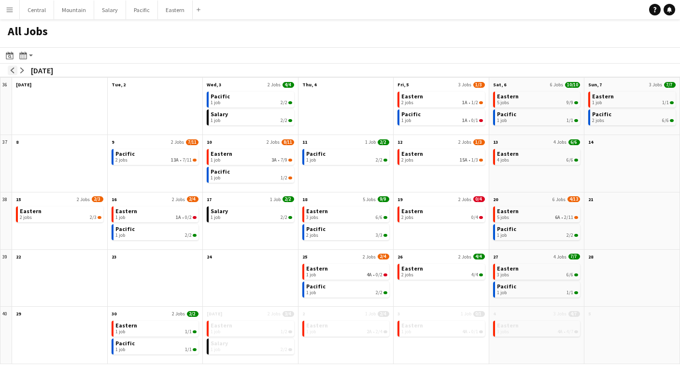
click at [13, 70] on app-icon "arrow-left" at bounding box center [13, 71] width 6 height 6
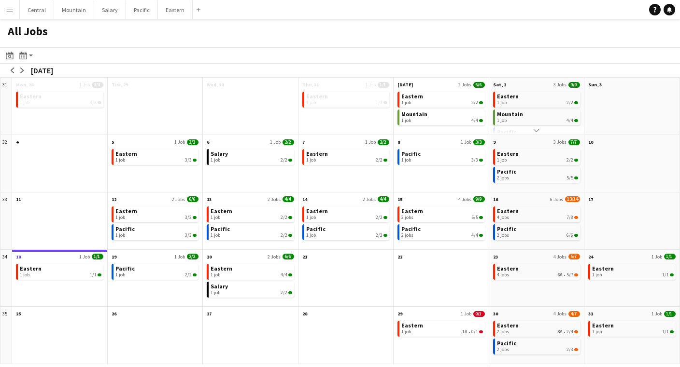
click at [511, 129] on button "Scroll down" at bounding box center [536, 130] width 95 height 9
click at [23, 68] on app-icon "arrow-right" at bounding box center [22, 71] width 6 height 6
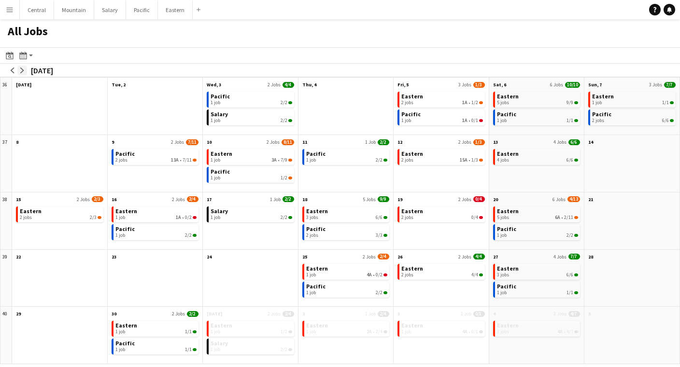
click at [24, 70] on app-icon "arrow-right" at bounding box center [22, 71] width 6 height 6
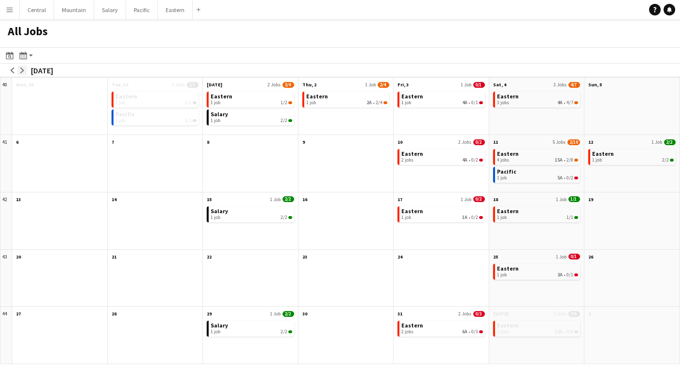
click at [24, 70] on app-icon "arrow-right" at bounding box center [22, 71] width 6 height 6
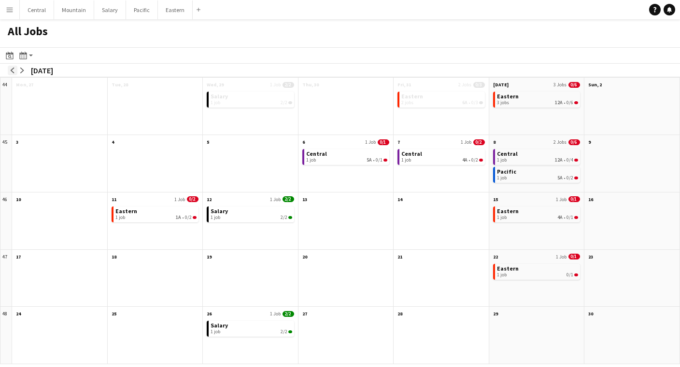
click at [13, 68] on app-icon "arrow-left" at bounding box center [13, 71] width 6 height 6
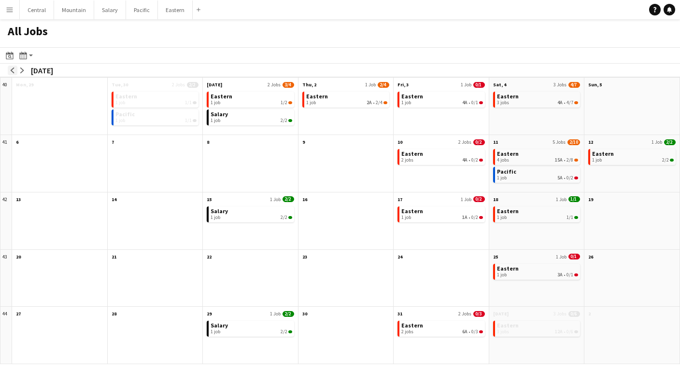
click at [10, 67] on button "arrow-left" at bounding box center [13, 71] width 10 height 10
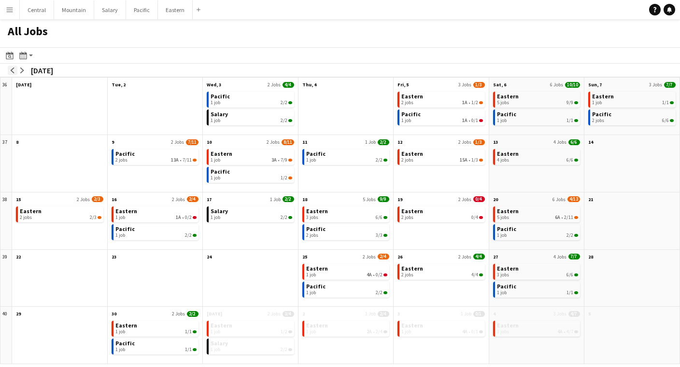
click at [10, 67] on button "arrow-left" at bounding box center [13, 71] width 10 height 10
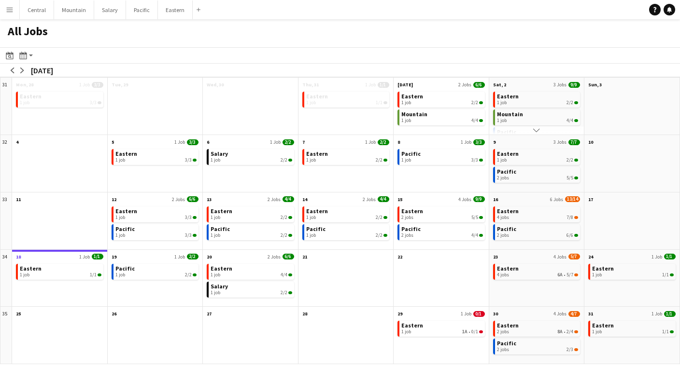
scroll to position [0, 0]
click at [11, 55] on icon "Date picker" at bounding box center [10, 56] width 8 height 8
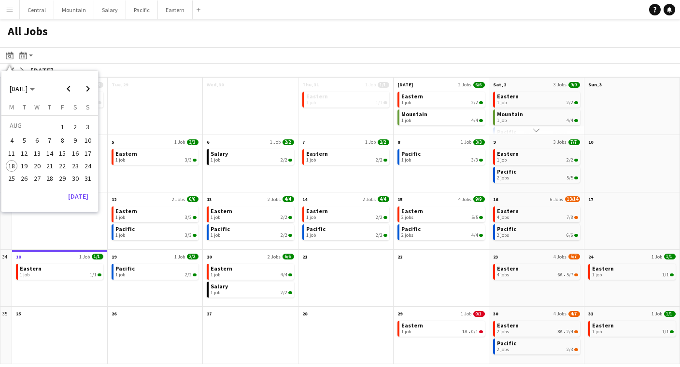
click at [74, 42] on div "All Jobs" at bounding box center [340, 33] width 680 height 28
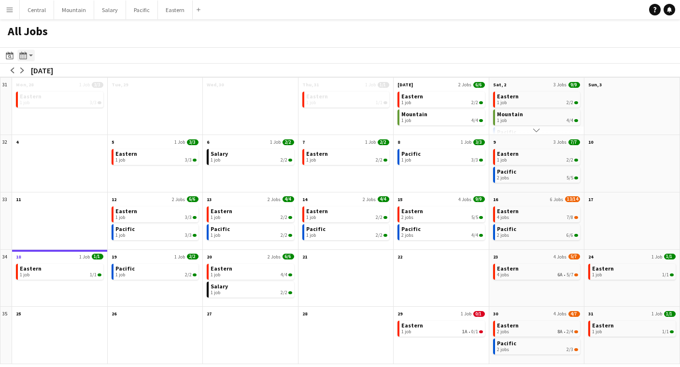
click at [31, 57] on app-action-btn "Month view / Day view" at bounding box center [25, 56] width 17 height 12
click at [40, 73] on link "Day view by Board" at bounding box center [52, 74] width 53 height 9
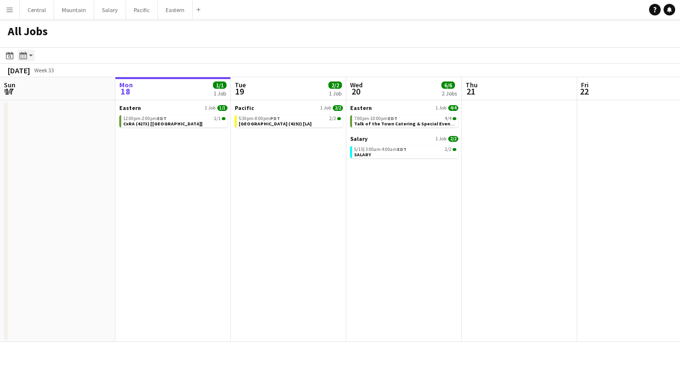
click at [27, 53] on div "Month view / Day view" at bounding box center [23, 56] width 12 height 12
click at [86, 52] on app-toolbar "Date picker [DATE] [DATE] [DATE] M [DATE] T [DATE] W [DATE] T [DATE] F [DATE] S…" at bounding box center [340, 55] width 680 height 16
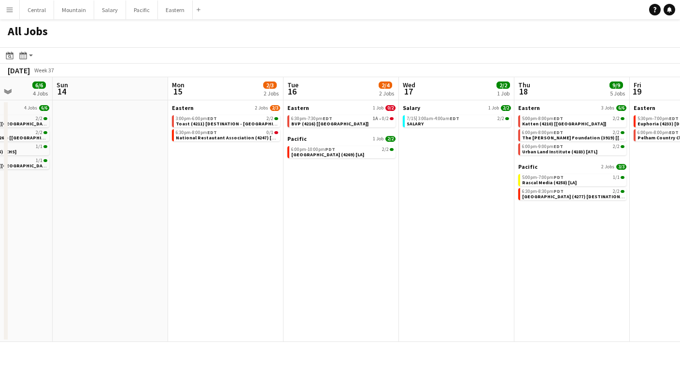
scroll to position [0, 306]
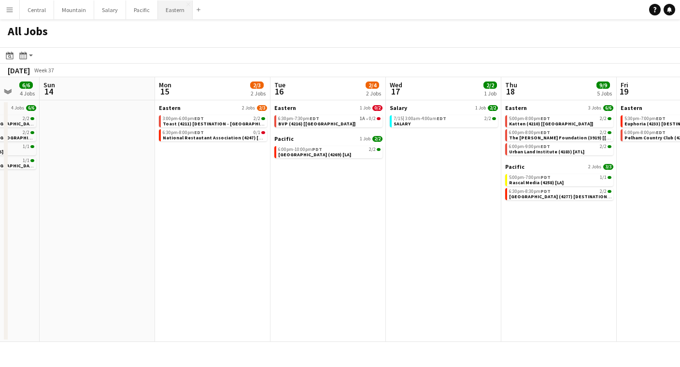
click at [169, 17] on button "Eastern Close" at bounding box center [175, 9] width 35 height 19
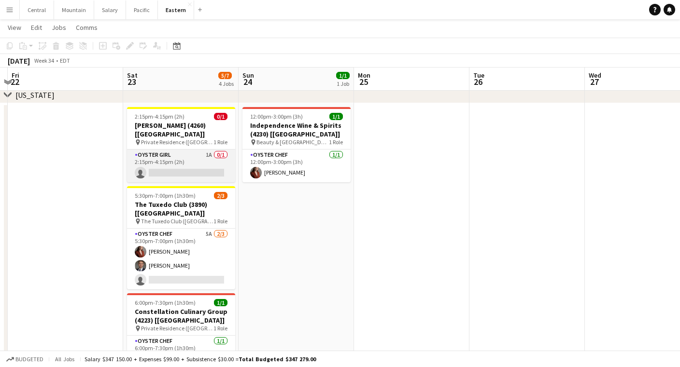
scroll to position [0, 342]
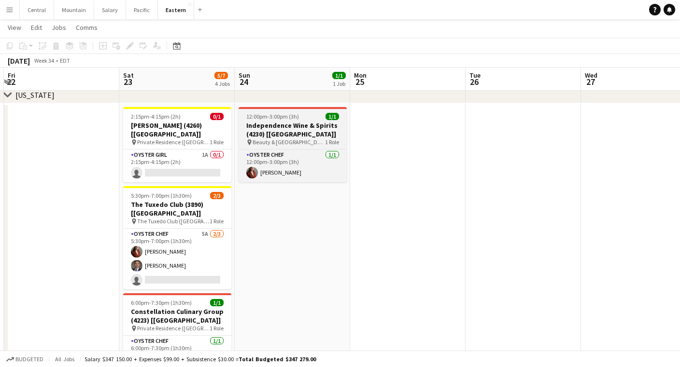
click at [258, 141] on span "Beauty & [GEOGRAPHIC_DATA] [GEOGRAPHIC_DATA]" at bounding box center [288, 142] width 72 height 7
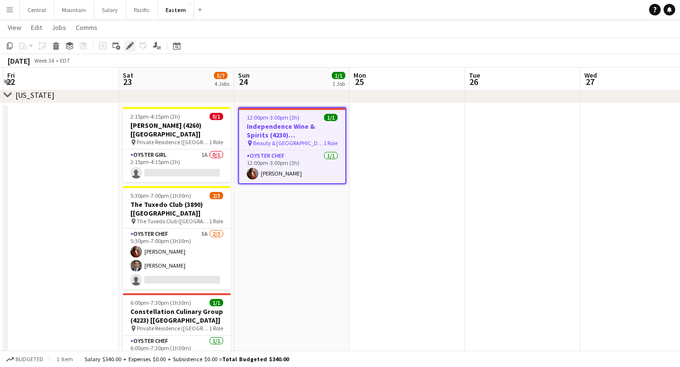
click at [131, 46] on icon at bounding box center [129, 45] width 5 height 5
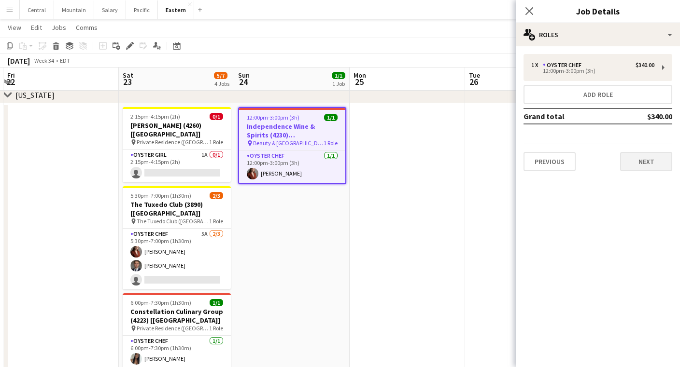
click at [648, 166] on button "Next" at bounding box center [646, 161] width 52 height 19
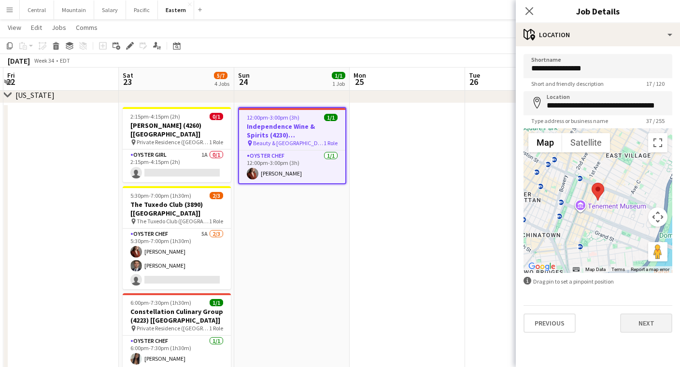
click at [639, 320] on button "Next" at bounding box center [646, 323] width 52 height 19
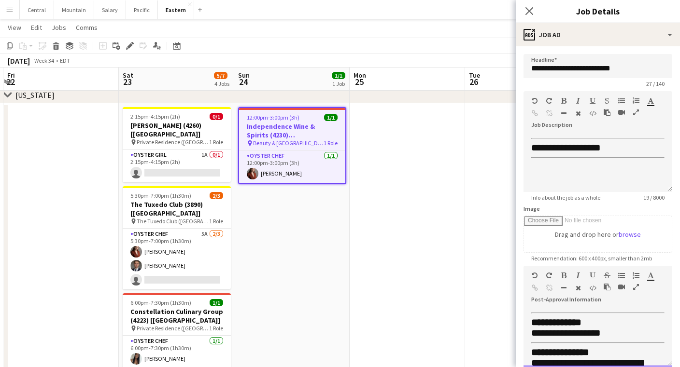
click at [634, 282] on div at bounding box center [632, 278] width 29 height 12
click at [637, 288] on icon "button" at bounding box center [636, 287] width 6 height 7
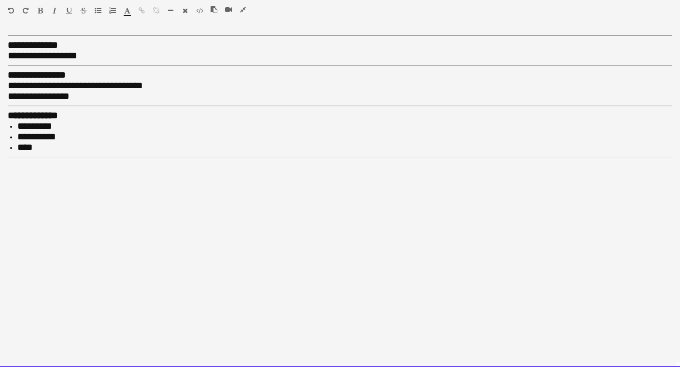
click at [155, 94] on div "**********" at bounding box center [340, 96] width 664 height 11
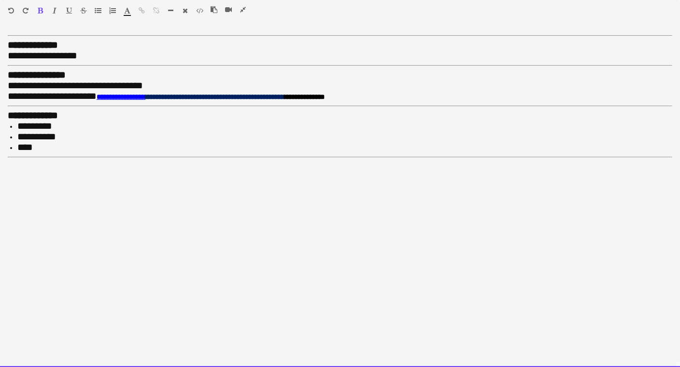
click at [97, 95] on span "**********" at bounding box center [52, 96] width 89 height 10
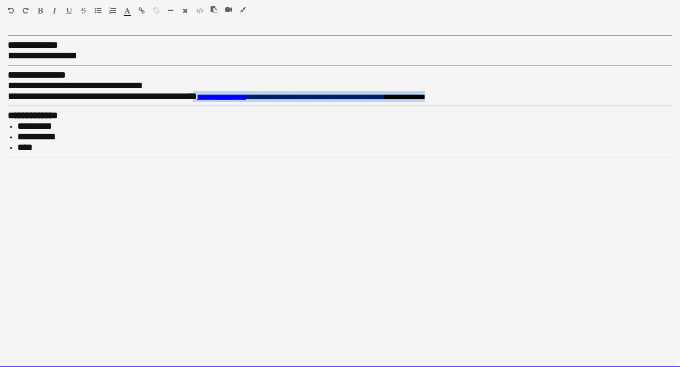
drag, startPoint x: 512, startPoint y: 96, endPoint x: 221, endPoint y: 96, distance: 290.6
click at [221, 96] on div "**********" at bounding box center [340, 96] width 664 height 11
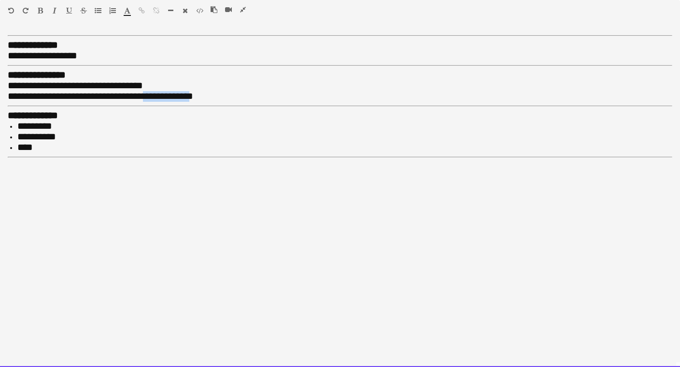
drag, startPoint x: 217, startPoint y: 96, endPoint x: 167, endPoint y: 96, distance: 49.2
click at [167, 96] on span "**********" at bounding box center [100, 96] width 185 height 10
copy span "**********"
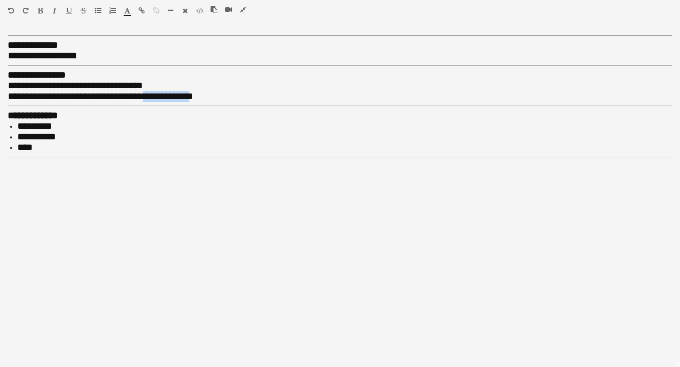
click at [140, 8] on icon "button" at bounding box center [142, 10] width 6 height 7
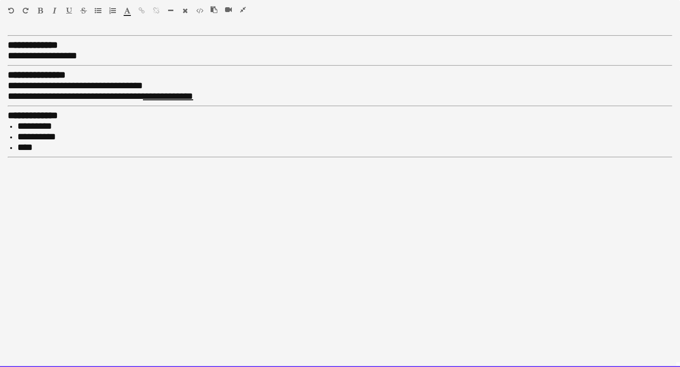
click at [73, 125] on li "*********" at bounding box center [344, 126] width 654 height 11
click at [71, 121] on li "*********" at bounding box center [344, 126] width 654 height 11
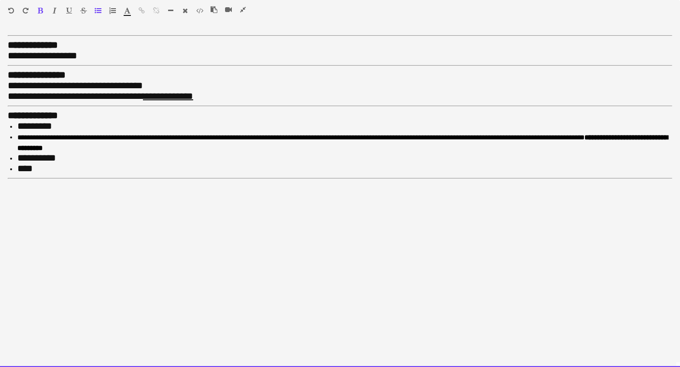
click at [71, 123] on li "*********" at bounding box center [344, 126] width 654 height 11
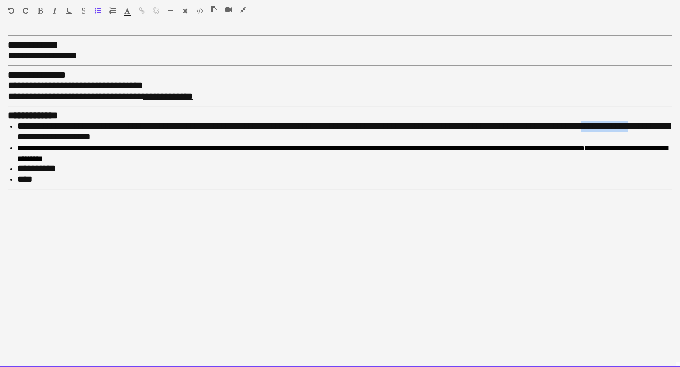
drag, startPoint x: 643, startPoint y: 124, endPoint x: 592, endPoint y: 123, distance: 51.7
click at [592, 123] on span "**********" at bounding box center [343, 131] width 653 height 20
copy span "**********"
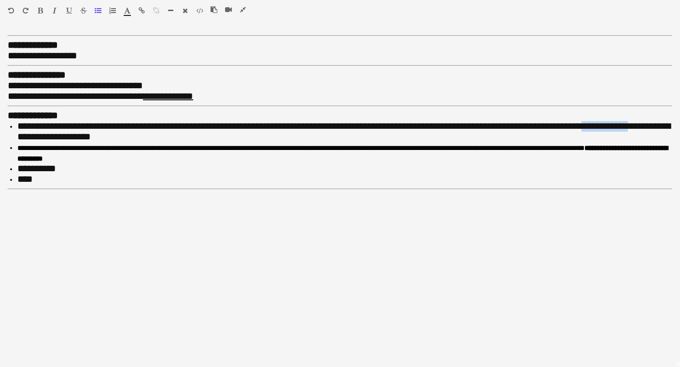
click at [139, 11] on icon "button" at bounding box center [142, 10] width 6 height 7
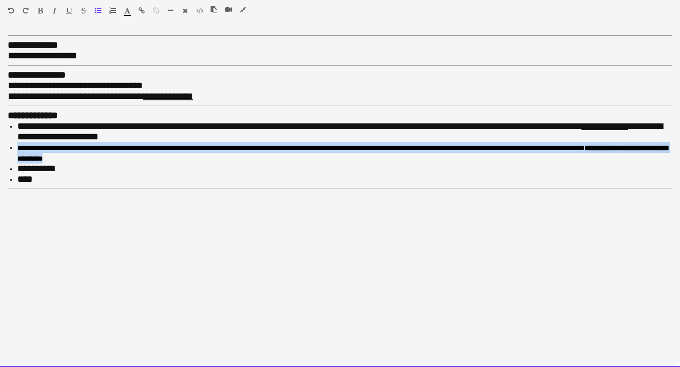
drag, startPoint x: 15, startPoint y: 150, endPoint x: 1, endPoint y: 147, distance: 14.8
click at [1, 147] on div "**********" at bounding box center [340, 199] width 680 height 336
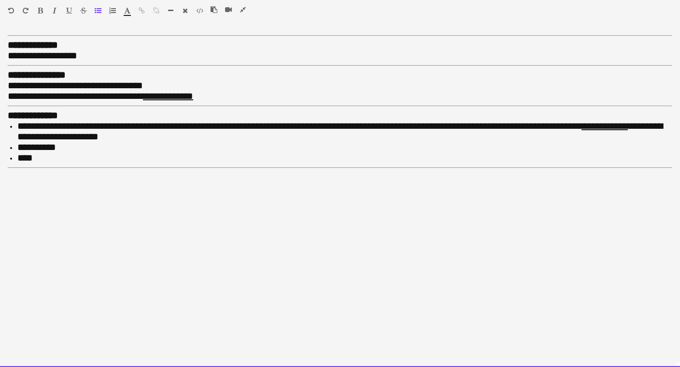
click at [78, 147] on li "**********" at bounding box center [344, 147] width 654 height 11
click at [42, 153] on li "****" at bounding box center [344, 158] width 654 height 11
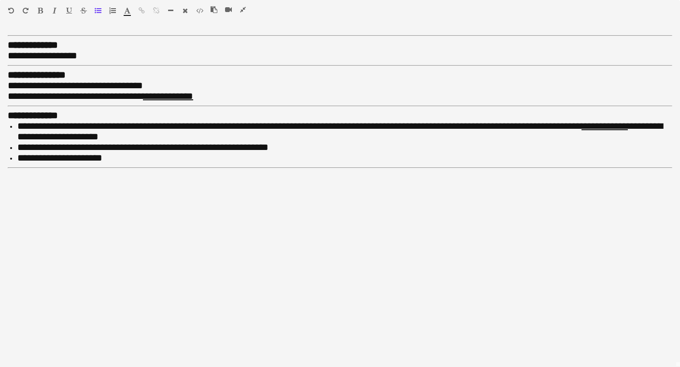
click at [243, 10] on icon "button" at bounding box center [243, 9] width 6 height 7
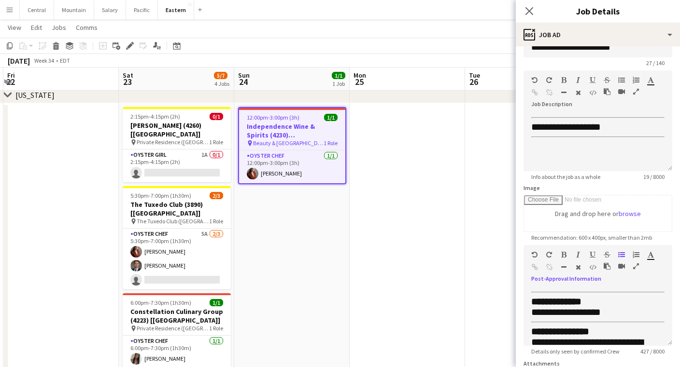
scroll to position [0, 0]
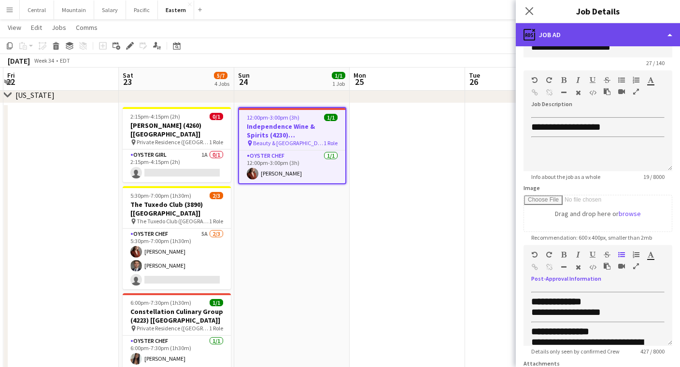
click at [601, 30] on div "ads-window Job Ad" at bounding box center [597, 34] width 164 height 23
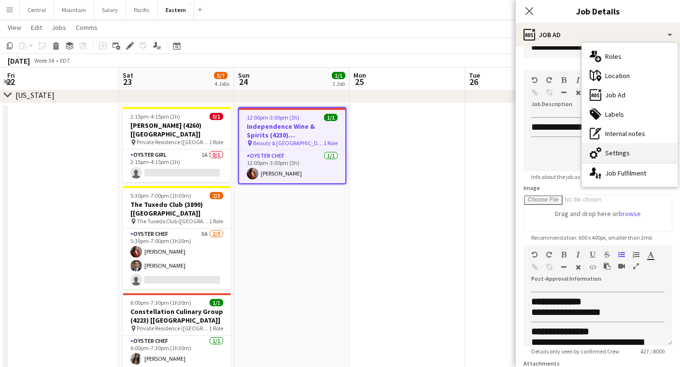
click at [612, 158] on div "cog-double-3 Settings" at bounding box center [630, 152] width 96 height 19
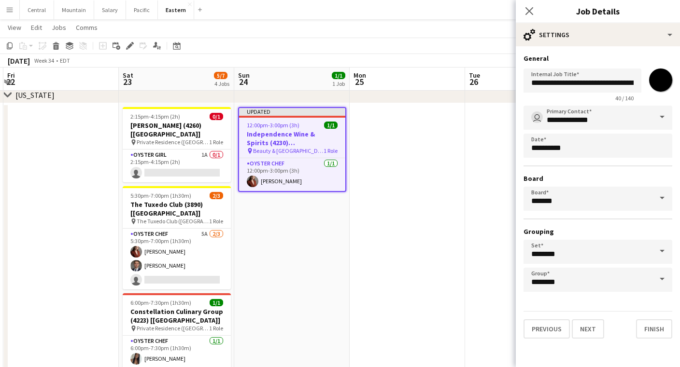
click at [660, 82] on input "*******" at bounding box center [660, 80] width 35 height 35
type input "*******"
click at [650, 328] on button "Finish" at bounding box center [654, 329] width 36 height 19
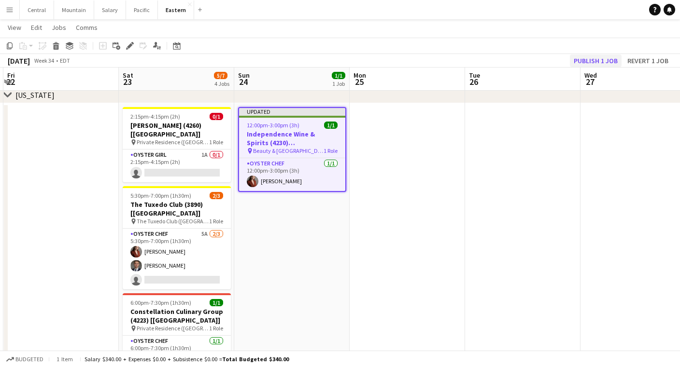
click at [605, 57] on button "Publish 1 job" at bounding box center [596, 61] width 52 height 13
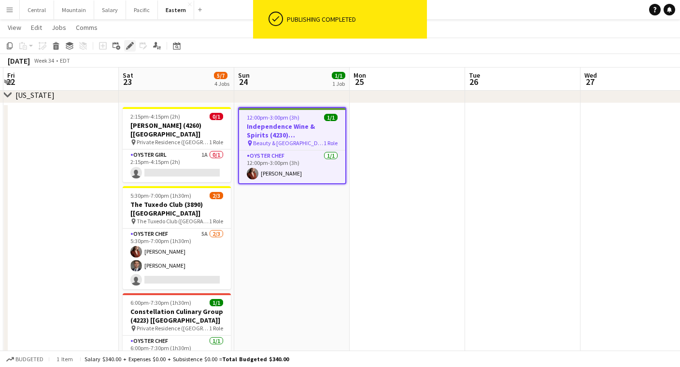
click at [130, 46] on icon at bounding box center [129, 45] width 5 height 5
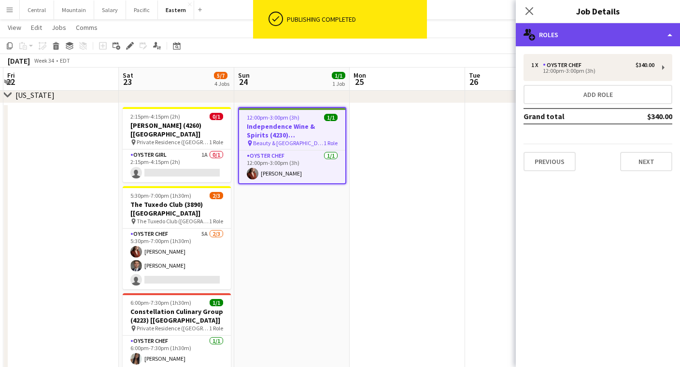
click at [611, 35] on div "multiple-users-add Roles" at bounding box center [597, 34] width 164 height 23
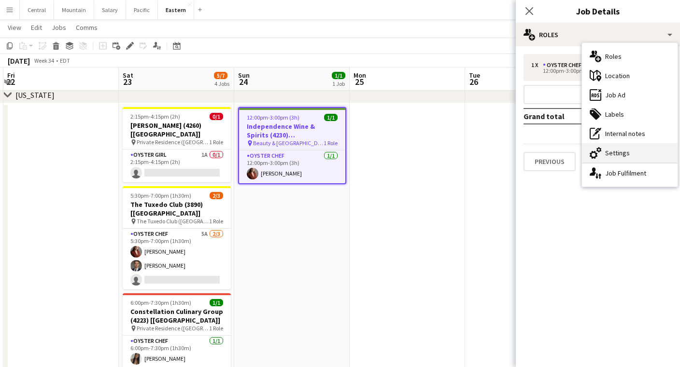
click at [641, 145] on div "cog-double-3 Settings" at bounding box center [630, 152] width 96 height 19
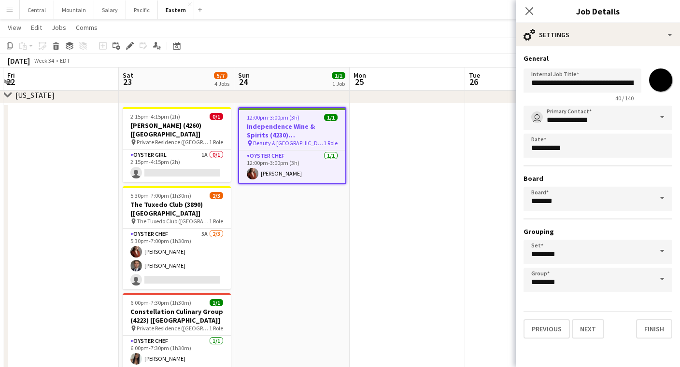
click at [658, 81] on input "*******" at bounding box center [660, 80] width 35 height 35
type input "*******"
click at [656, 326] on button "Finish" at bounding box center [654, 329] width 36 height 19
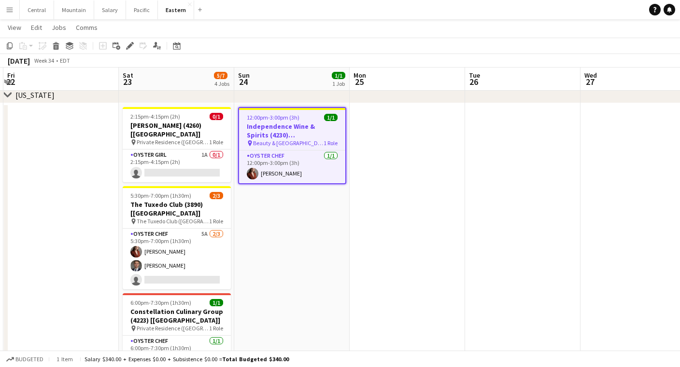
click at [292, 190] on app-date-cell "12:00pm-3:00pm (3h) 1/1 Independence Wine & Spirits (4230) [[GEOGRAPHIC_DATA]] …" at bounding box center [291, 328] width 115 height 451
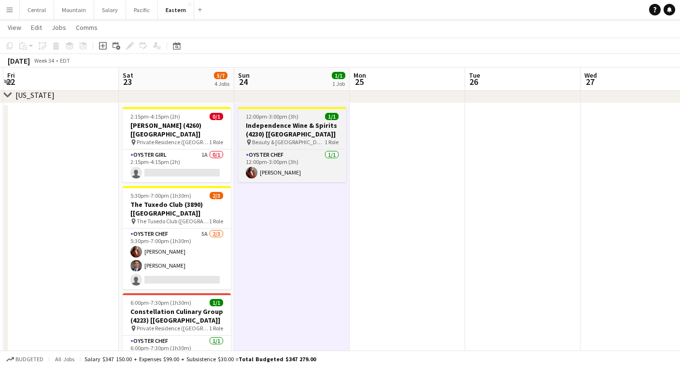
click at [292, 139] on div "pin Beauty & Essex [GEOGRAPHIC_DATA] 1 Role" at bounding box center [292, 143] width 108 height 8
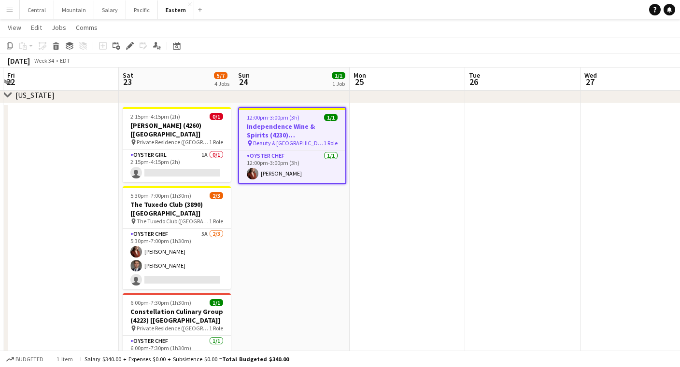
click at [274, 217] on app-date-cell "12:00pm-3:00pm (3h) 1/1 Independence Wine & Spirits (4230) [[GEOGRAPHIC_DATA]] …" at bounding box center [291, 328] width 115 height 451
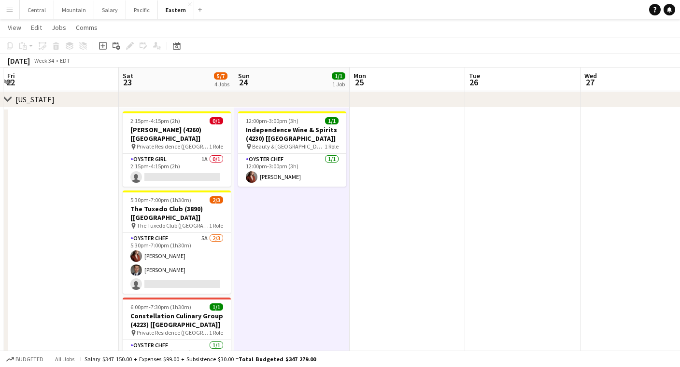
scroll to position [290, 0]
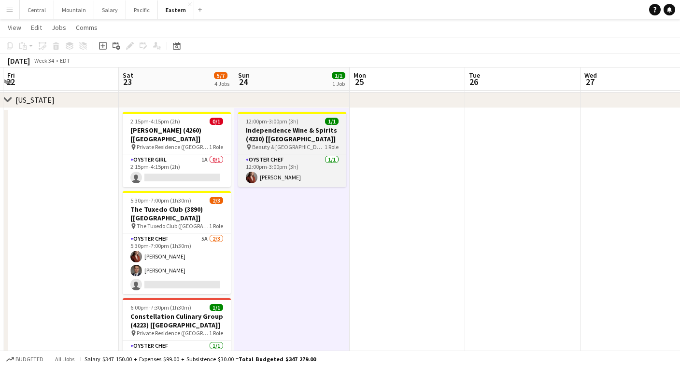
click at [266, 130] on h3 "Independence Wine & Spirits (4230) [[GEOGRAPHIC_DATA]]" at bounding box center [292, 134] width 108 height 17
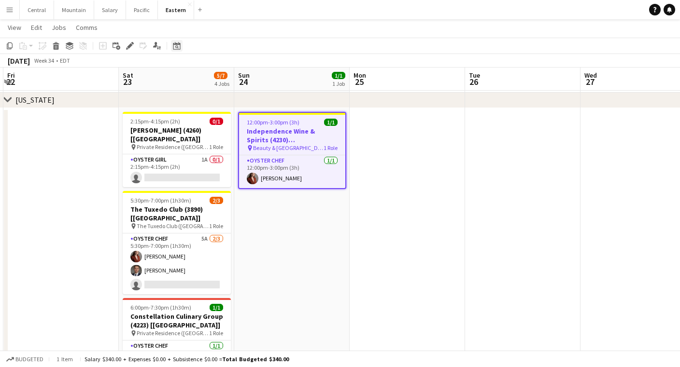
click at [181, 49] on div "Date picker" at bounding box center [177, 46] width 12 height 12
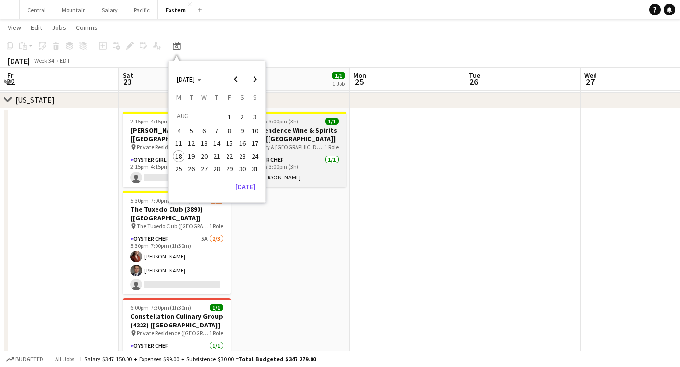
click at [322, 123] on div "12:00pm-3:00pm (3h) 1/1" at bounding box center [292, 121] width 108 height 7
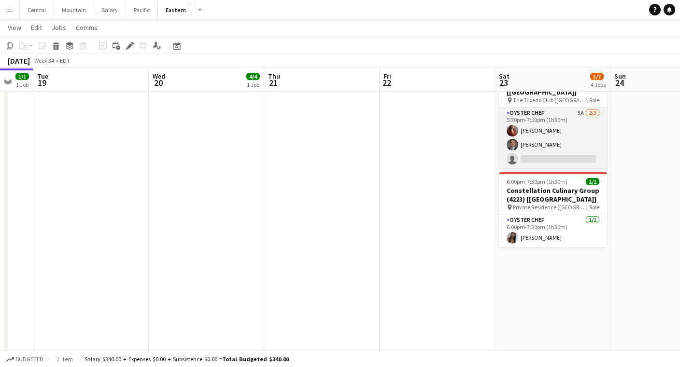
scroll to position [412, 0]
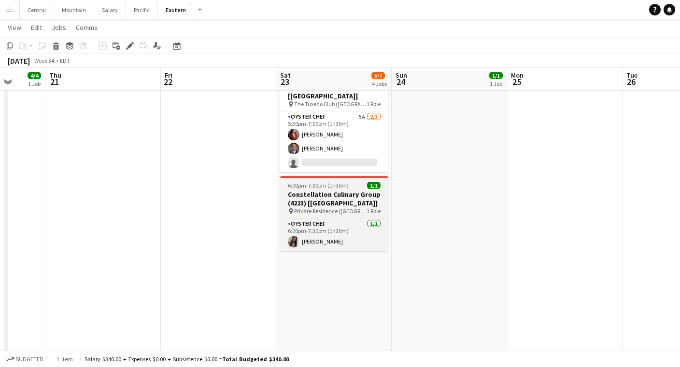
click at [304, 190] on h3 "Constellation Culinary Group (4223) [[GEOGRAPHIC_DATA]]" at bounding box center [334, 198] width 108 height 17
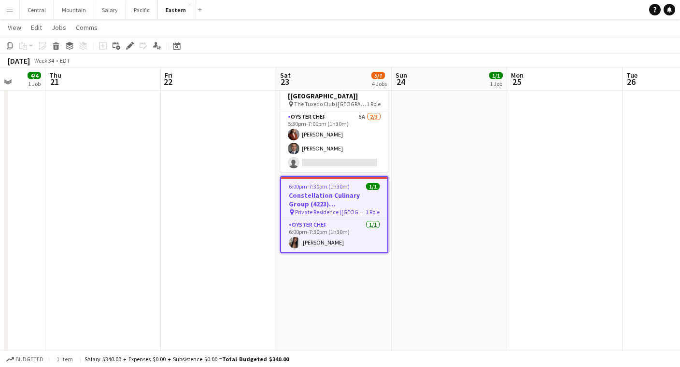
scroll to position [0, 300]
click at [131, 48] on icon "Edit" at bounding box center [130, 46] width 8 height 8
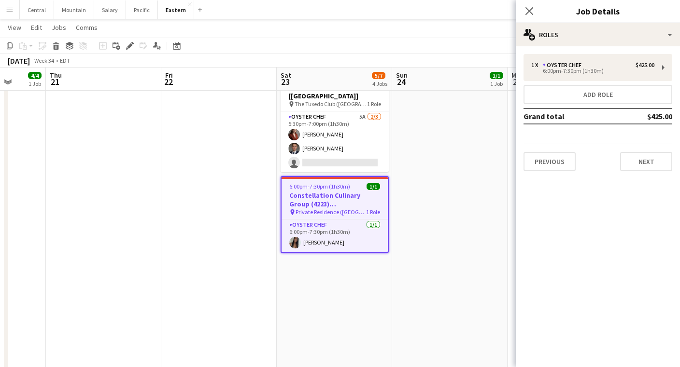
click at [200, 197] on app-date-cell at bounding box center [218, 211] width 115 height 451
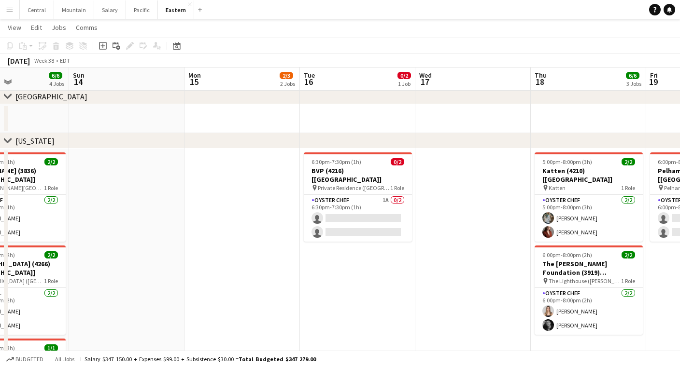
scroll to position [0, 277]
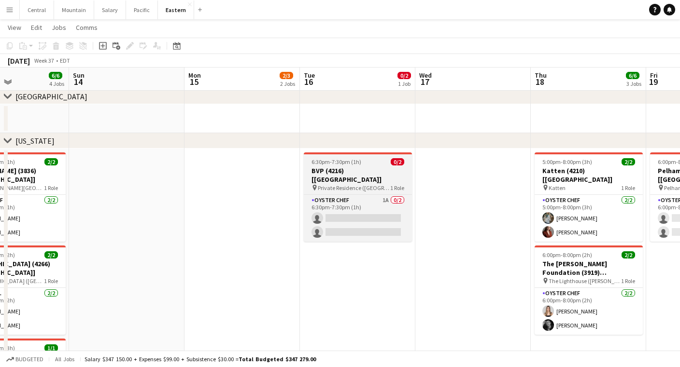
click at [385, 168] on h3 "BVP (4216) [[GEOGRAPHIC_DATA]]" at bounding box center [358, 175] width 108 height 17
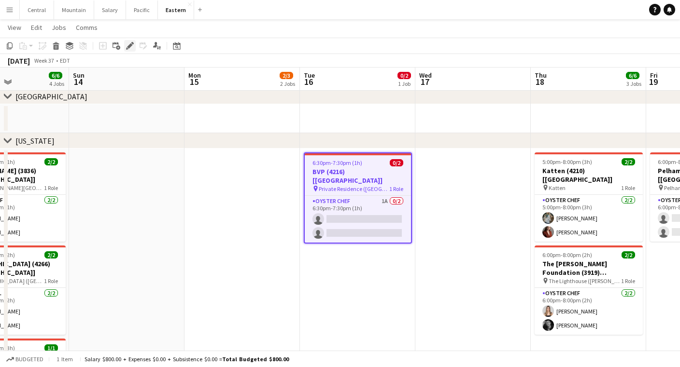
click at [135, 50] on div "Edit" at bounding box center [130, 46] width 12 height 12
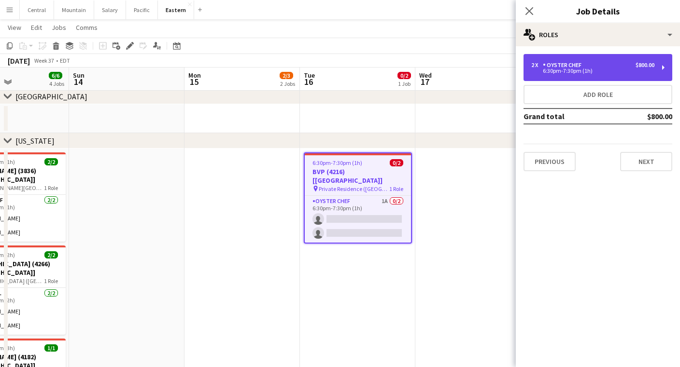
click at [610, 74] on div "2 x Oyster Chef $800.00 6:30pm-7:30pm (1h)" at bounding box center [597, 67] width 149 height 27
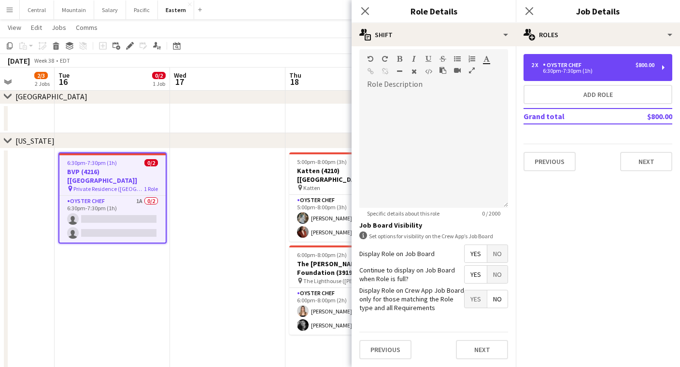
scroll to position [324, 0]
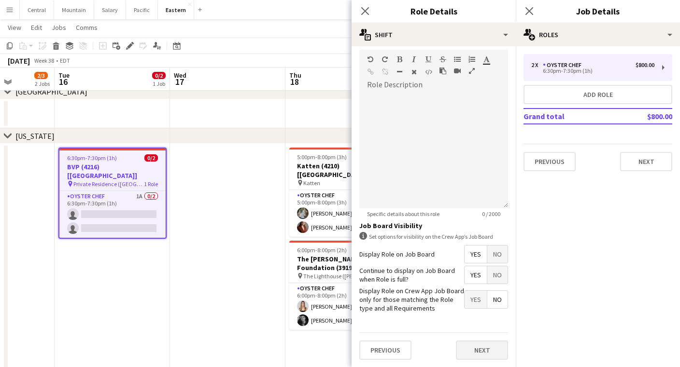
click at [479, 348] on button "Next" at bounding box center [482, 350] width 52 height 19
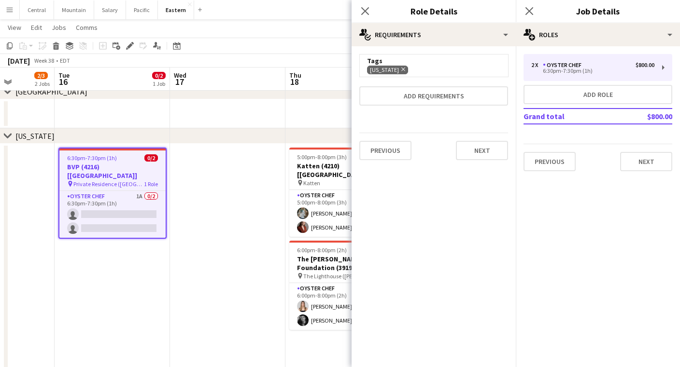
scroll to position [0, 0]
click at [474, 147] on button "Next" at bounding box center [482, 150] width 52 height 19
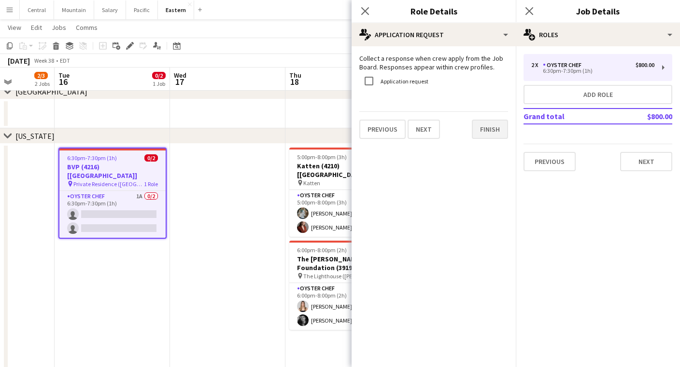
click at [502, 125] on button "Finish" at bounding box center [490, 129] width 36 height 19
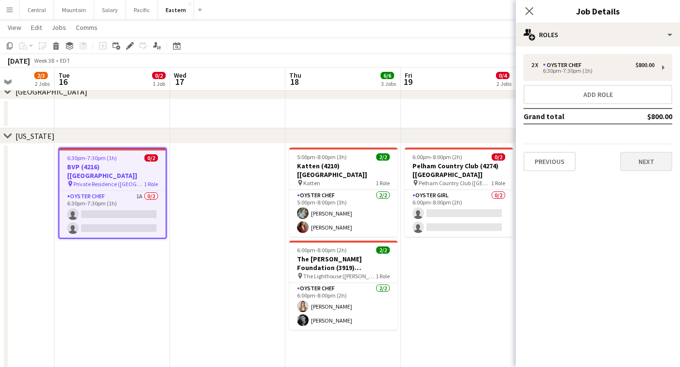
click at [644, 158] on button "Next" at bounding box center [646, 161] width 52 height 19
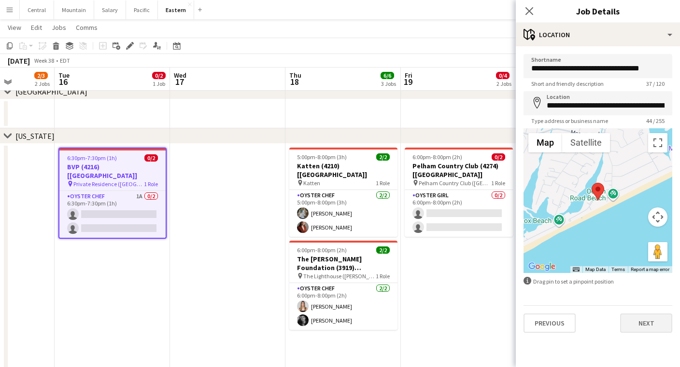
click at [644, 323] on button "Next" at bounding box center [646, 323] width 52 height 19
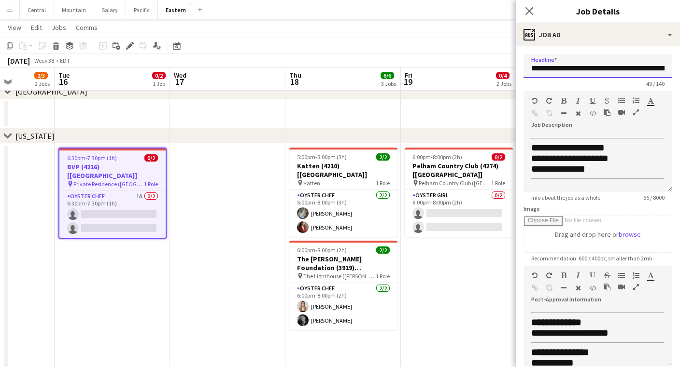
drag, startPoint x: 610, startPoint y: 68, endPoint x: 678, endPoint y: 67, distance: 68.6
click at [678, 67] on form "**********" at bounding box center [597, 262] width 164 height 416
click at [646, 69] on input "**********" at bounding box center [597, 66] width 149 height 24
click at [647, 69] on input "**********" at bounding box center [597, 66] width 149 height 24
click at [532, 12] on icon "Close pop-in" at bounding box center [528, 10] width 9 height 9
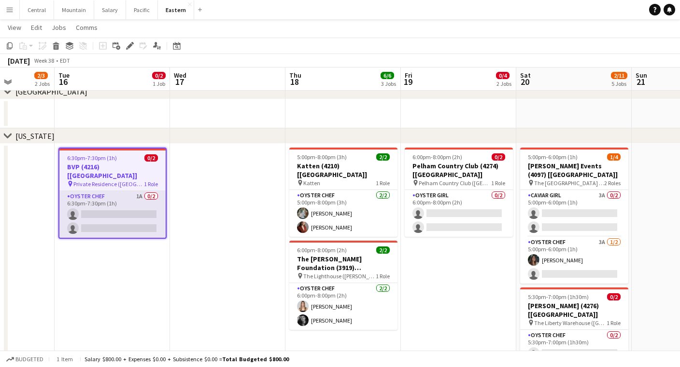
click at [95, 199] on app-card-role "Oyster Chef 1A 0/2 6:30pm-7:30pm (1h) single-neutral-actions single-neutral-act…" at bounding box center [112, 214] width 106 height 47
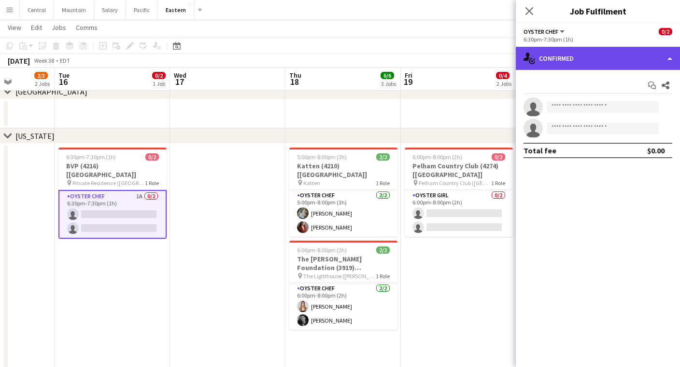
click at [601, 62] on div "single-neutral-actions-check-2 Confirmed" at bounding box center [597, 58] width 164 height 23
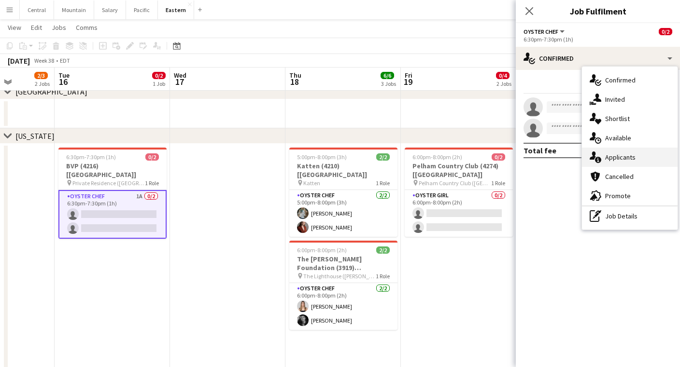
click at [607, 158] on div "single-neutral-actions-information Applicants" at bounding box center [630, 157] width 96 height 19
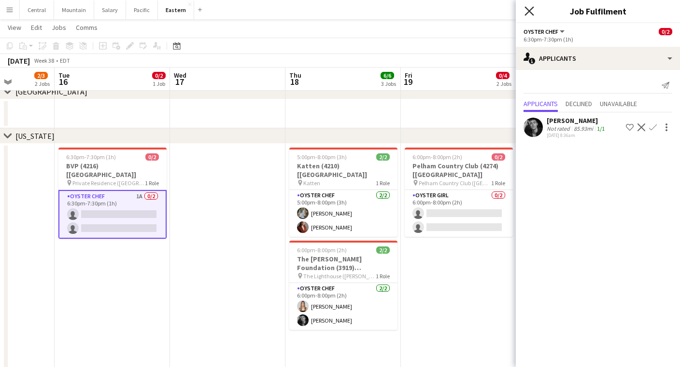
click at [529, 14] on icon "Close pop-in" at bounding box center [528, 10] width 9 height 9
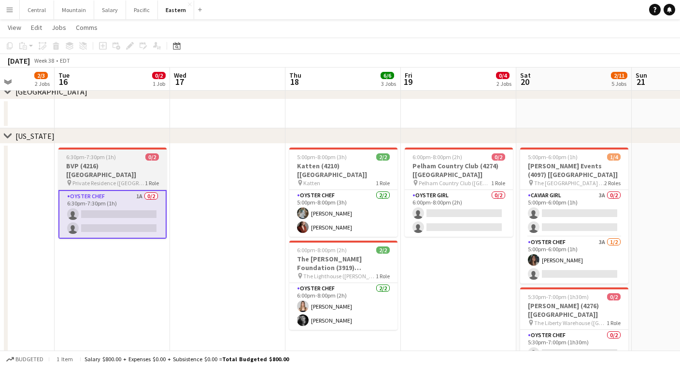
click at [90, 197] on app-card-role "Oyster Chef 1A 0/2 6:30pm-7:30pm (1h) single-neutral-actions single-neutral-act…" at bounding box center [112, 214] width 108 height 49
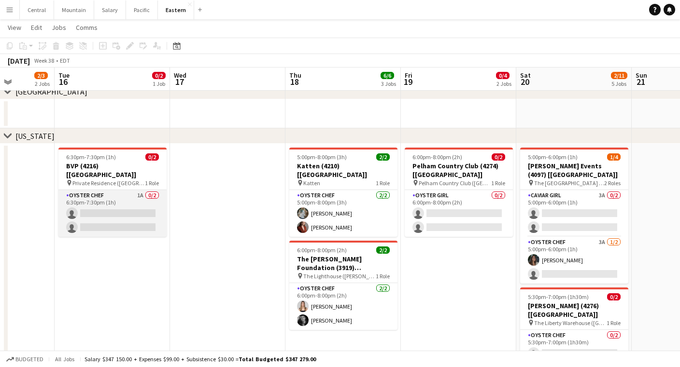
click at [97, 191] on app-card-role "Oyster Chef 1A 0/2 6:30pm-7:30pm (1h) single-neutral-actions single-neutral-act…" at bounding box center [112, 213] width 108 height 47
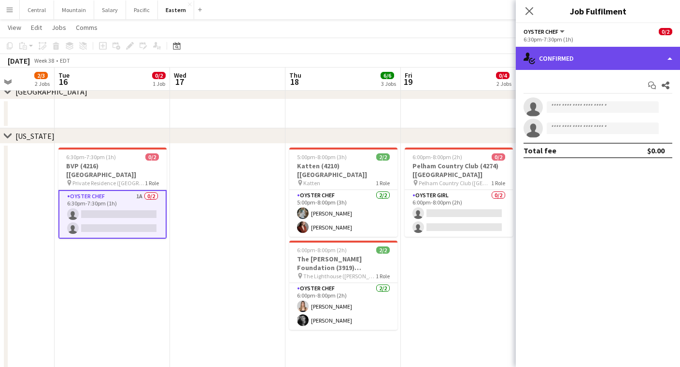
click at [576, 59] on div "single-neutral-actions-check-2 Confirmed" at bounding box center [597, 58] width 164 height 23
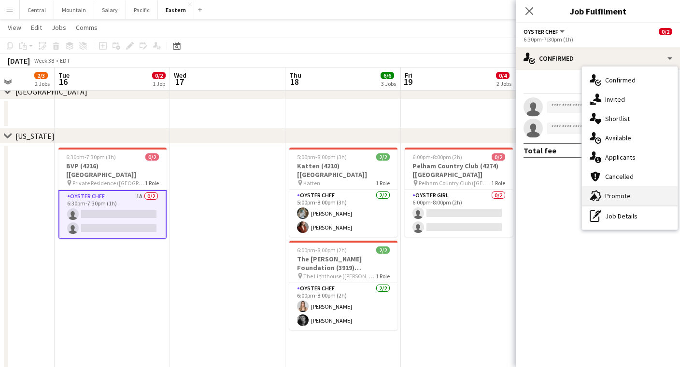
click at [611, 194] on div "advertising-megaphone Promote" at bounding box center [630, 195] width 96 height 19
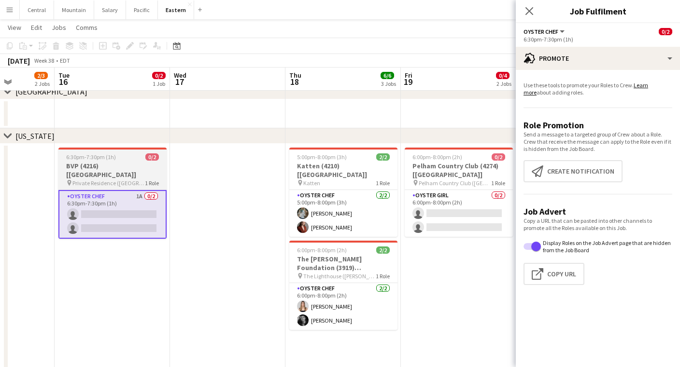
click at [96, 178] on app-job-card "6:30pm-7:30pm (1h) 0/2 BVP (4216) [[GEOGRAPHIC_DATA]] pin Private Residence ([G…" at bounding box center [112, 193] width 108 height 91
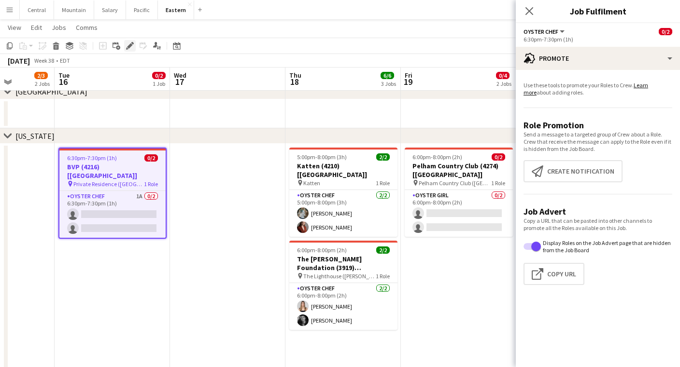
click at [128, 47] on icon at bounding box center [129, 45] width 5 height 5
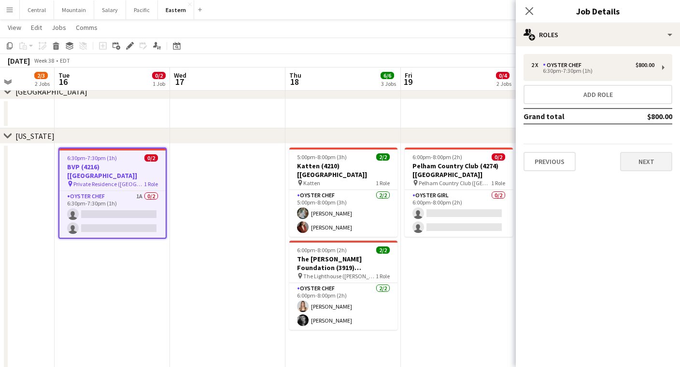
click at [653, 161] on button "Next" at bounding box center [646, 161] width 52 height 19
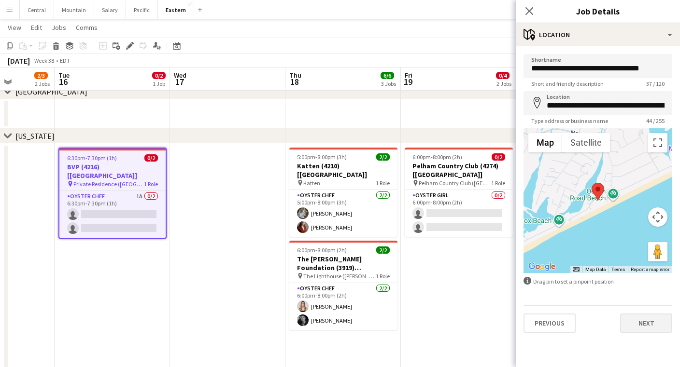
click at [630, 324] on button "Next" at bounding box center [646, 323] width 52 height 19
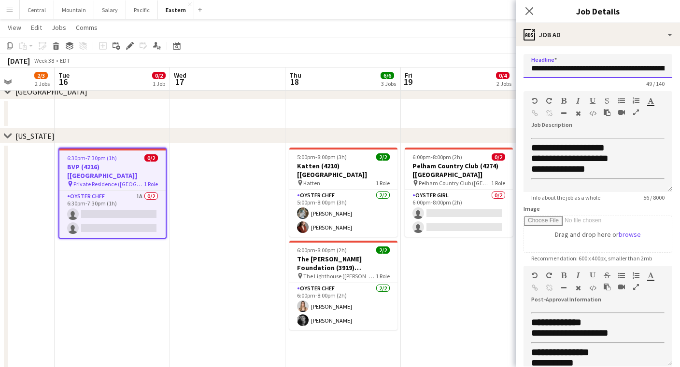
drag, startPoint x: 598, startPoint y: 70, endPoint x: 696, endPoint y: 72, distance: 97.0
click at [679, 72] on html "Menu Boards Boards Boards All jobs Status Workforce Workforce My Workforce Recr…" at bounding box center [340, 360] width 680 height 1369
type input "**********"
click at [528, 10] on icon at bounding box center [528, 10] width 9 height 9
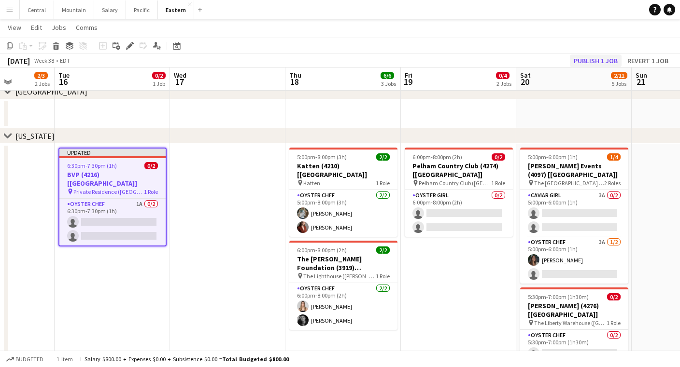
click at [584, 59] on button "Publish 1 job" at bounding box center [596, 61] width 52 height 13
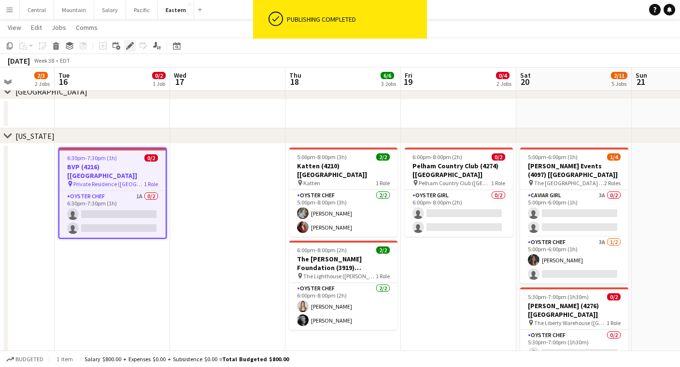
click at [129, 45] on icon at bounding box center [129, 45] width 5 height 5
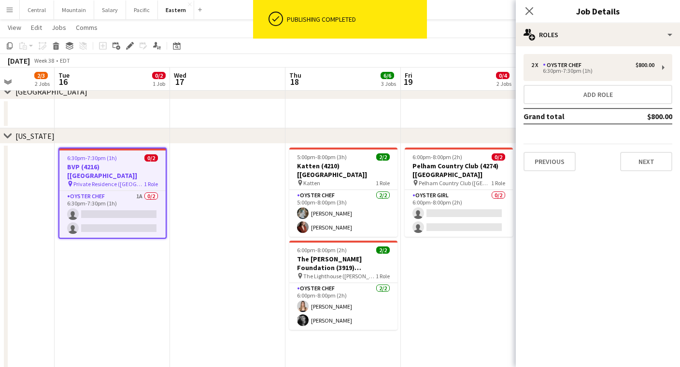
click at [647, 149] on div "Previous Next" at bounding box center [597, 158] width 149 height 28
click at [647, 156] on button "Next" at bounding box center [646, 161] width 52 height 19
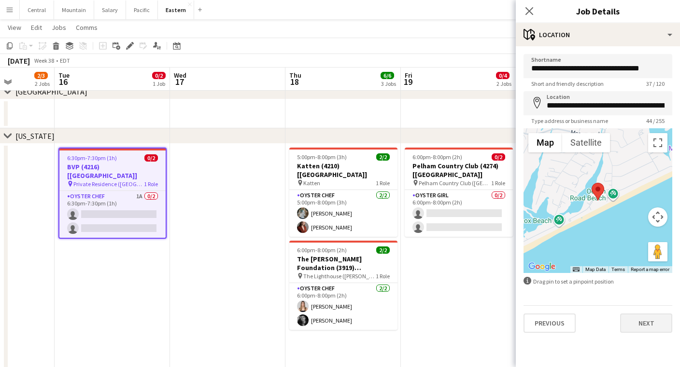
click at [641, 321] on button "Next" at bounding box center [646, 323] width 52 height 19
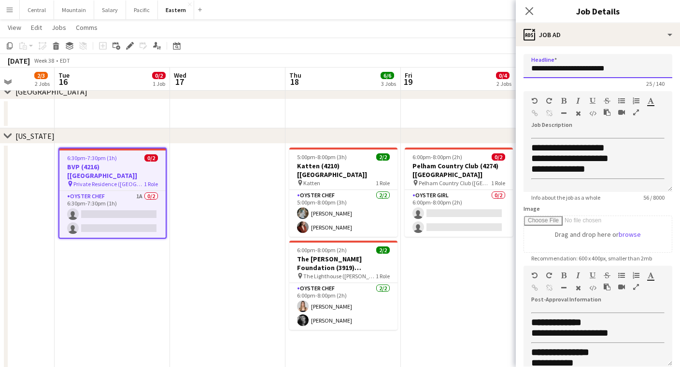
drag, startPoint x: 626, startPoint y: 67, endPoint x: 500, endPoint y: 70, distance: 125.5
click at [500, 70] on body "Menu Boards Boards Boards All jobs Status Workforce Workforce My Workforce Recr…" at bounding box center [340, 360] width 680 height 1369
click at [528, 4] on div "Close pop-in" at bounding box center [528, 11] width 27 height 22
click at [528, 16] on app-icon "Close pop-in" at bounding box center [529, 11] width 14 height 14
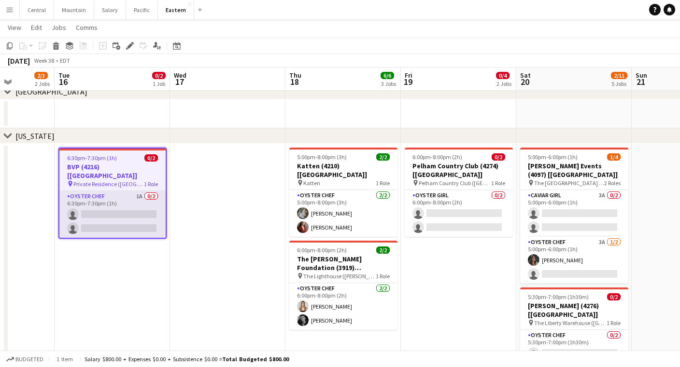
click at [94, 198] on app-card-role "Oyster Chef 1A 0/2 6:30pm-7:30pm (1h) single-neutral-actions single-neutral-act…" at bounding box center [112, 214] width 106 height 47
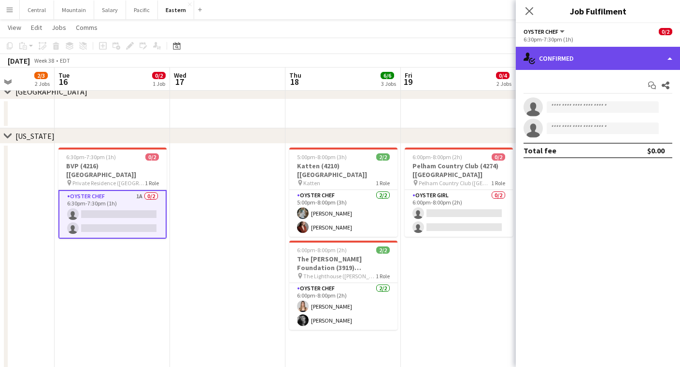
click at [643, 67] on div "single-neutral-actions-check-2 Confirmed" at bounding box center [597, 58] width 164 height 23
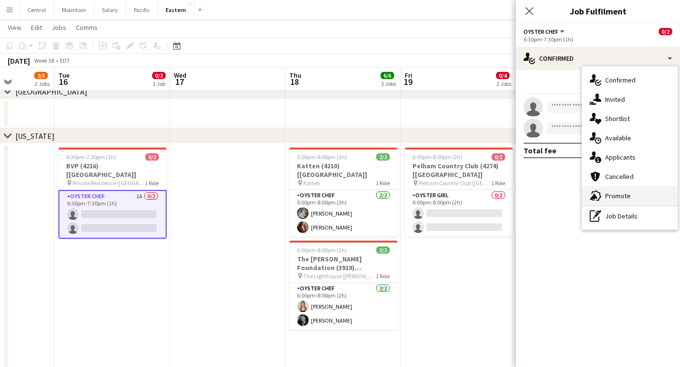
click at [626, 192] on div "advertising-megaphone Promote" at bounding box center [630, 195] width 96 height 19
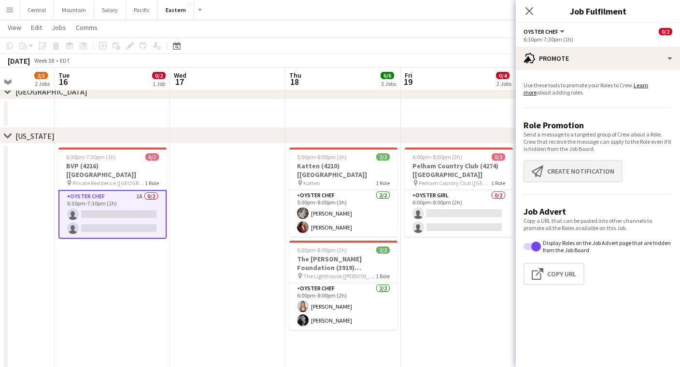
click at [564, 167] on button "Create notification Create notification" at bounding box center [572, 171] width 99 height 22
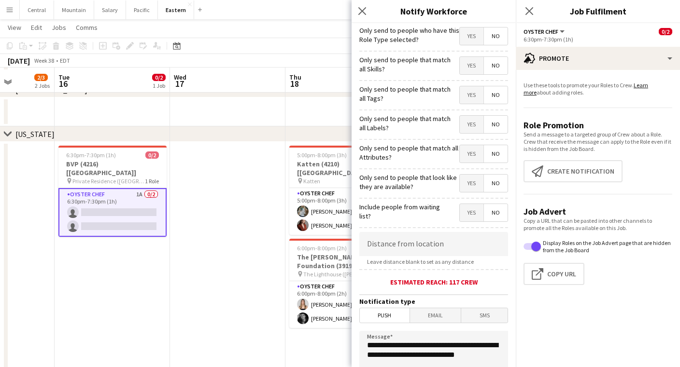
scroll to position [328, 0]
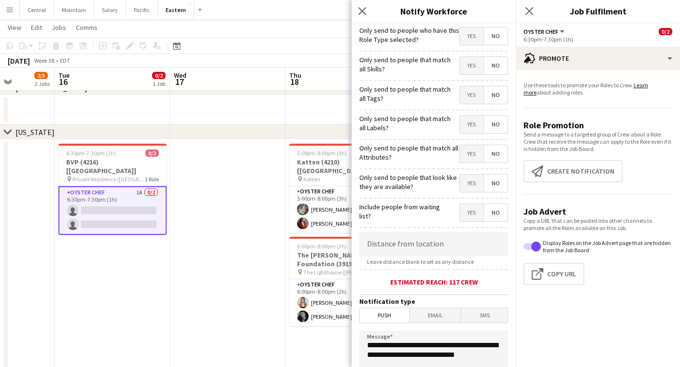
click at [477, 94] on span "Yes" at bounding box center [471, 94] width 24 height 17
click at [504, 90] on span "No" at bounding box center [496, 94] width 24 height 17
click at [467, 92] on span "Yes" at bounding box center [471, 94] width 24 height 17
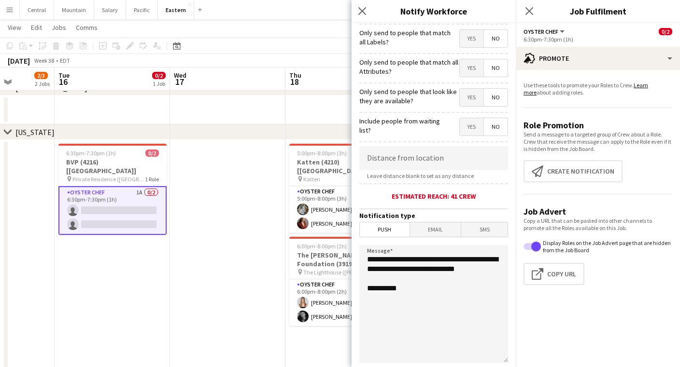
scroll to position [93, 0]
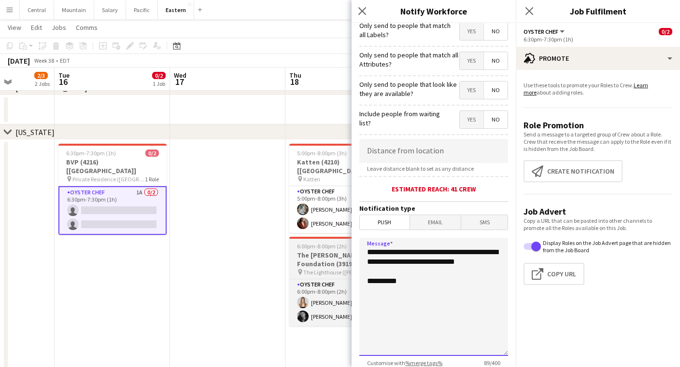
drag, startPoint x: 415, startPoint y: 273, endPoint x: 346, endPoint y: 241, distance: 75.6
click at [346, 241] on body "Menu Boards Boards Boards All jobs Status Workforce Workforce My Workforce Recr…" at bounding box center [340, 356] width 680 height 1369
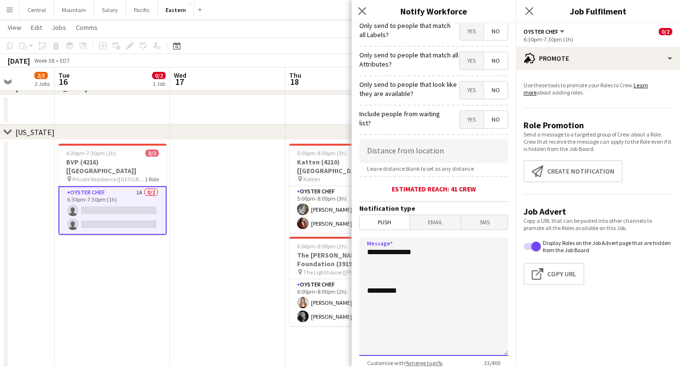
paste textarea "**********"
click at [365, 270] on textarea "**********" at bounding box center [433, 297] width 149 height 118
drag, startPoint x: 414, startPoint y: 284, endPoint x: 417, endPoint y: 269, distance: 15.2
click at [417, 269] on textarea "**********" at bounding box center [433, 297] width 149 height 118
click at [419, 278] on textarea "**********" at bounding box center [433, 297] width 149 height 118
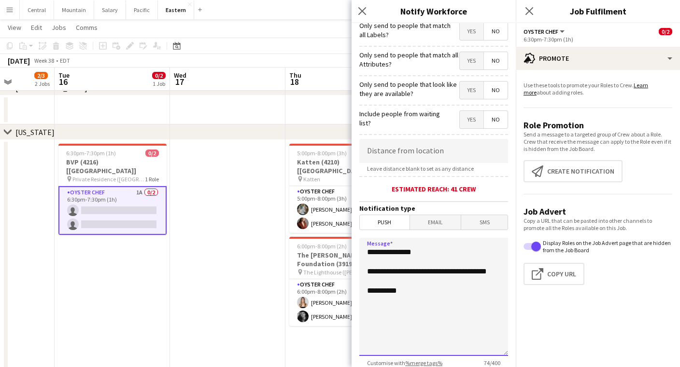
drag, startPoint x: 404, startPoint y: 302, endPoint x: 360, endPoint y: 300, distance: 43.9
click at [360, 300] on textarea "**********" at bounding box center [433, 297] width 149 height 118
click at [394, 298] on textarea "**********" at bounding box center [433, 297] width 149 height 118
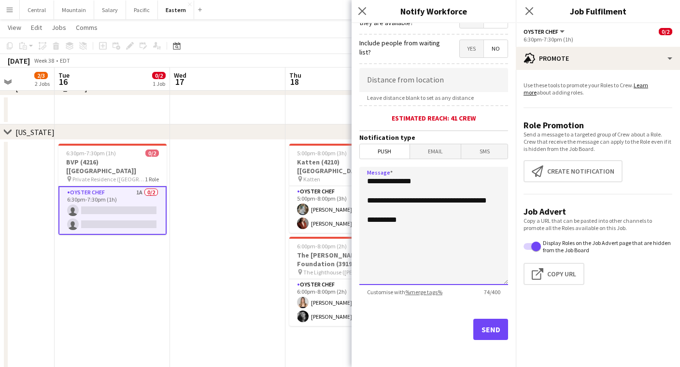
scroll to position [164, 0]
type textarea "**********"
click at [485, 330] on button "Send" at bounding box center [490, 329] width 35 height 21
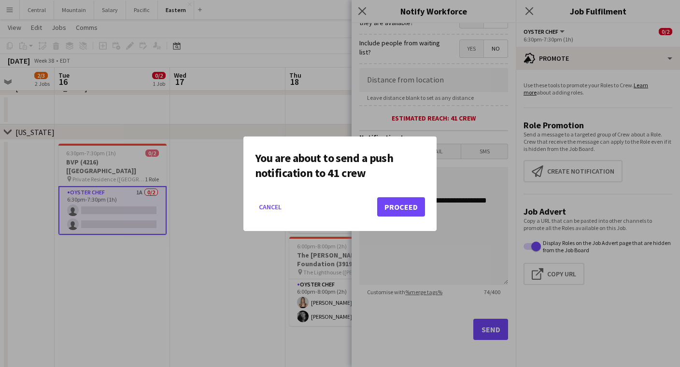
click at [403, 206] on button "Proceed" at bounding box center [401, 206] width 48 height 19
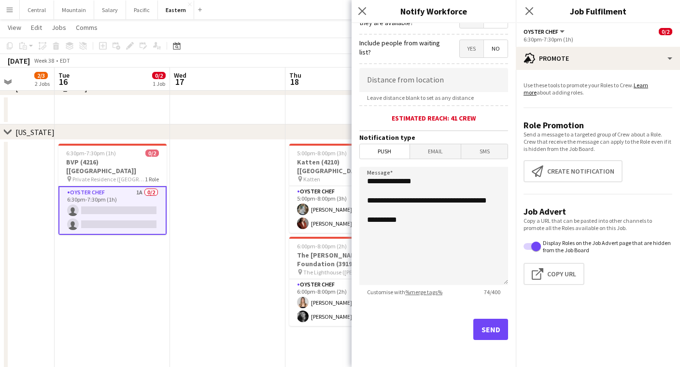
scroll to position [328, 0]
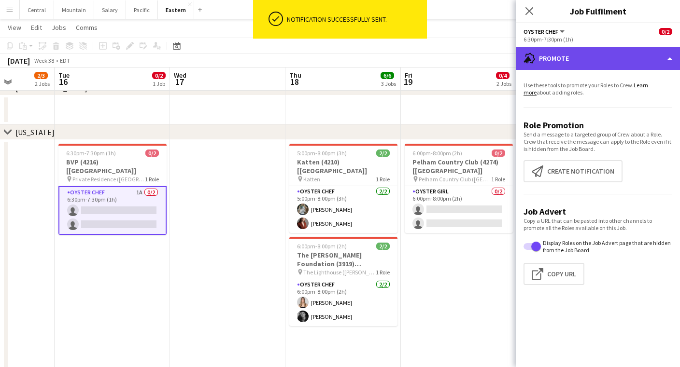
click at [566, 49] on div "advertising-megaphone Promote" at bounding box center [597, 58] width 164 height 23
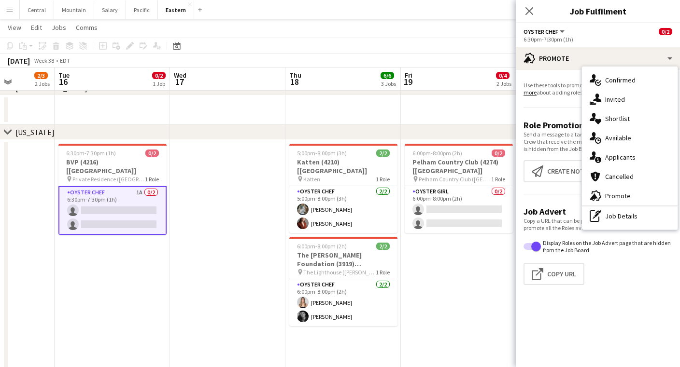
click at [591, 41] on div "6:30pm-7:30pm (1h)" at bounding box center [597, 39] width 149 height 7
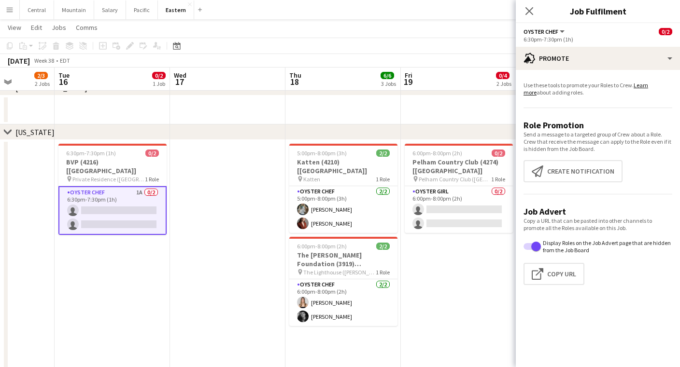
click at [528, 4] on div "Close pop-in" at bounding box center [528, 11] width 27 height 22
click at [528, 5] on div "Close pop-in" at bounding box center [528, 11] width 27 height 22
click at [528, 10] on icon at bounding box center [528, 10] width 9 height 9
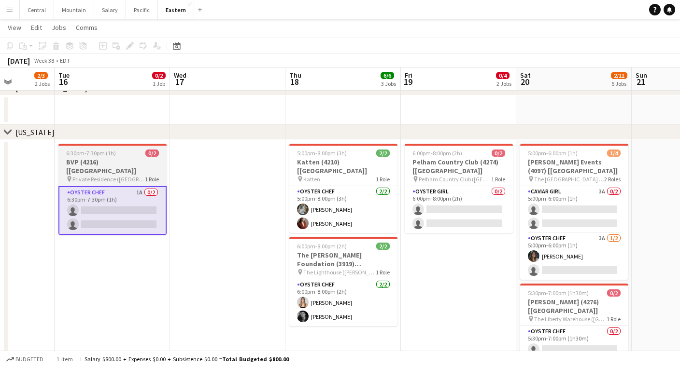
click at [76, 176] on span "Private Residence ([GEOGRAPHIC_DATA], [GEOGRAPHIC_DATA])" at bounding box center [108, 179] width 72 height 7
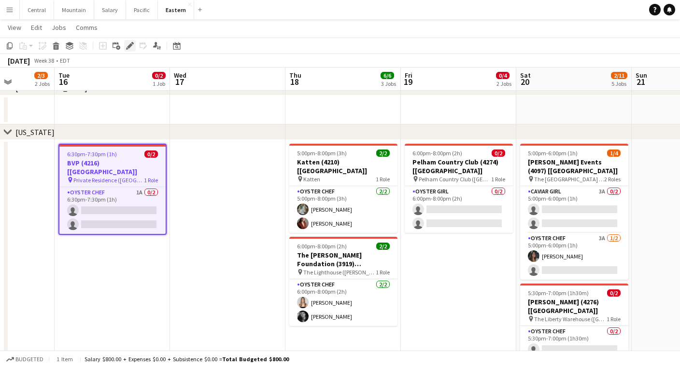
click at [126, 47] on icon "Edit" at bounding box center [130, 46] width 8 height 8
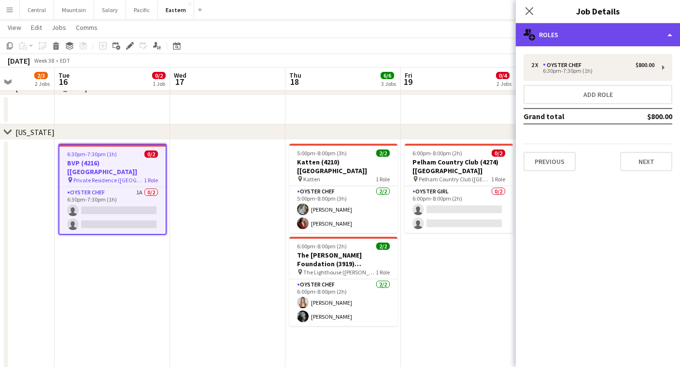
click at [587, 42] on div "multiple-users-add Roles" at bounding box center [597, 34] width 164 height 23
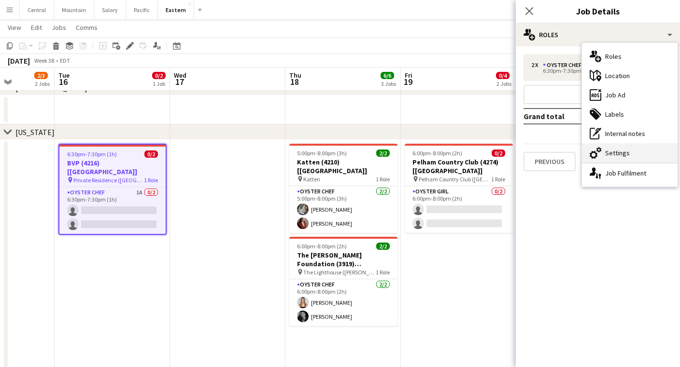
click at [605, 155] on div "cog-double-3 Settings" at bounding box center [630, 152] width 96 height 19
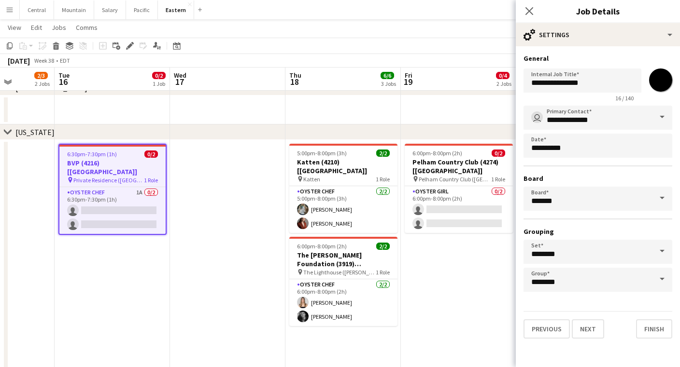
click at [658, 82] on input "*******" at bounding box center [660, 80] width 35 height 35
type input "*******"
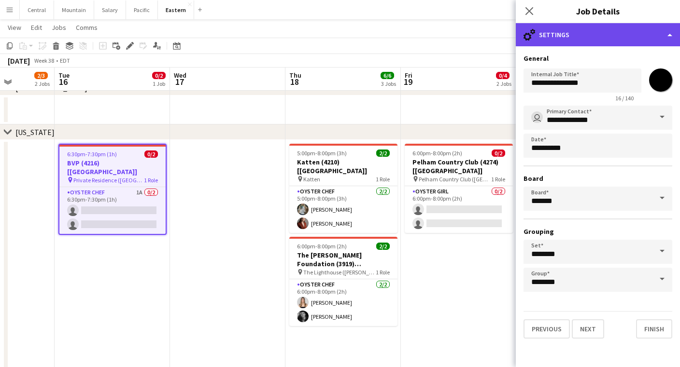
click at [590, 38] on div "cog-double-3 Settings" at bounding box center [597, 34] width 164 height 23
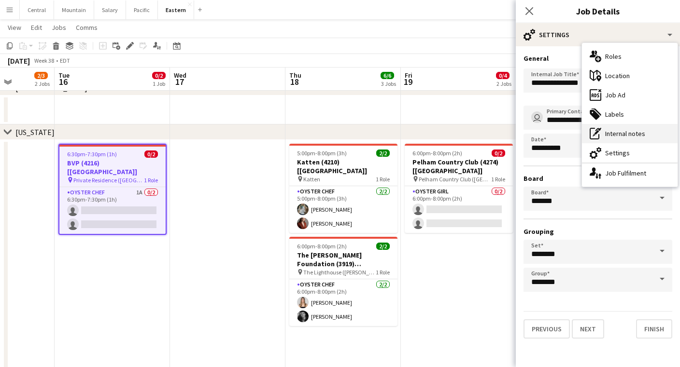
click at [610, 129] on div "pen-write Internal notes" at bounding box center [630, 133] width 96 height 19
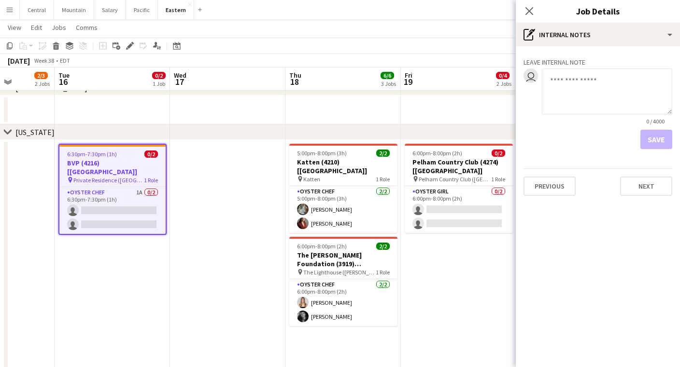
click at [590, 85] on textarea at bounding box center [607, 92] width 130 height 46
type textarea "*"
type textarea "**********"
click at [663, 138] on button "Save" at bounding box center [656, 139] width 32 height 19
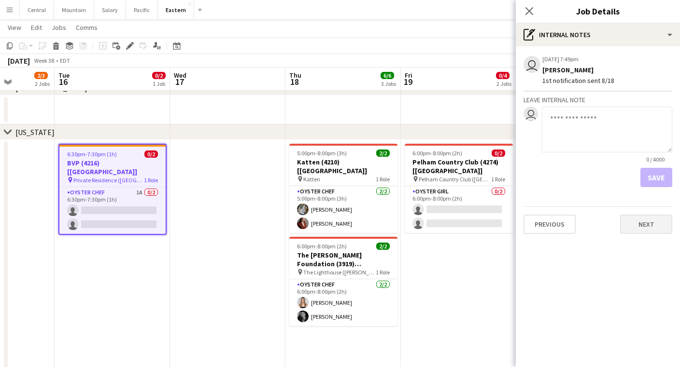
click at [649, 227] on button "Next" at bounding box center [646, 224] width 52 height 19
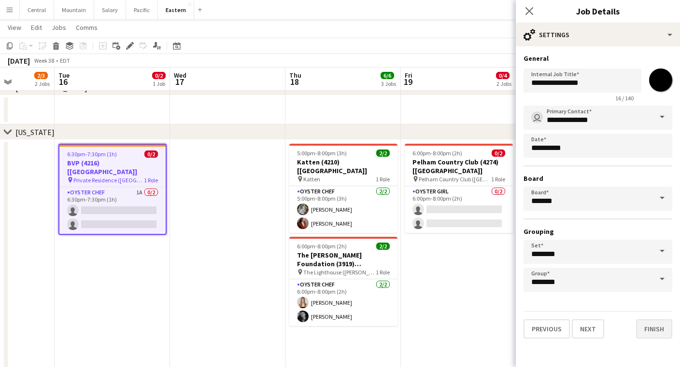
click at [651, 327] on button "Finish" at bounding box center [654, 329] width 36 height 19
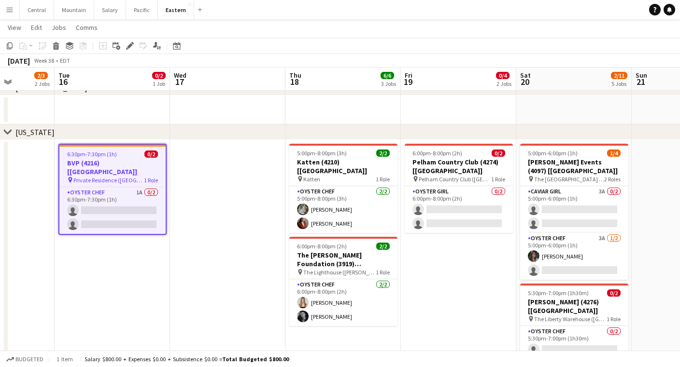
click at [225, 202] on app-date-cell at bounding box center [227, 365] width 115 height 451
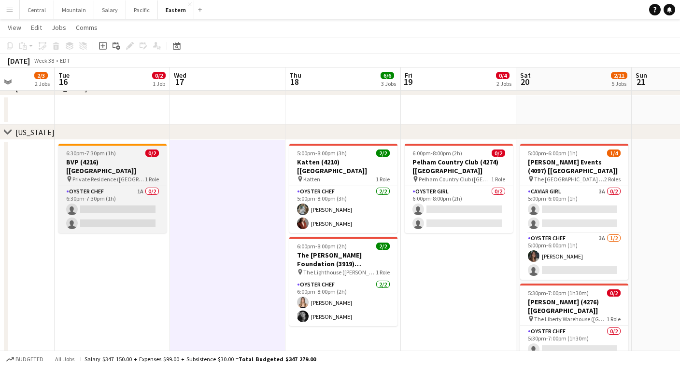
click at [103, 158] on h3 "BVP (4216) [[GEOGRAPHIC_DATA]]" at bounding box center [112, 166] width 108 height 17
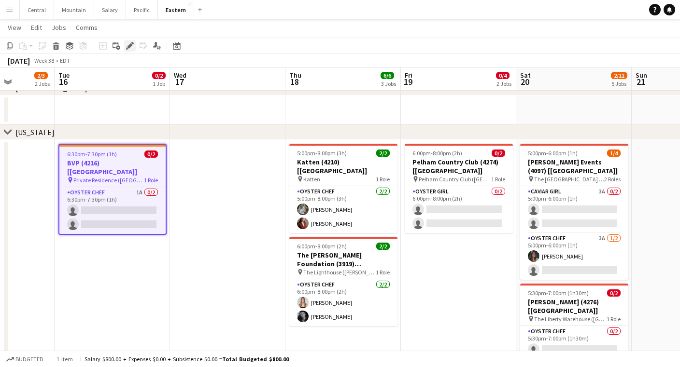
click at [129, 46] on icon at bounding box center [129, 45] width 5 height 5
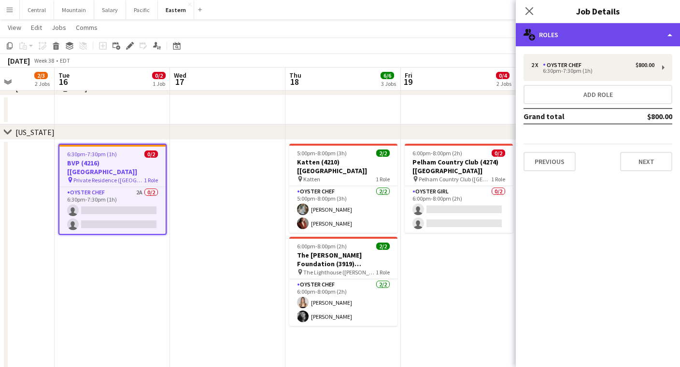
click at [612, 43] on div "multiple-users-add Roles" at bounding box center [597, 34] width 164 height 23
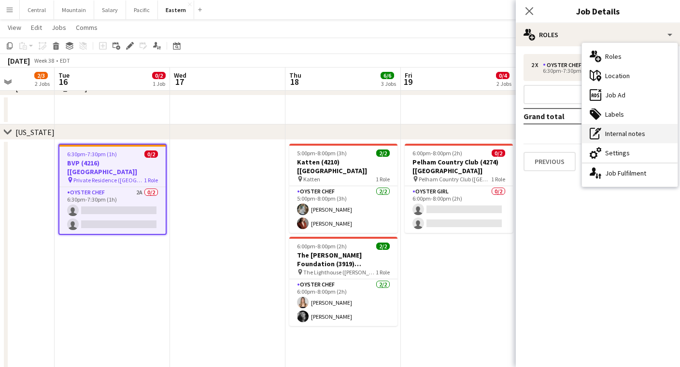
click at [622, 133] on div "pen-write Internal notes" at bounding box center [630, 133] width 96 height 19
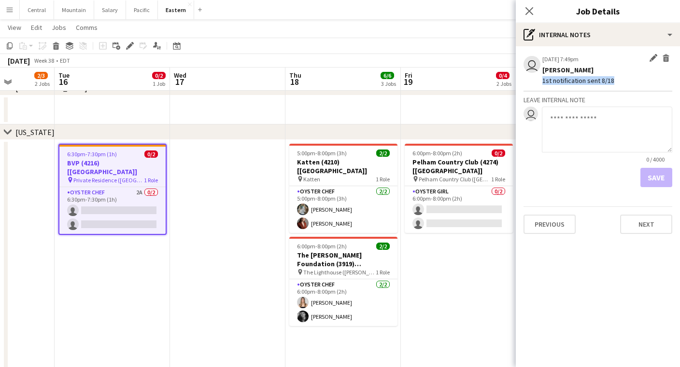
drag, startPoint x: 611, startPoint y: 81, endPoint x: 539, endPoint y: 82, distance: 71.4
click at [539, 82] on app-board-job-note-item "user [DATE] 7:49pm Edit internal note Delete internal note [PERSON_NAME] 1st no…" at bounding box center [597, 73] width 149 height 38
drag, startPoint x: 543, startPoint y: 82, endPoint x: 619, endPoint y: 83, distance: 76.3
click at [619, 83] on div "1st notification sent 8/18" at bounding box center [607, 80] width 130 height 9
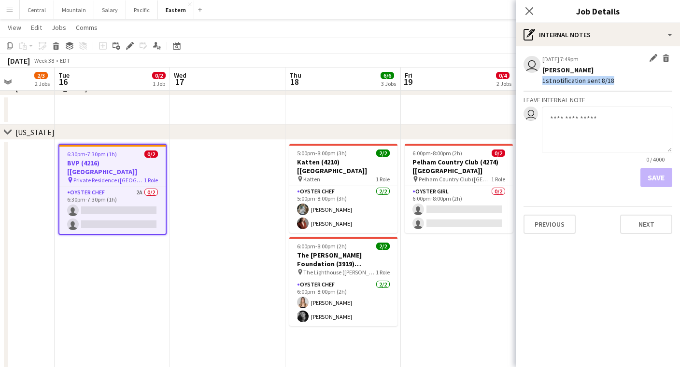
click at [619, 83] on div "1st notification sent 8/18" at bounding box center [607, 80] width 130 height 9
click at [530, 10] on icon at bounding box center [528, 10] width 9 height 9
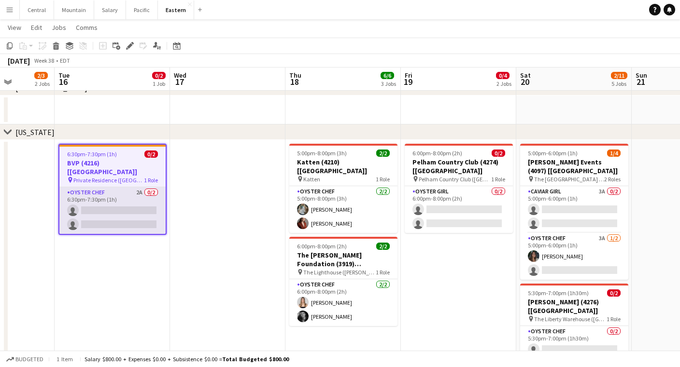
click at [118, 201] on app-card-role "Oyster Chef 2A 0/2 6:30pm-7:30pm (1h) single-neutral-actions single-neutral-act…" at bounding box center [112, 210] width 106 height 47
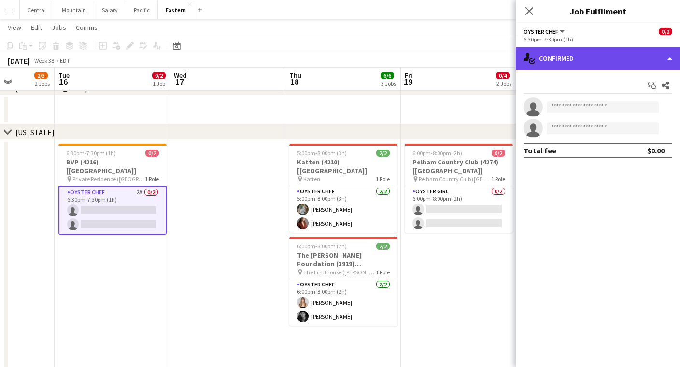
click at [611, 59] on div "single-neutral-actions-check-2 Confirmed" at bounding box center [597, 58] width 164 height 23
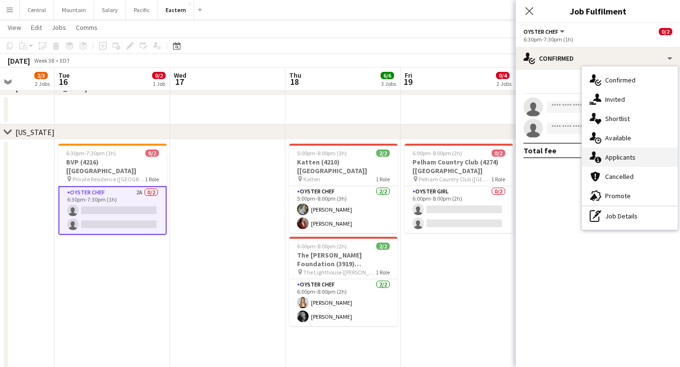
click at [623, 159] on div "single-neutral-actions-information Applicants" at bounding box center [630, 157] width 96 height 19
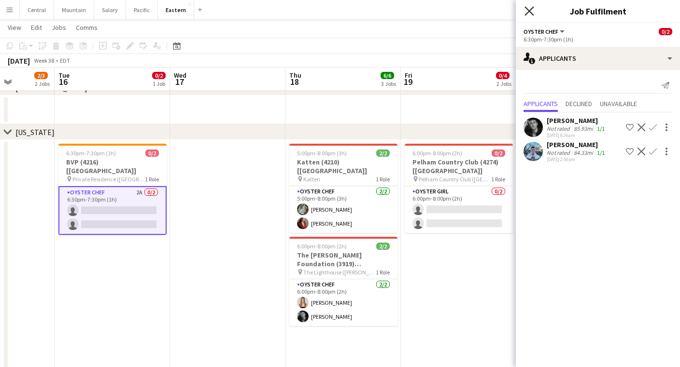
click at [528, 13] on icon "Close pop-in" at bounding box center [528, 10] width 9 height 9
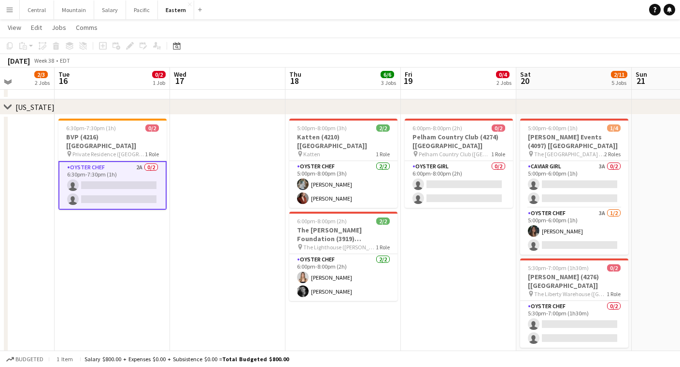
scroll to position [354, 0]
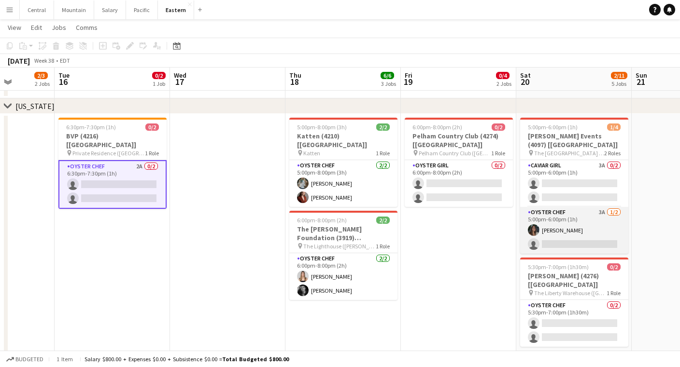
click at [534, 217] on app-card-role "Oyster Chef 3A [DATE] 5:00pm-6:00pm (1h) [PERSON_NAME] single-neutral-actions" at bounding box center [574, 230] width 108 height 47
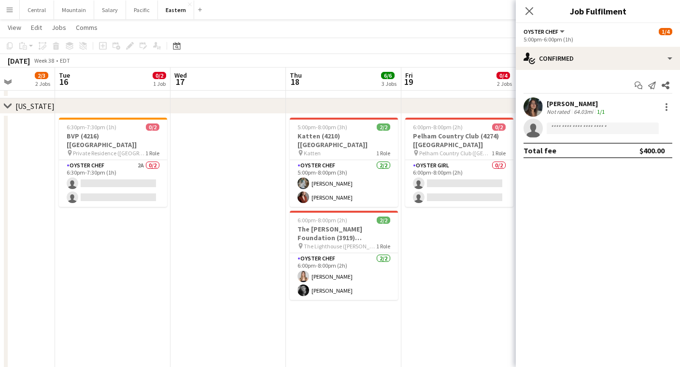
click at [195, 146] on app-date-cell at bounding box center [227, 339] width 115 height 451
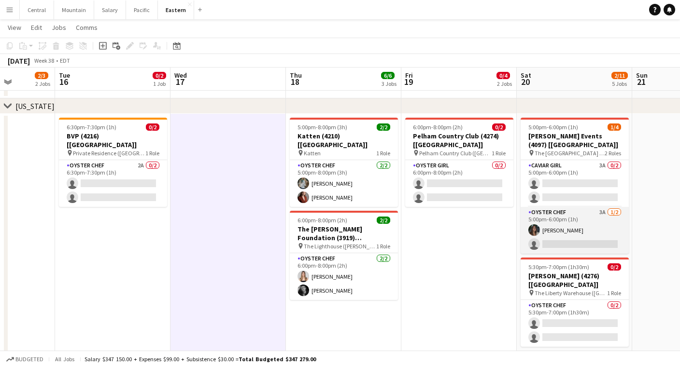
click at [556, 217] on app-card-role "Oyster Chef 3A [DATE] 5:00pm-6:00pm (1h) [PERSON_NAME] single-neutral-actions" at bounding box center [574, 230] width 108 height 47
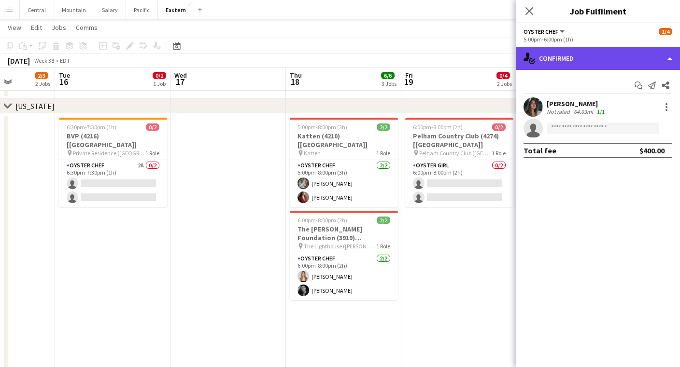
click at [607, 60] on div "single-neutral-actions-check-2 Confirmed" at bounding box center [597, 58] width 164 height 23
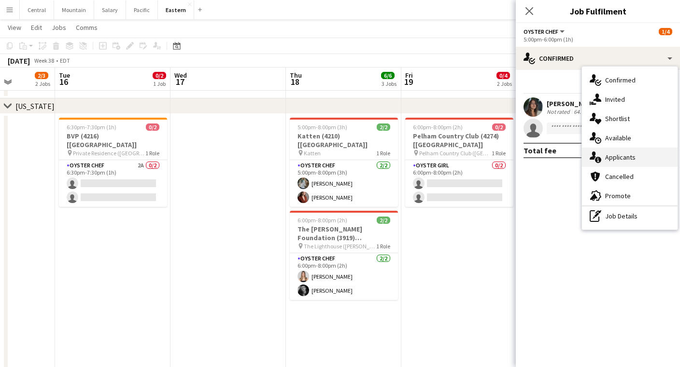
click at [617, 156] on div "single-neutral-actions-information Applicants" at bounding box center [630, 157] width 96 height 19
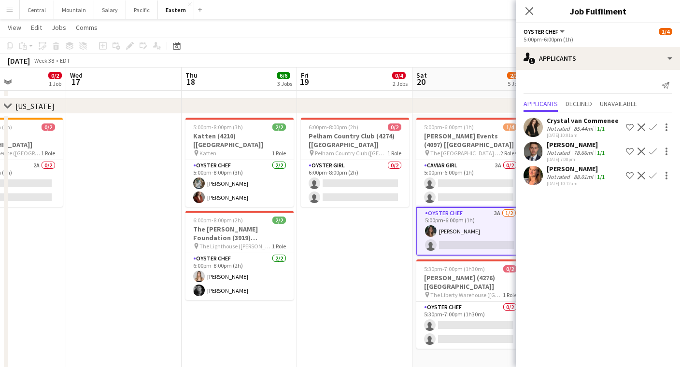
scroll to position [0, 297]
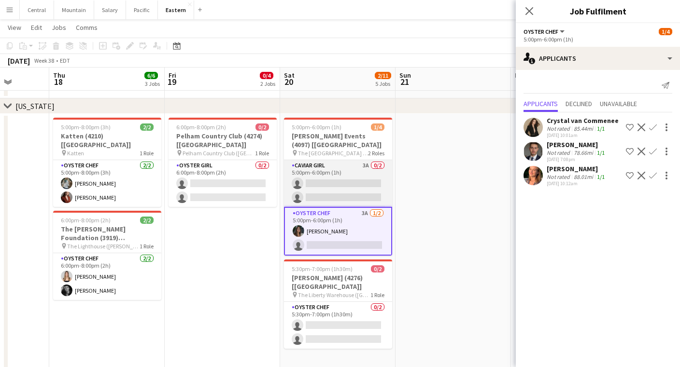
click at [340, 168] on app-card-role "Caviar Girl 3A 0/2 5:00pm-6:00pm (1h) single-neutral-actions single-neutral-act…" at bounding box center [338, 183] width 108 height 47
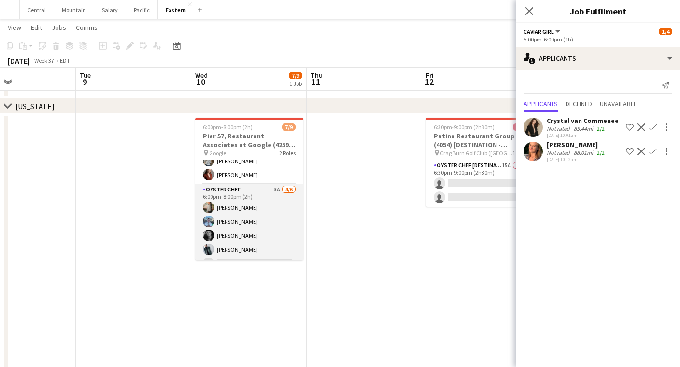
scroll to position [55, 0]
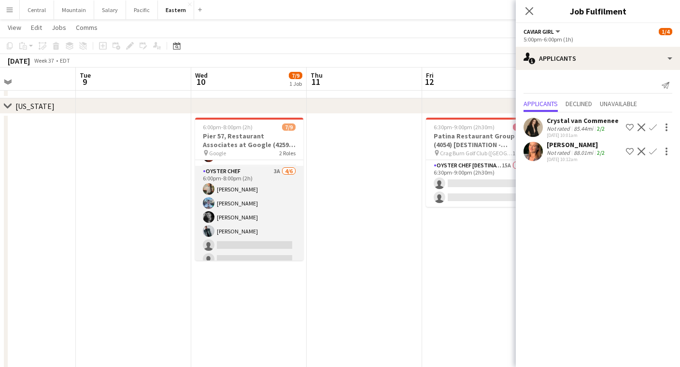
click at [262, 203] on app-card-role "Oyster Chef 3A [DATE] 6:00pm-8:00pm (2h) [PERSON_NAME] [PERSON_NAME] [PERSON_NA…" at bounding box center [249, 217] width 108 height 103
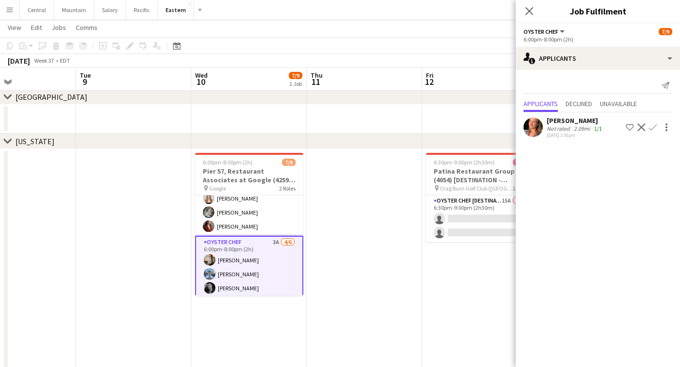
scroll to position [18, 0]
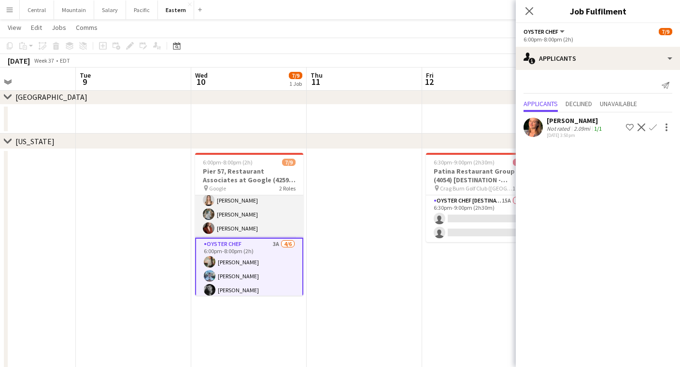
click at [260, 210] on app-card-role "Caviar Chef [DATE] 6:00pm-8:00pm (2h) [PERSON_NAME] [PERSON_NAME] [PERSON_NAME]" at bounding box center [249, 207] width 108 height 61
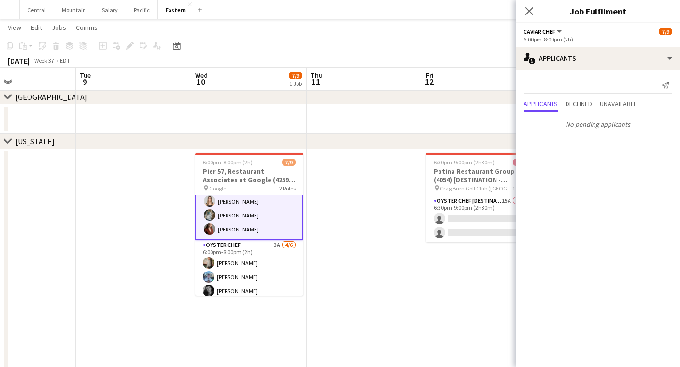
scroll to position [0, 384]
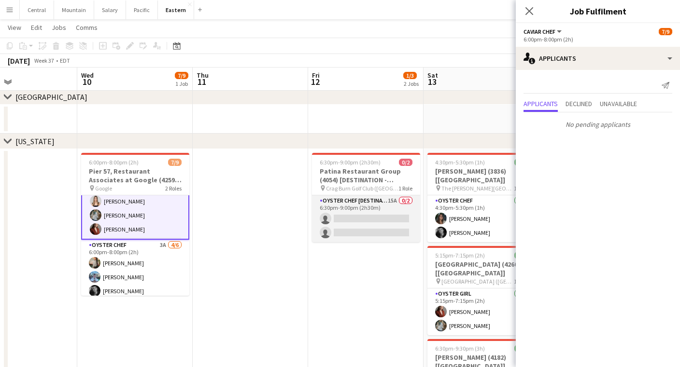
click at [372, 203] on app-card-role "Oyster Chef [DESTINATION] 15A 0/2 6:30pm-9:00pm (2h30m) single-neutral-actions …" at bounding box center [366, 218] width 108 height 47
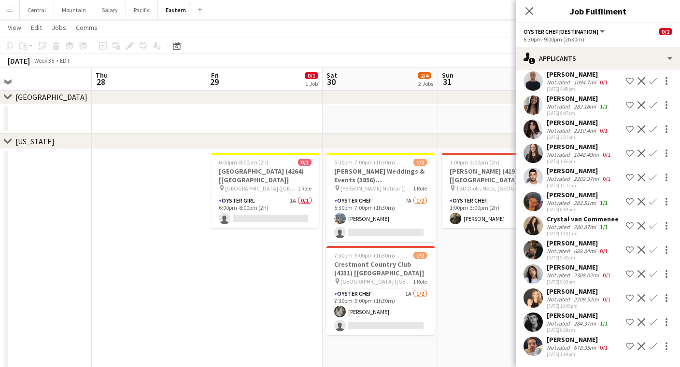
scroll to position [0, 232]
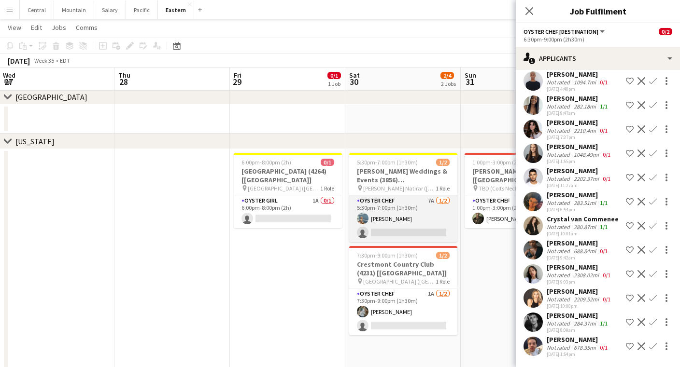
click at [420, 213] on app-card-role "Oyster Chef 7A [DATE] 5:30pm-7:00pm (1h30m) [PERSON_NAME] single-neutral-actions" at bounding box center [403, 218] width 108 height 47
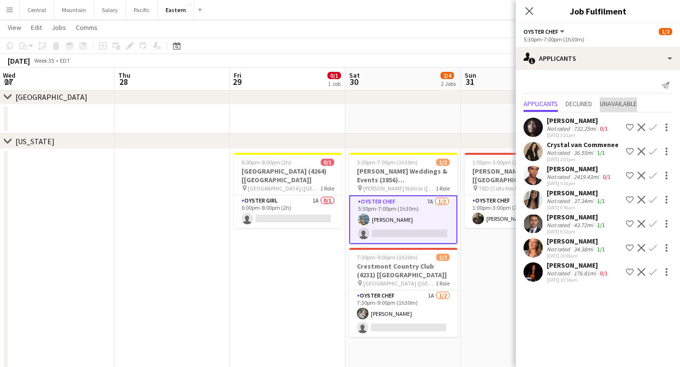
click at [619, 105] on span "Unavailable" at bounding box center [617, 103] width 37 height 7
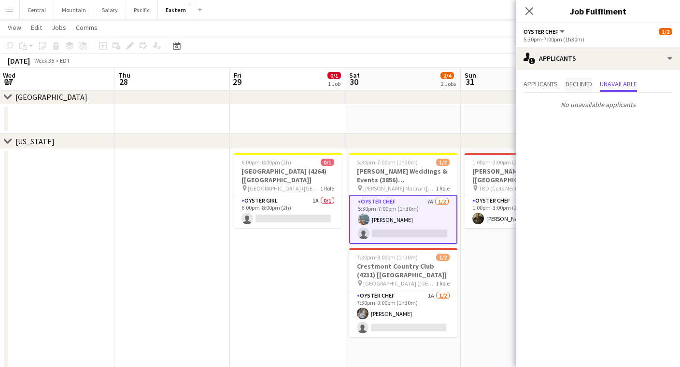
click at [577, 82] on span "Declined" at bounding box center [578, 84] width 27 height 7
click at [541, 82] on span "Applicants" at bounding box center [540, 84] width 34 height 7
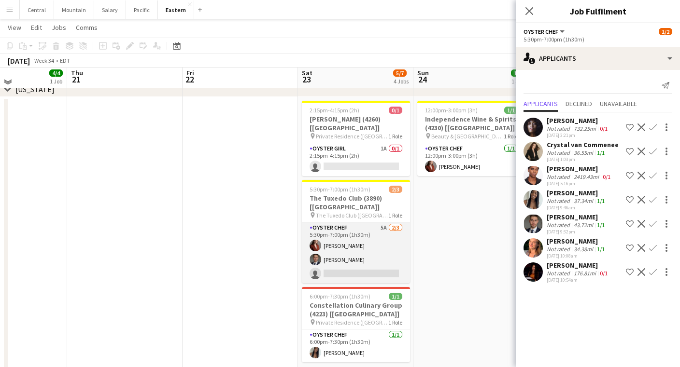
scroll to position [365, 0]
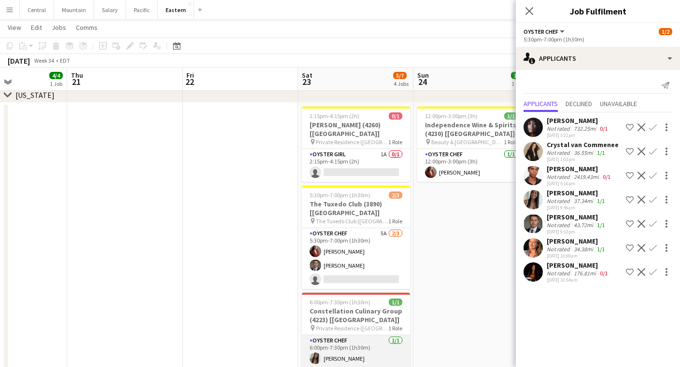
click at [355, 335] on app-card-role "Oyster Chef [DATE] 6:00pm-7:30pm (1h30m) [PERSON_NAME]" at bounding box center [356, 351] width 108 height 33
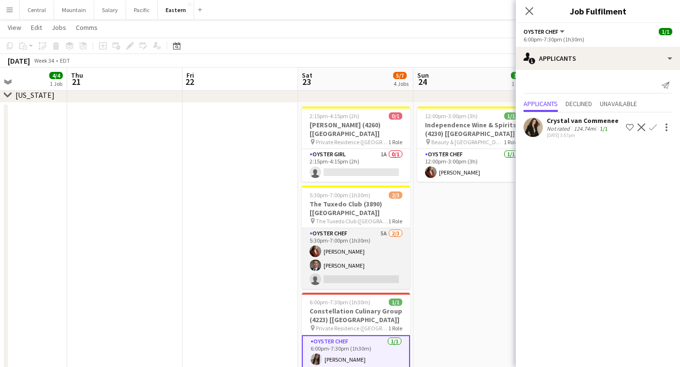
click at [367, 235] on app-card-role "Oyster Chef 5A [DATE] 5:30pm-7:00pm (1h30m) [PERSON_NAME] Artych [PERSON_NAME] …" at bounding box center [356, 258] width 108 height 61
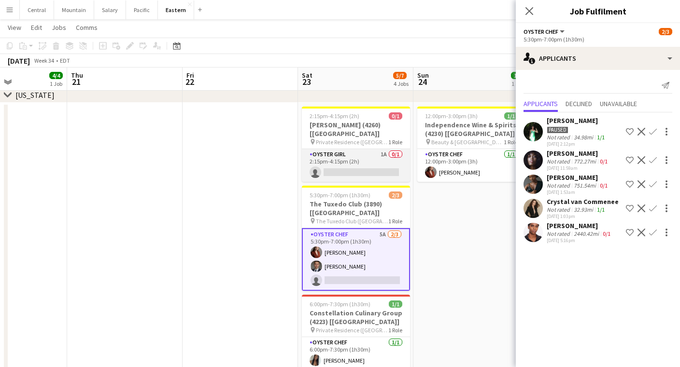
click at [366, 155] on app-card-role "Oyster Girl 1A 0/1 2:15pm-4:15pm (2h) single-neutral-actions" at bounding box center [356, 165] width 108 height 33
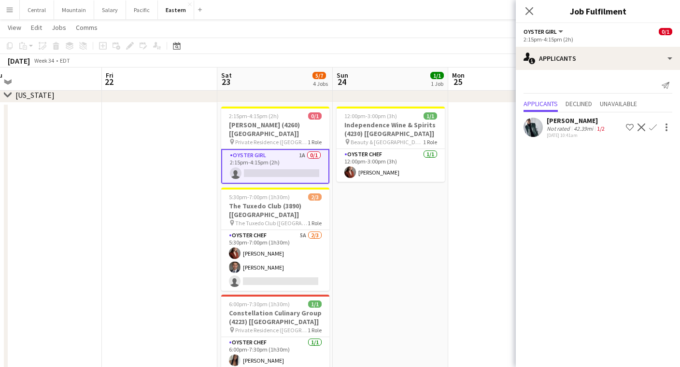
scroll to position [0, 378]
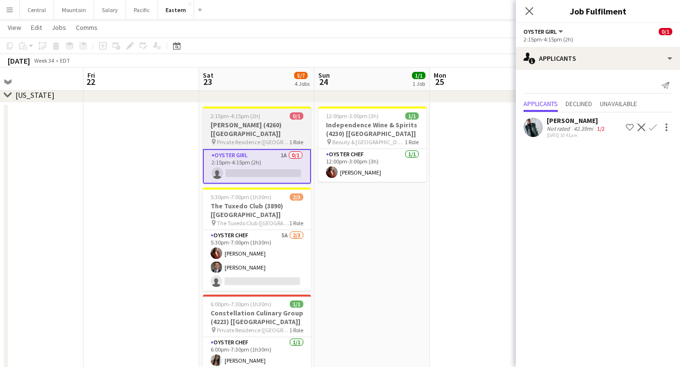
click at [218, 123] on h3 "[PERSON_NAME] (4260) [[GEOGRAPHIC_DATA]]" at bounding box center [257, 129] width 108 height 17
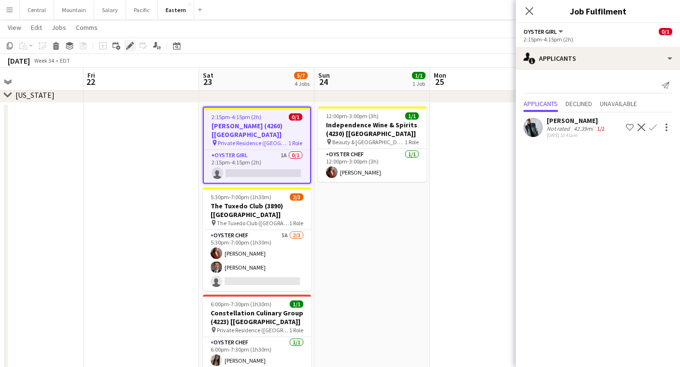
click at [130, 46] on icon at bounding box center [129, 45] width 5 height 5
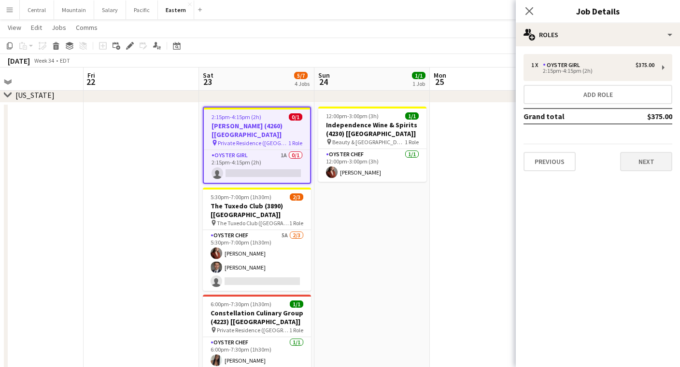
click at [651, 167] on button "Next" at bounding box center [646, 161] width 52 height 19
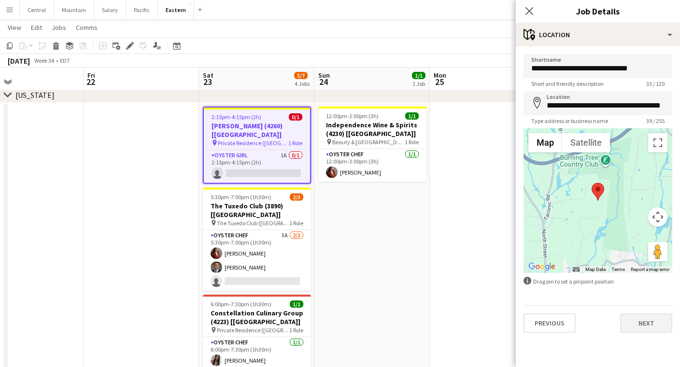
click at [627, 332] on button "Next" at bounding box center [646, 323] width 52 height 19
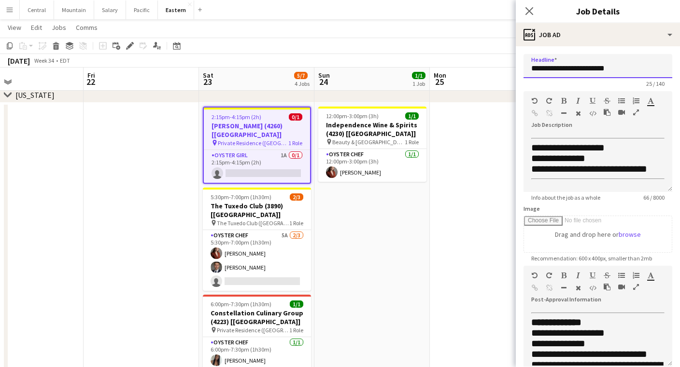
drag, startPoint x: 615, startPoint y: 71, endPoint x: 507, endPoint y: 71, distance: 108.1
click at [507, 71] on body "Menu Boards Boards Boards All jobs Status Workforce Workforce My Workforce Recr…" at bounding box center [340, 319] width 680 height 1369
click at [529, 11] on icon at bounding box center [528, 10] width 9 height 9
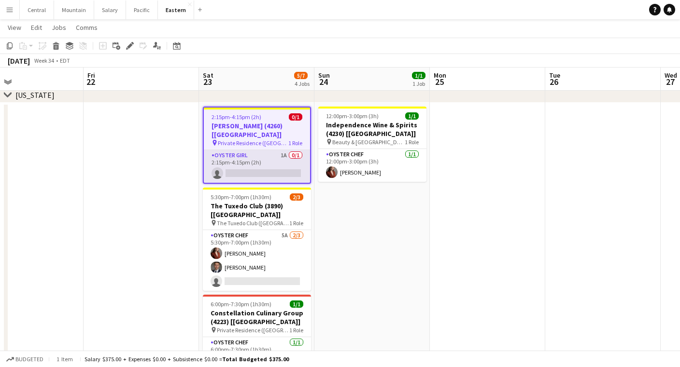
click at [230, 152] on app-card-role "Oyster Girl 1A 0/1 2:15pm-4:15pm (2h) single-neutral-actions" at bounding box center [257, 166] width 106 height 33
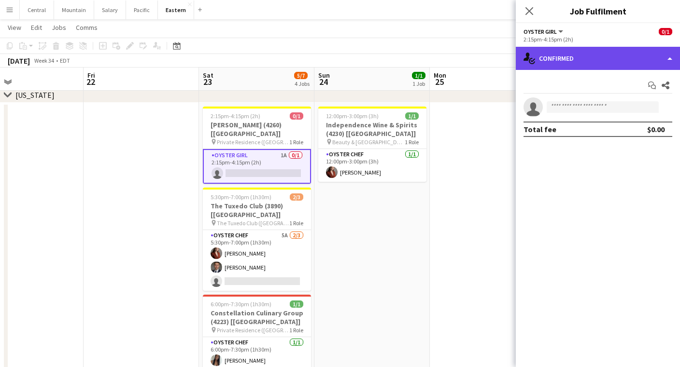
click at [617, 49] on div "single-neutral-actions-check-2 Confirmed" at bounding box center [597, 58] width 164 height 23
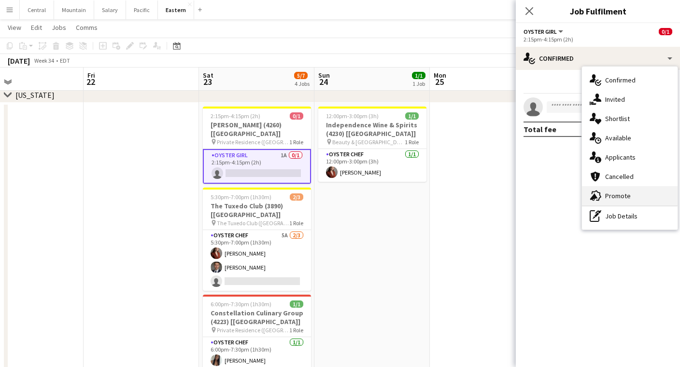
click at [614, 190] on div "advertising-megaphone Promote" at bounding box center [630, 195] width 96 height 19
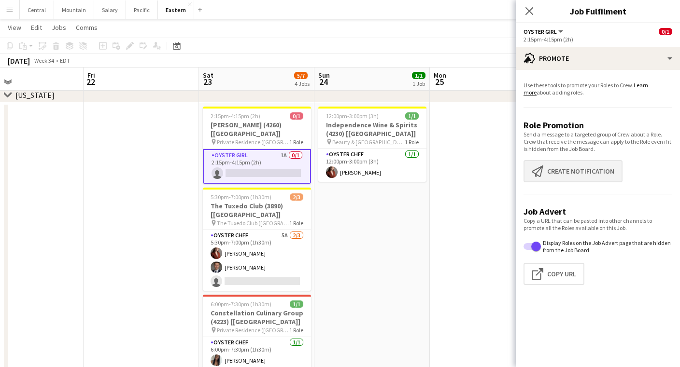
click at [593, 173] on button "Create notification Create notification" at bounding box center [572, 171] width 99 height 22
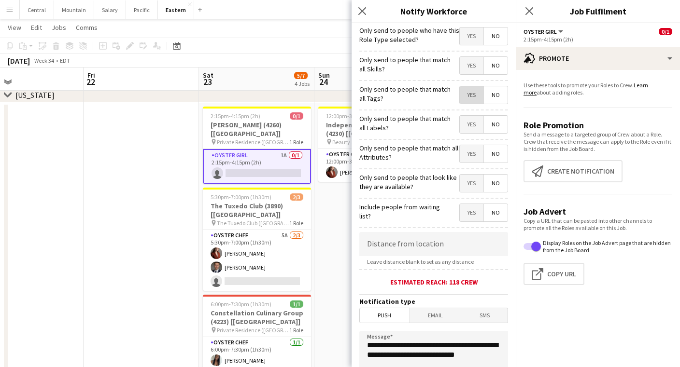
click at [465, 93] on span "Yes" at bounding box center [471, 94] width 24 height 17
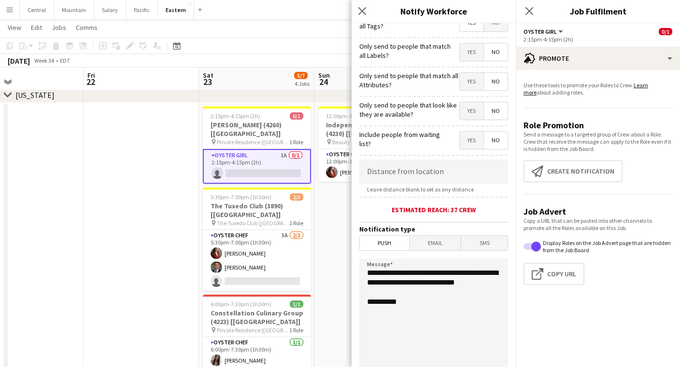
scroll to position [73, 0]
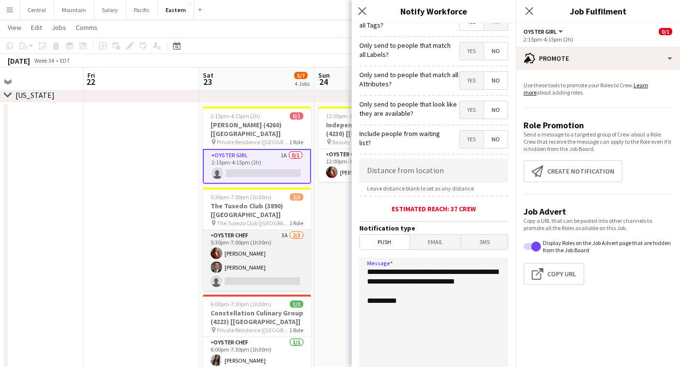
drag, startPoint x: 413, startPoint y: 292, endPoint x: 308, endPoint y: 253, distance: 112.4
click at [308, 253] on body "Menu Boards Boards Boards All jobs Status Workforce Workforce My Workforce Recr…" at bounding box center [340, 319] width 680 height 1369
paste textarea "**********"
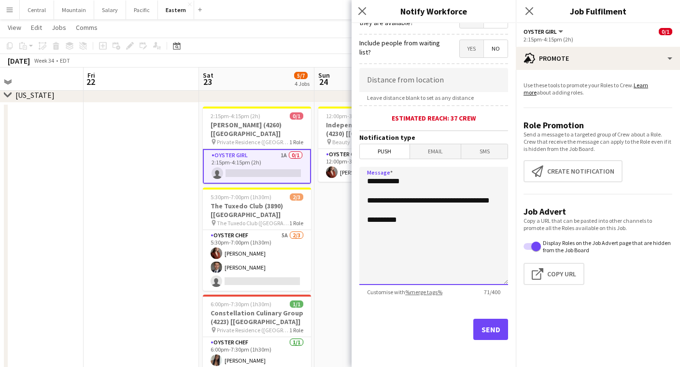
scroll to position [164, 0]
type textarea "**********"
click at [489, 334] on button "Send" at bounding box center [490, 329] width 35 height 21
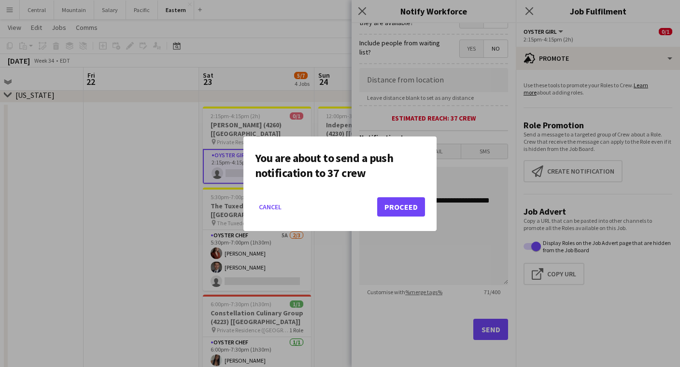
click at [417, 199] on button "Proceed" at bounding box center [401, 206] width 48 height 19
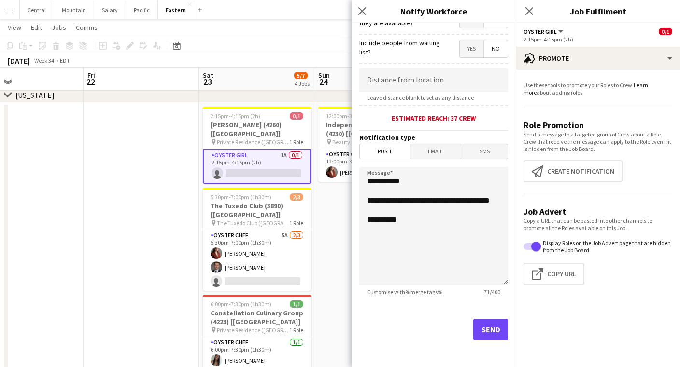
scroll to position [365, 0]
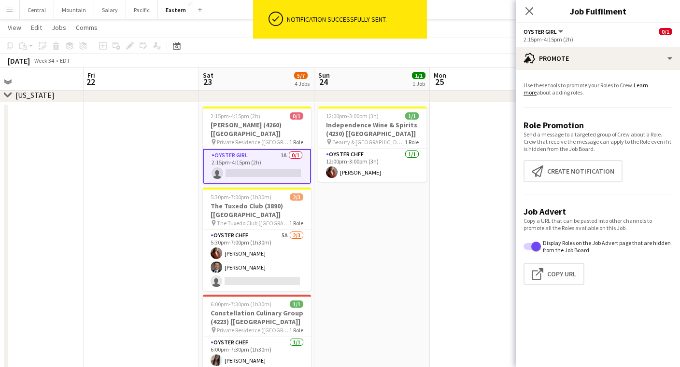
click at [536, 16] on div "Close pop-in" at bounding box center [528, 11] width 27 height 22
click at [530, 14] on icon "Close pop-in" at bounding box center [528, 10] width 9 height 9
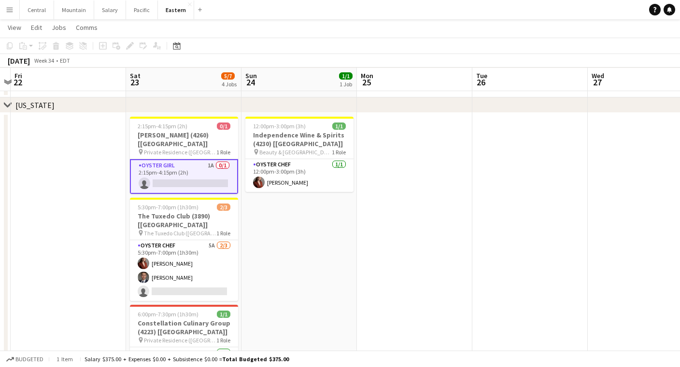
scroll to position [356, 0]
